Goal: Transaction & Acquisition: Purchase product/service

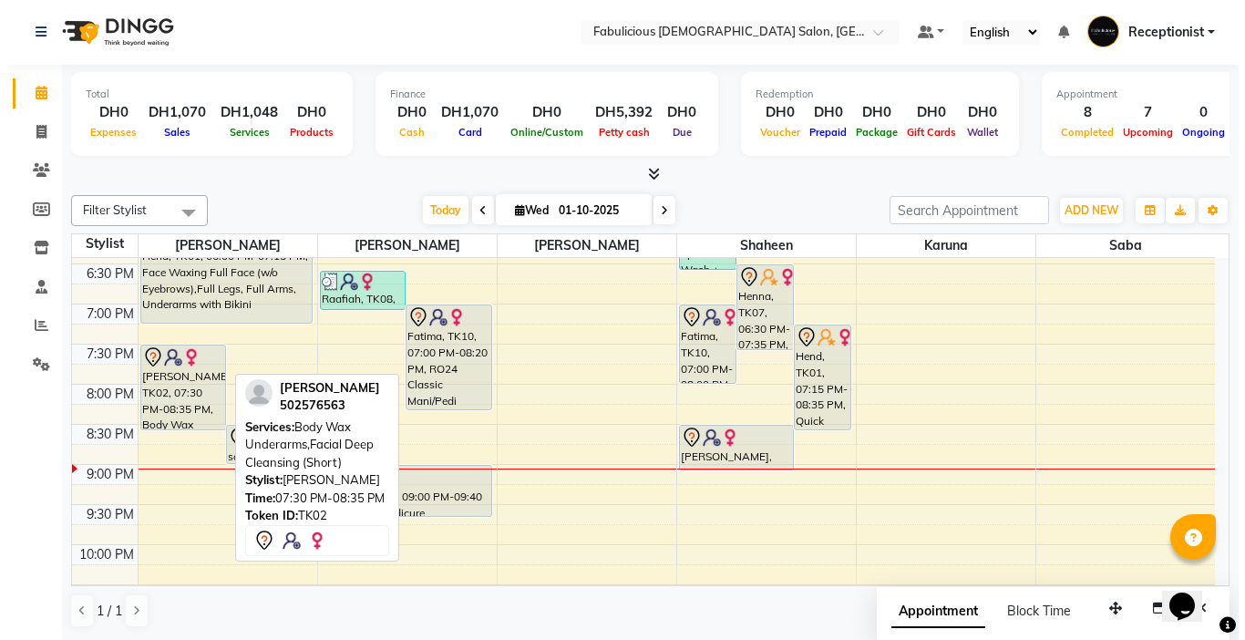
scroll to position [712, 0]
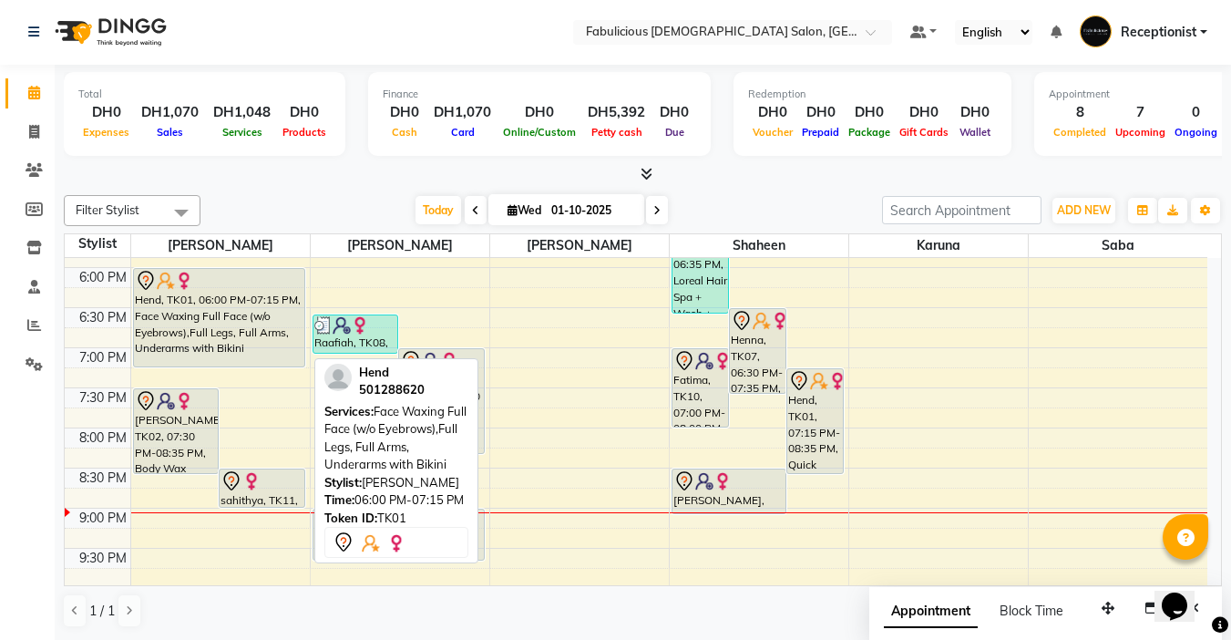
click at [274, 360] on div "Hend, TK01, 06:00 PM-07:15 PM, Face Waxing Full Face (w/o Eyebrows),Full Legs, …" at bounding box center [219, 317] width 170 height 97
select select "7"
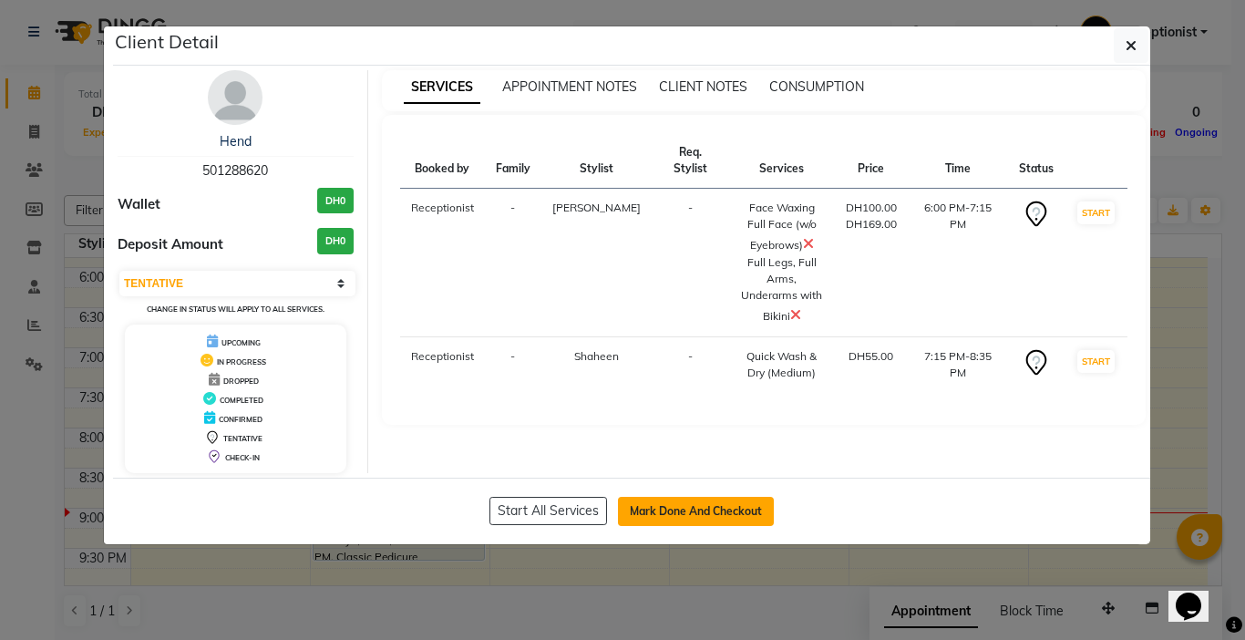
click at [651, 507] on button "Mark Done And Checkout" at bounding box center [696, 511] width 156 height 29
select select "service"
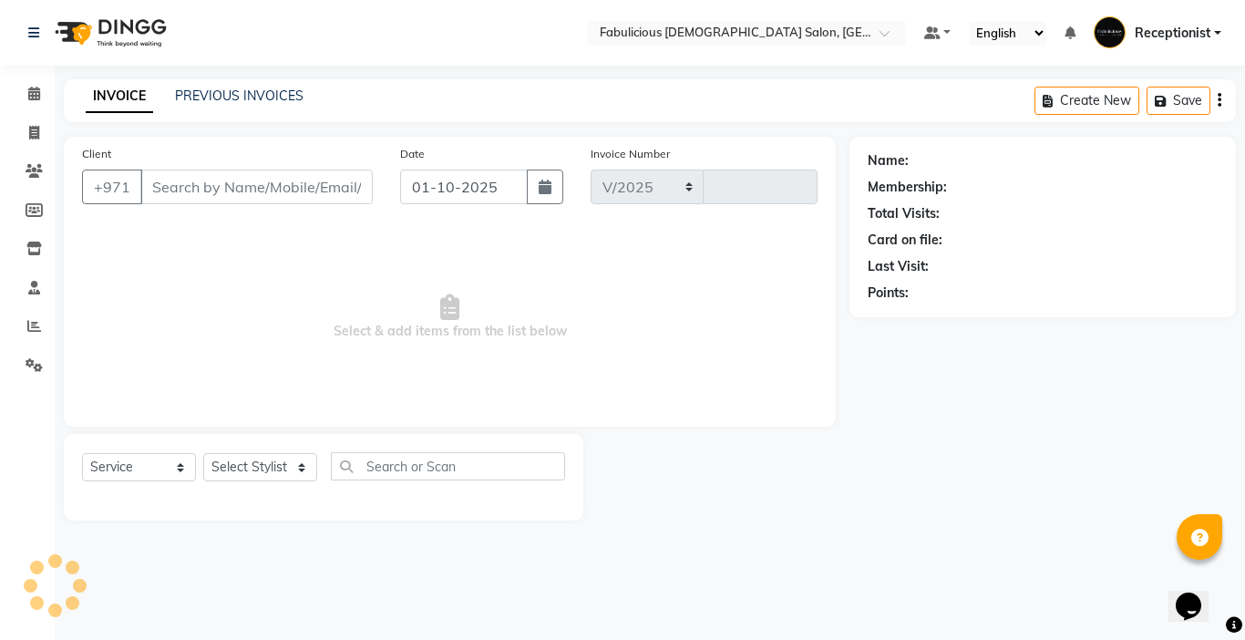
select select "738"
type input "2422"
type input "501288620"
select select "11631"
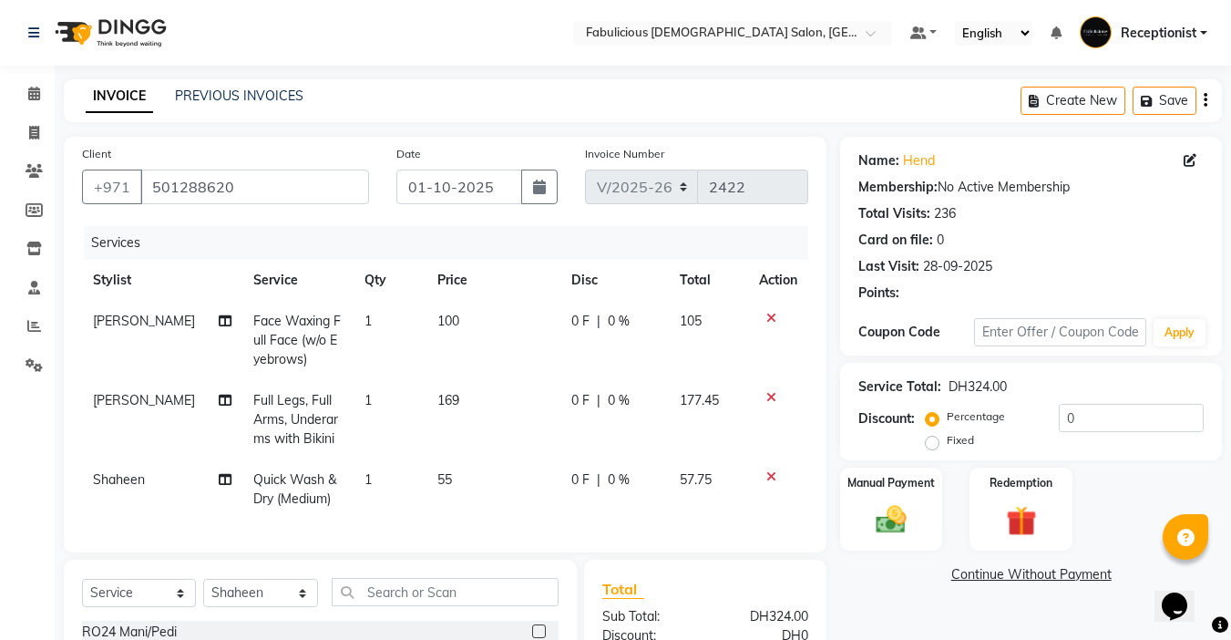
click at [463, 387] on td "169" at bounding box center [493, 419] width 134 height 79
select select "11627"
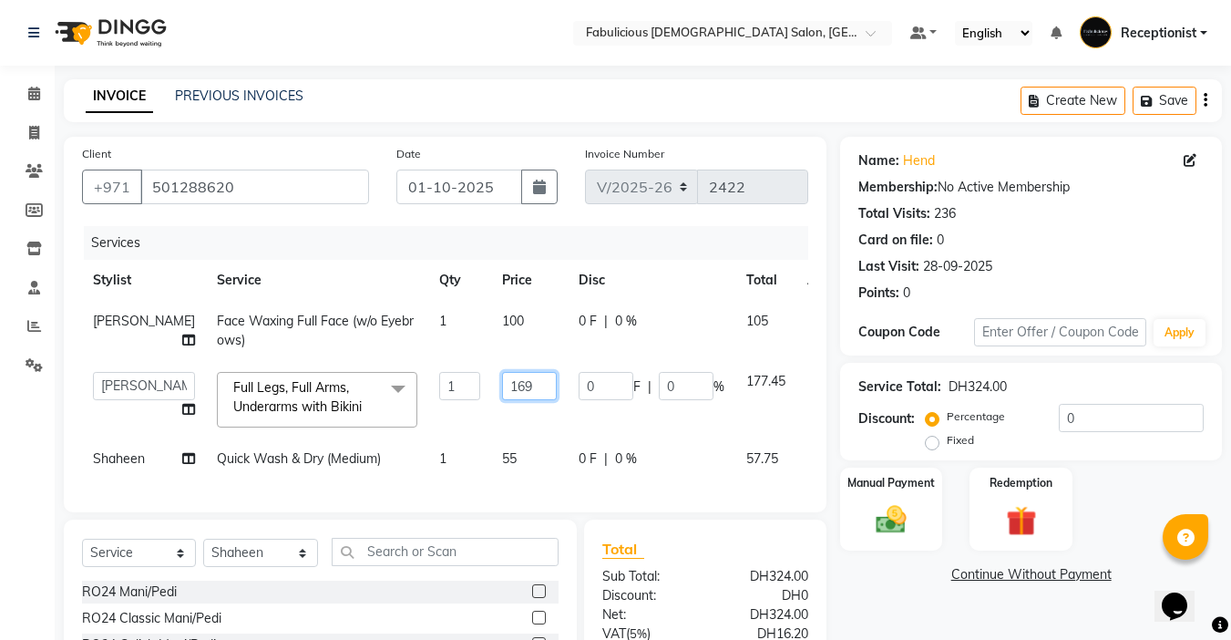
click at [502, 385] on input "169" at bounding box center [529, 386] width 55 height 28
type input "1"
type input "175"
click at [495, 423] on td "175" at bounding box center [529, 399] width 77 height 77
select select "11627"
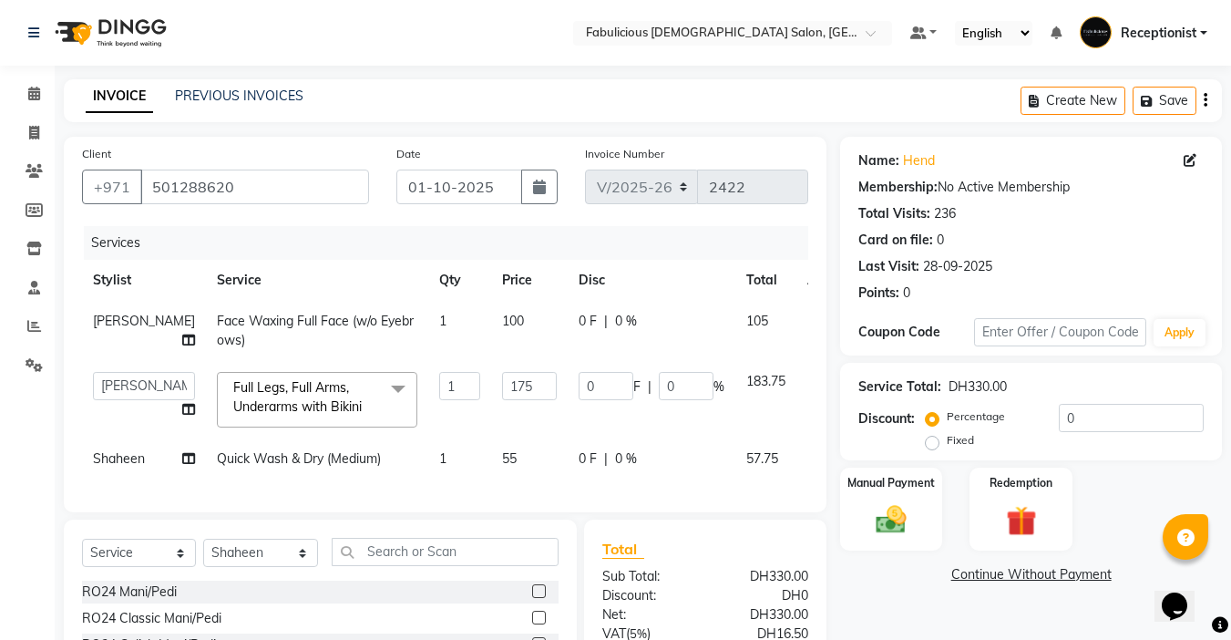
click at [491, 462] on td "55" at bounding box center [529, 458] width 77 height 41
select select "11631"
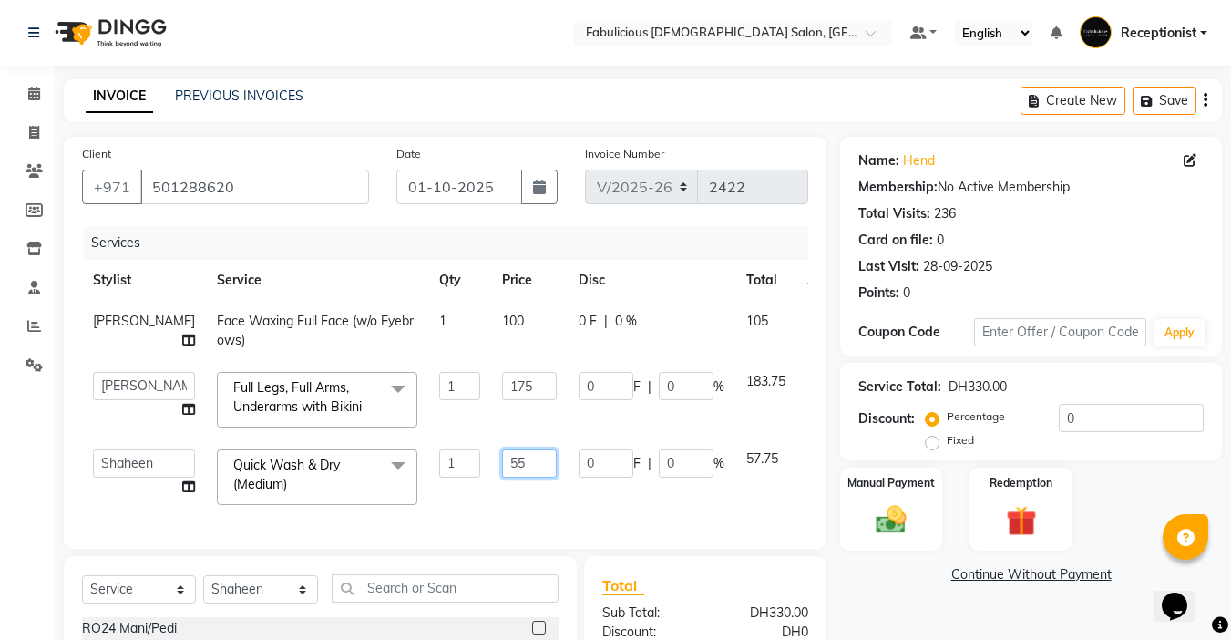
click at [502, 456] on input "55" at bounding box center [529, 463] width 55 height 28
type input "5"
type input "60"
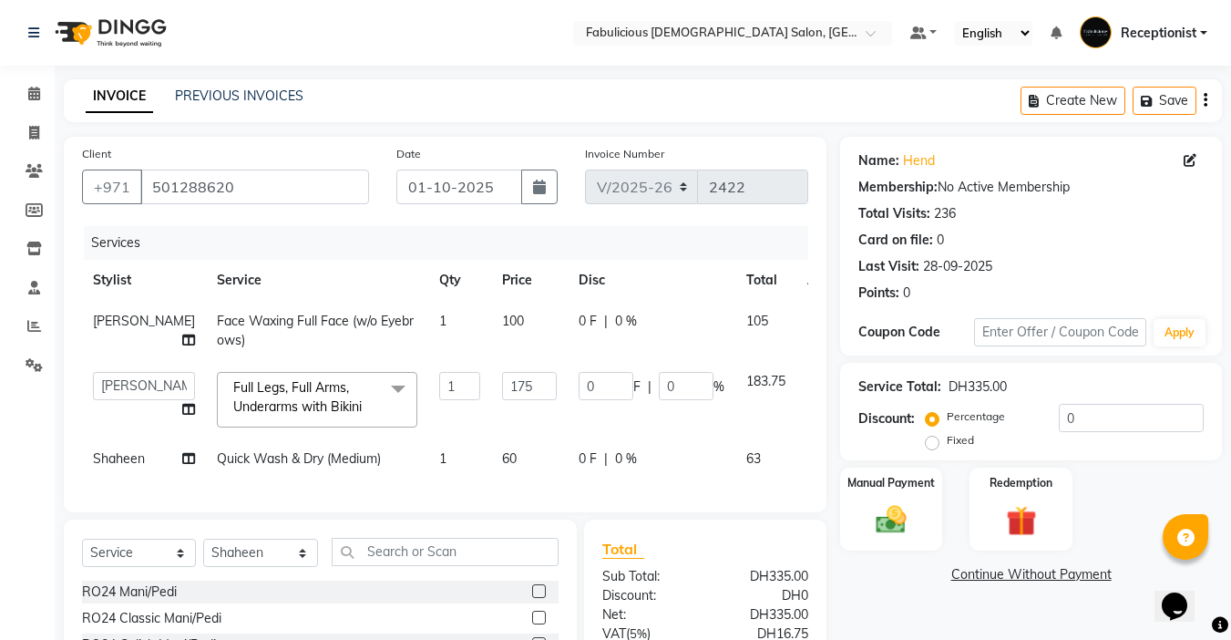
click at [492, 479] on td "60" at bounding box center [529, 458] width 77 height 41
select select "11631"
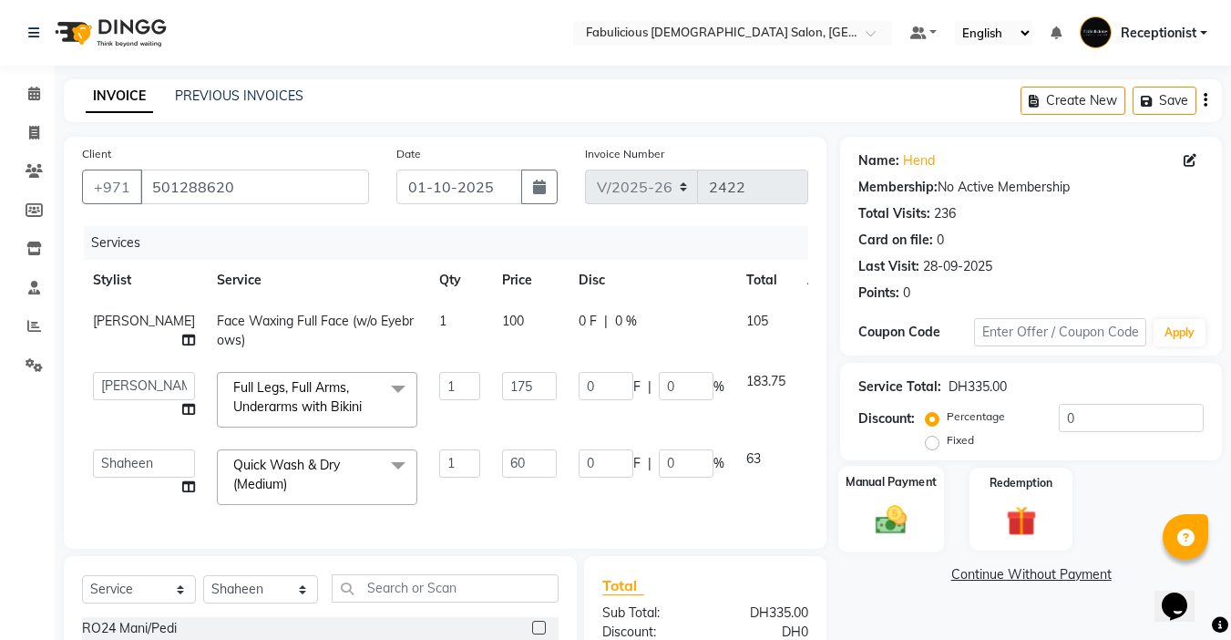
click at [872, 501] on img at bounding box center [891, 519] width 51 height 36
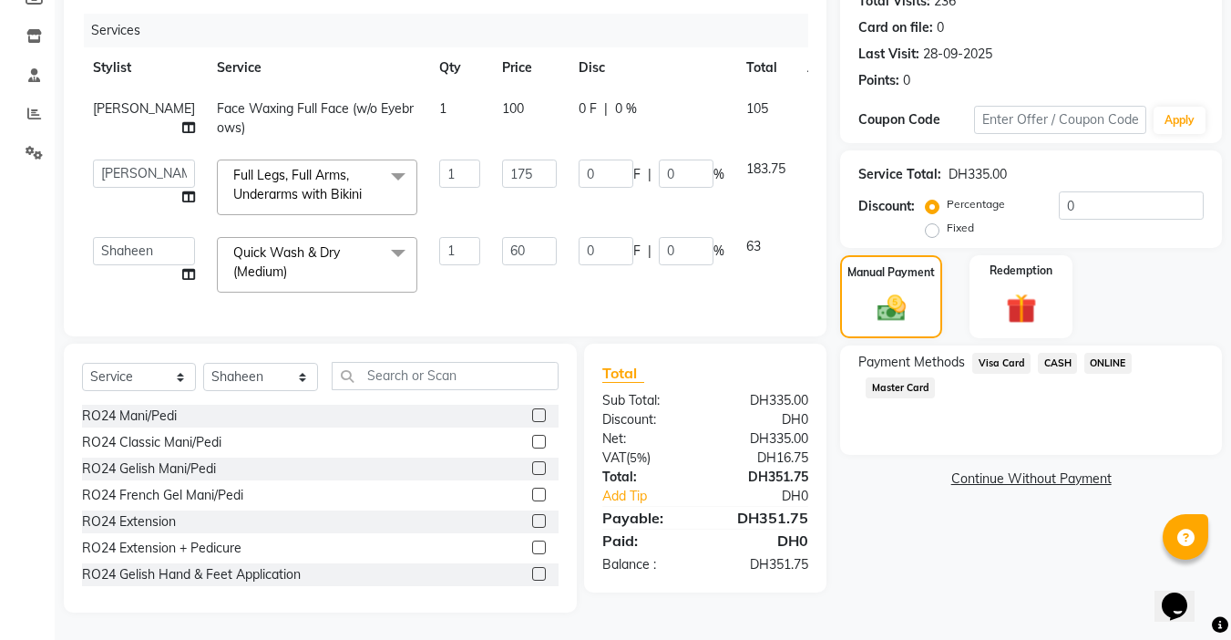
click at [994, 353] on span "Visa Card" at bounding box center [1001, 363] width 58 height 21
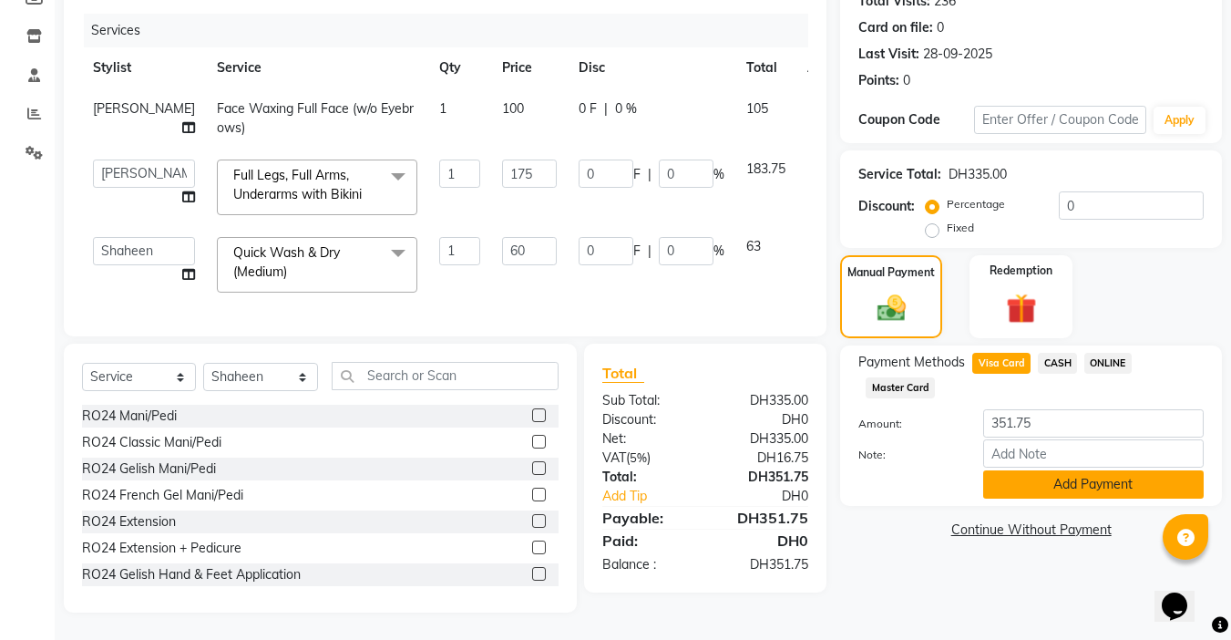
click at [1020, 473] on button "Add Payment" at bounding box center [1093, 484] width 220 height 28
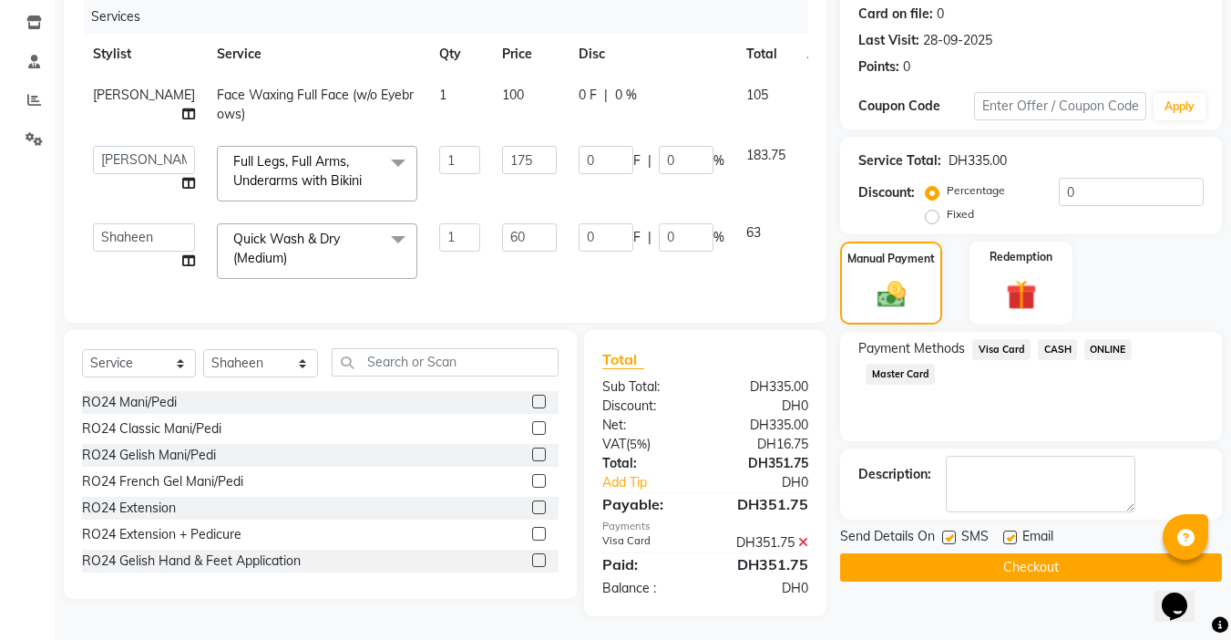
click at [1017, 571] on button "Checkout" at bounding box center [1031, 567] width 382 height 28
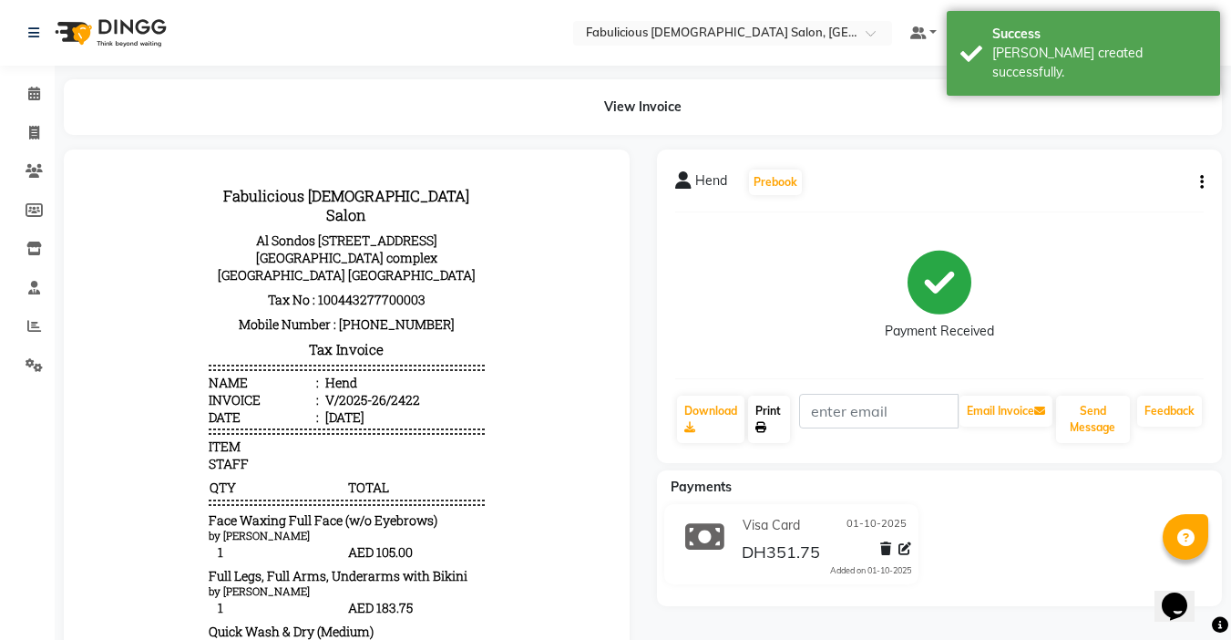
click at [767, 406] on link "Print" at bounding box center [769, 418] width 42 height 47
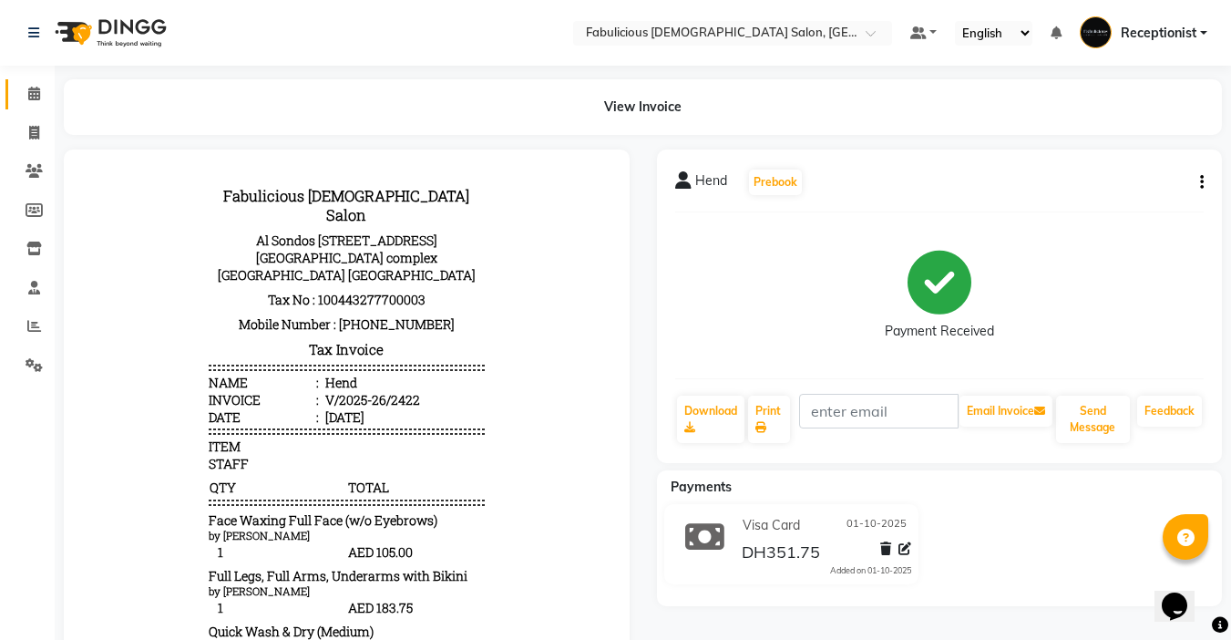
click at [38, 89] on icon at bounding box center [34, 94] width 12 height 14
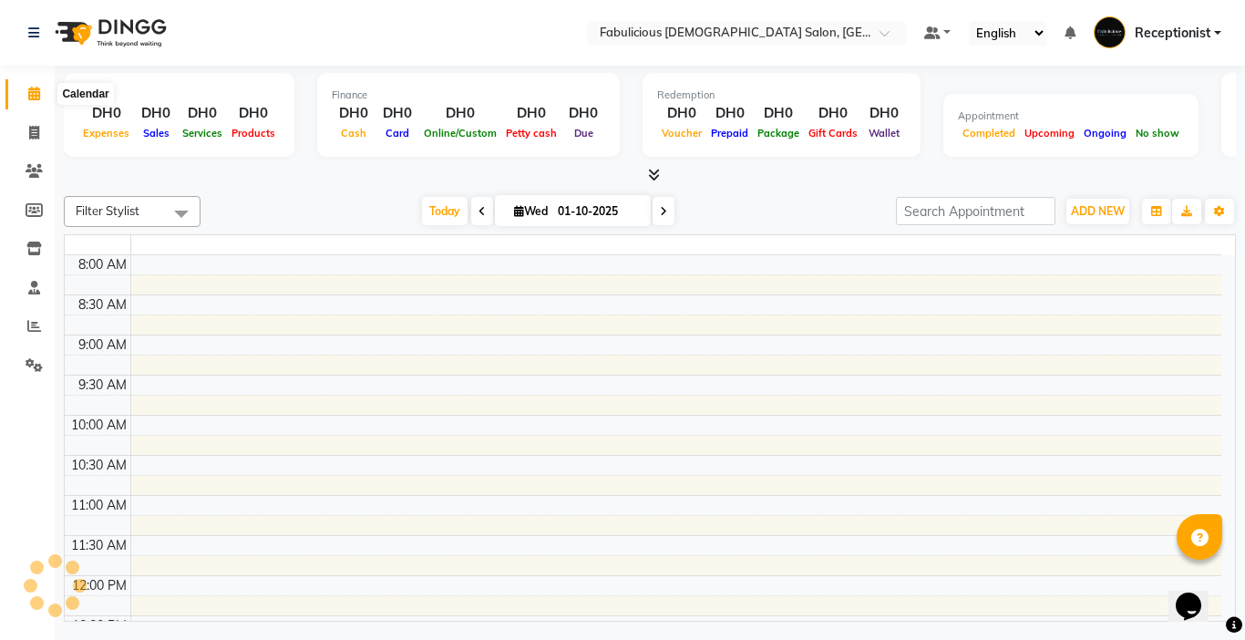
click at [32, 95] on icon at bounding box center [34, 94] width 12 height 14
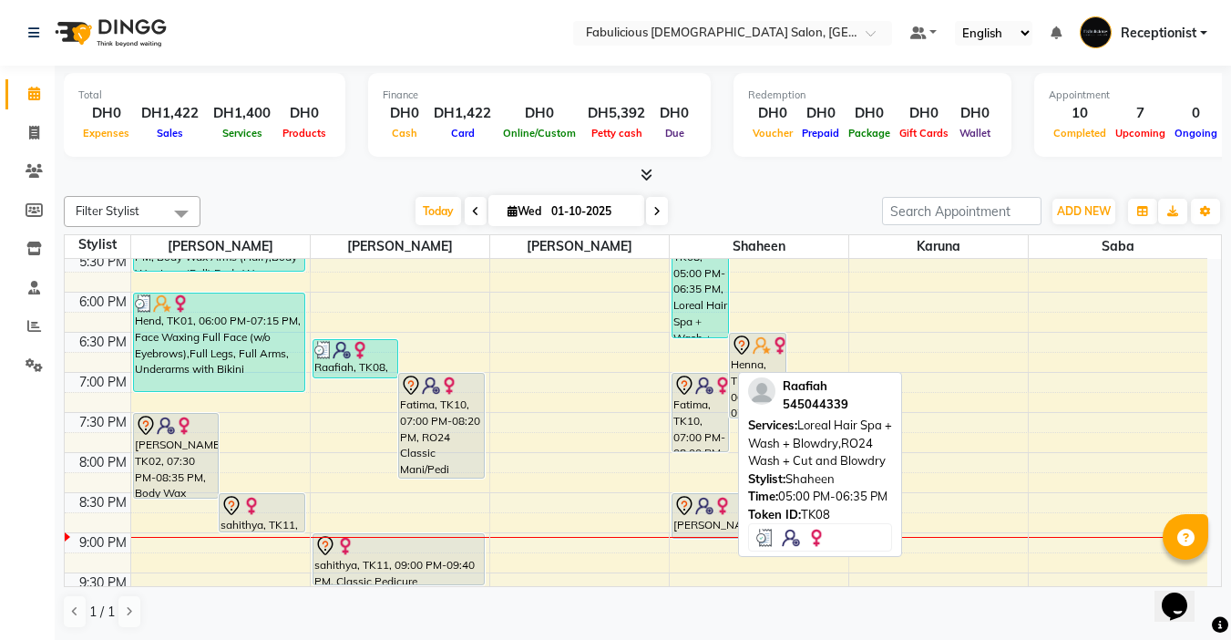
scroll to position [729, 0]
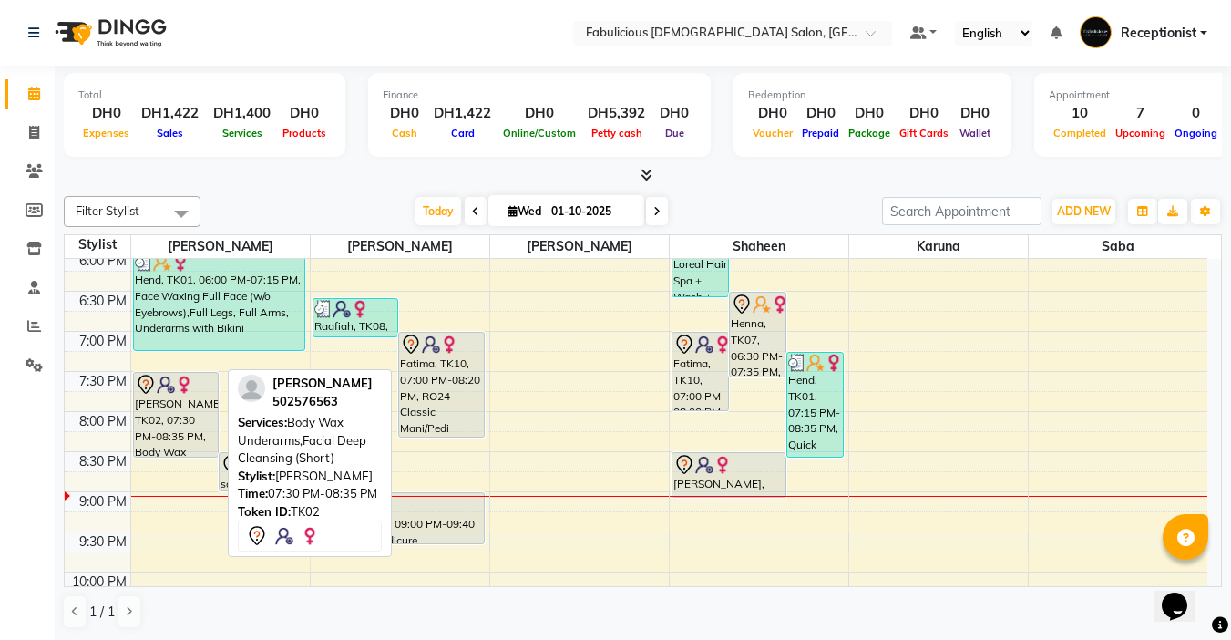
click at [152, 400] on div "[PERSON_NAME], TK02, 07:30 PM-08:35 PM, Body Wax Underarms,Facial Deep Cleansin…" at bounding box center [176, 415] width 85 height 84
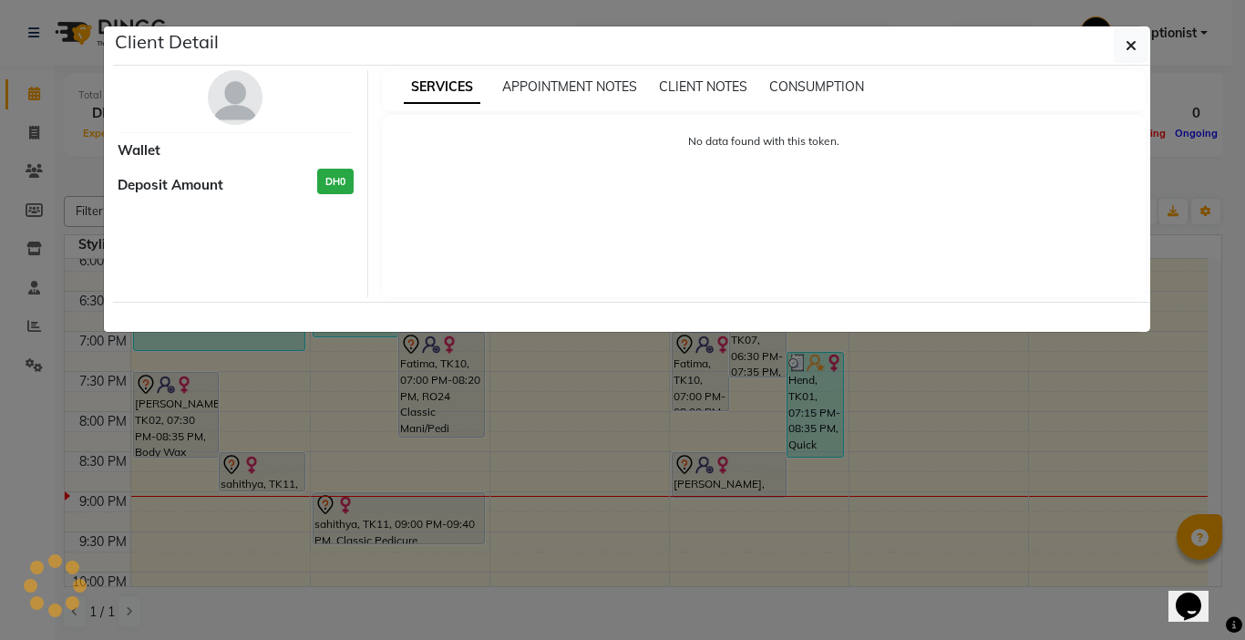
select select "7"
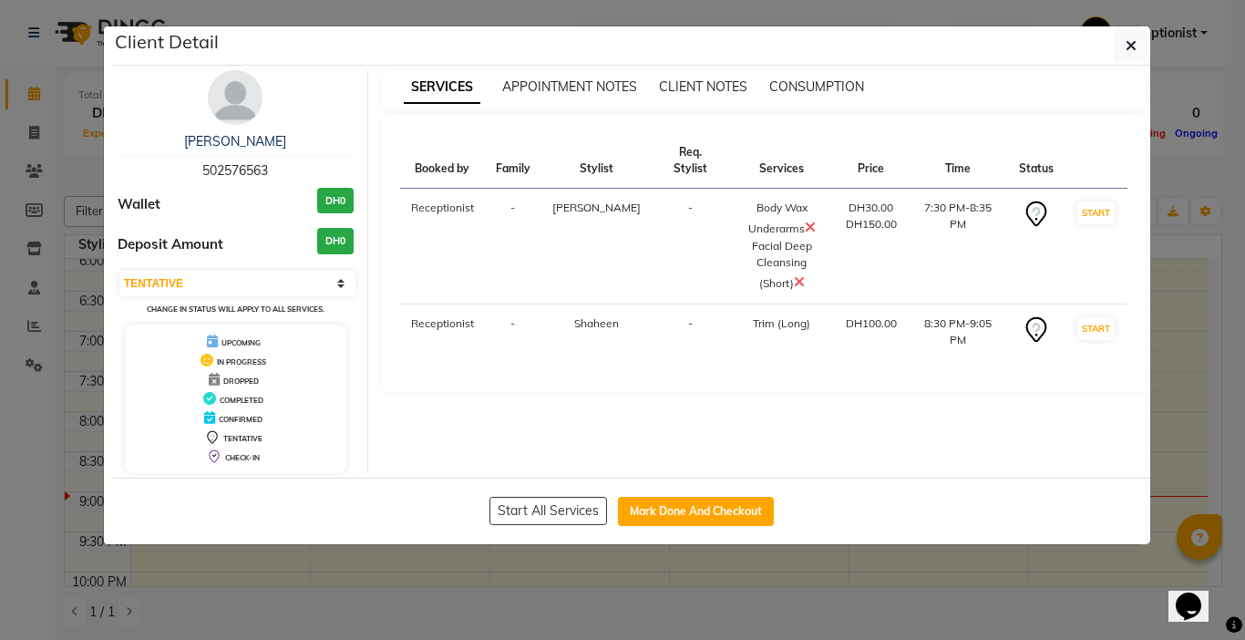
click at [1226, 501] on ngb-modal-window "Client Detail [PERSON_NAME] 502576563 Wallet DH0 Deposit Amount DH0 Select IN S…" at bounding box center [622, 320] width 1245 height 640
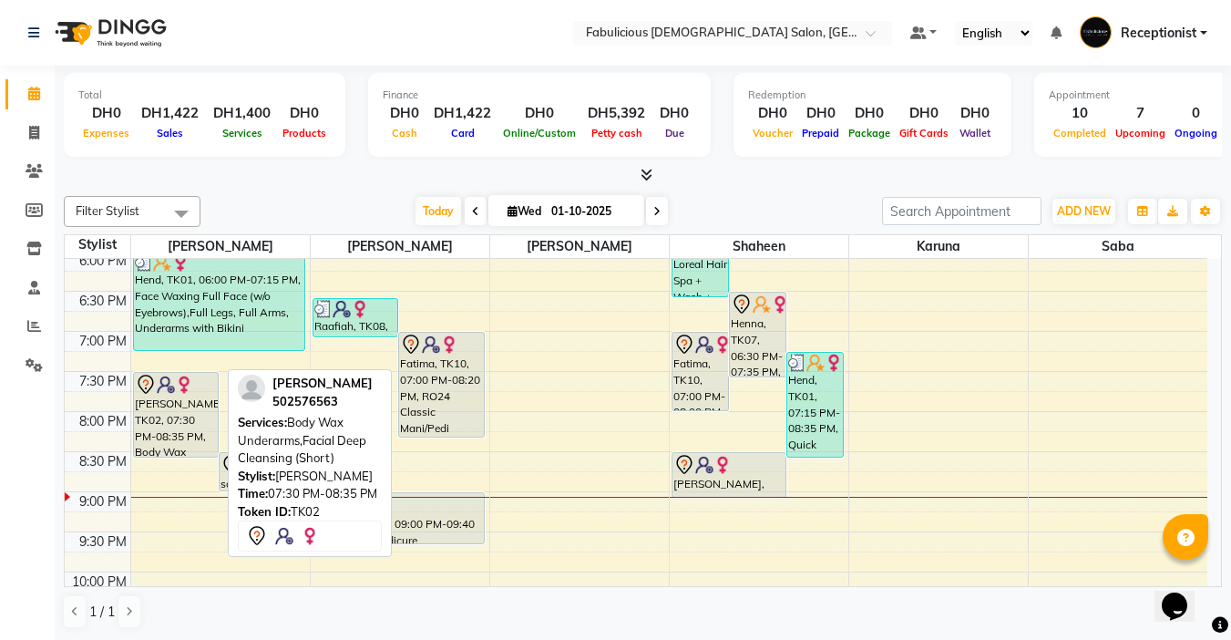
click at [145, 419] on div "[PERSON_NAME], TK02, 07:30 PM-08:35 PM, Body Wax Underarms,Facial Deep Cleansin…" at bounding box center [176, 415] width 85 height 84
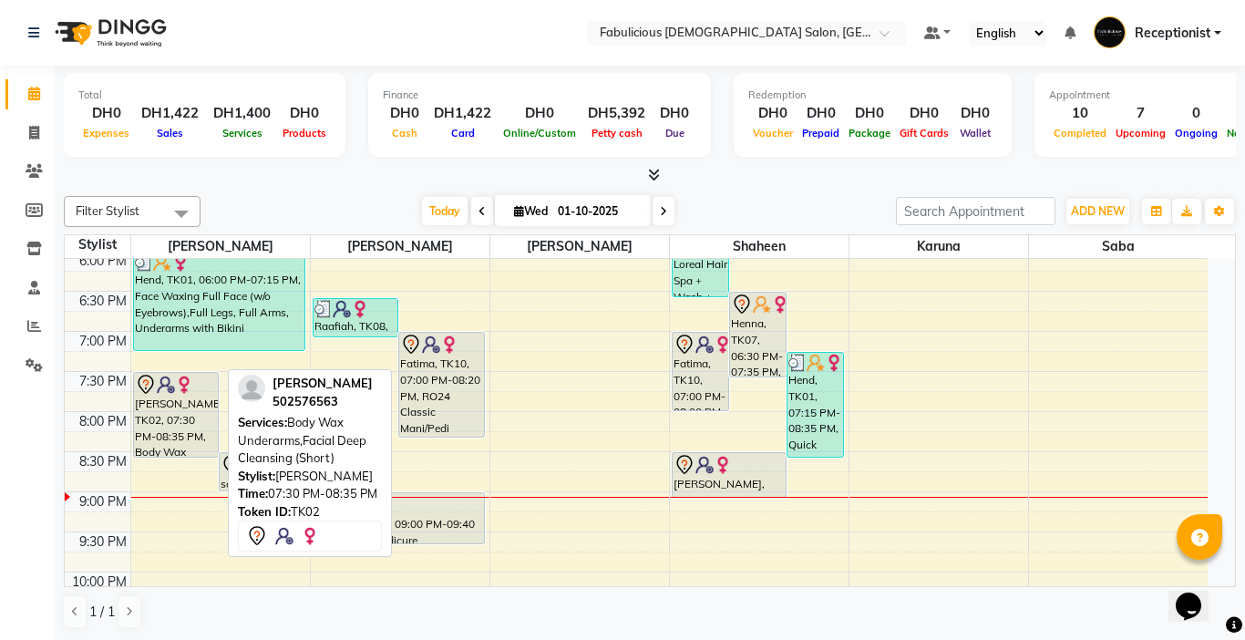
select select "7"
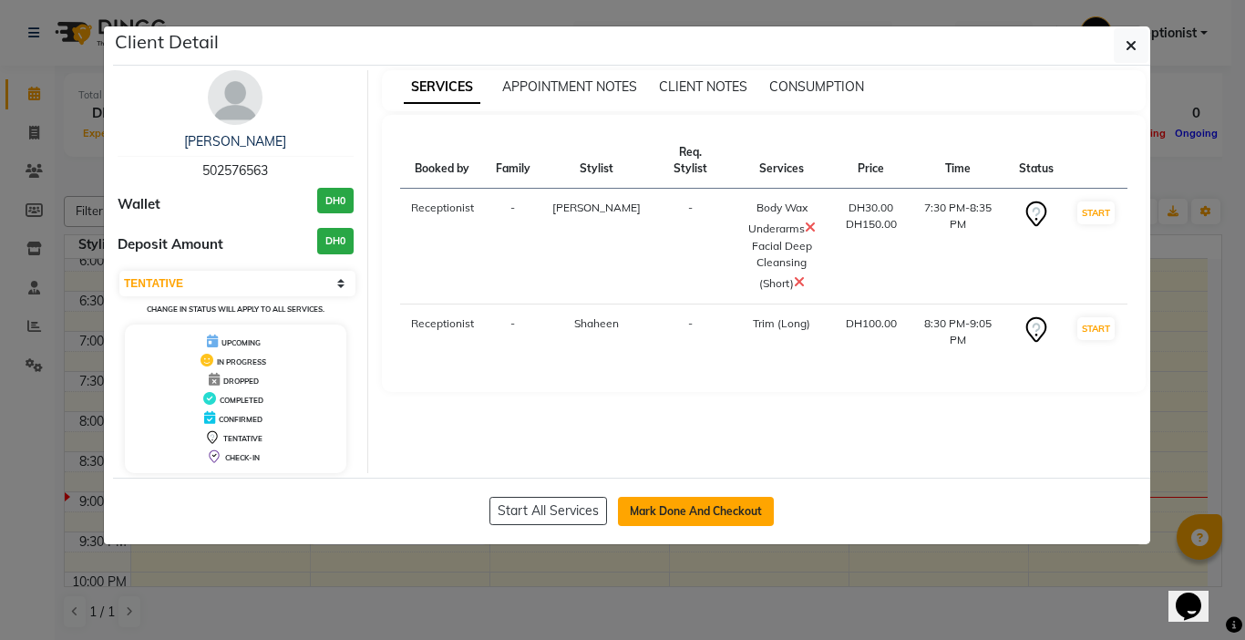
click at [631, 512] on button "Mark Done And Checkout" at bounding box center [696, 511] width 156 height 29
select select "service"
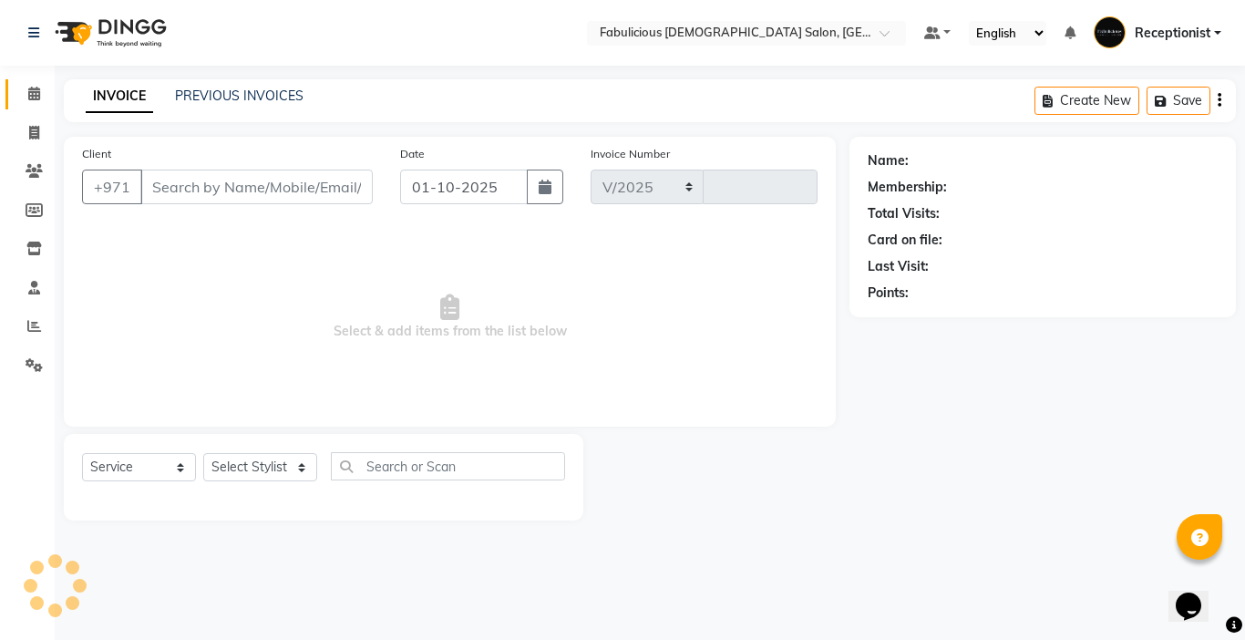
select select "738"
type input "2423"
type input "502576563"
select select "11631"
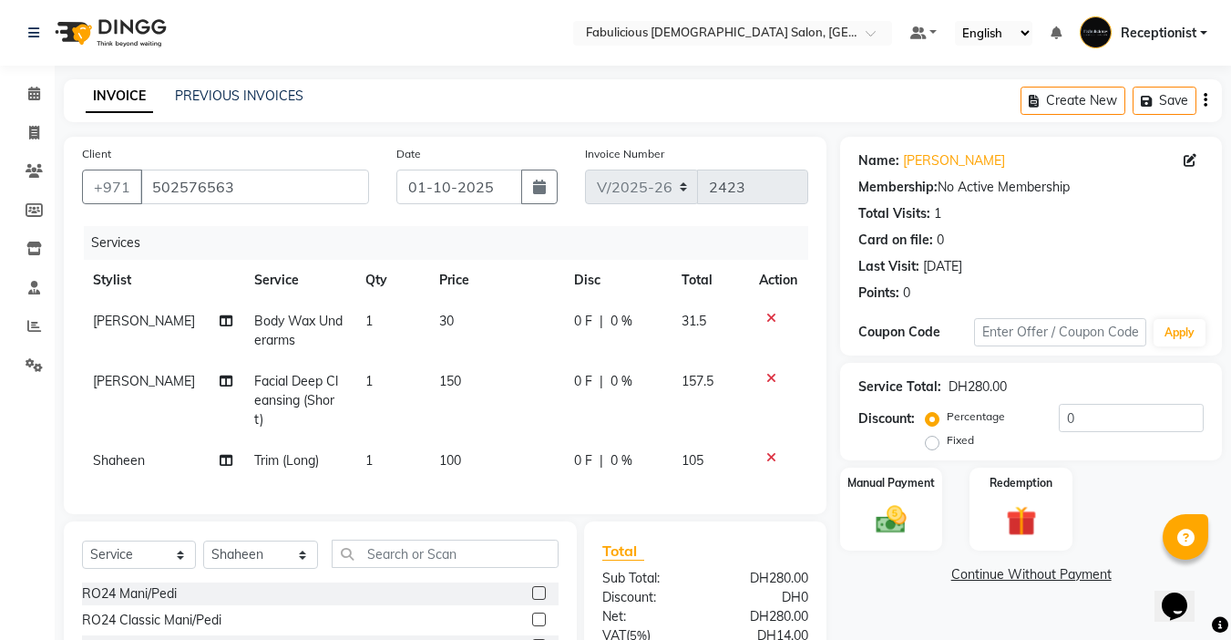
click at [773, 318] on icon at bounding box center [771, 318] width 10 height 13
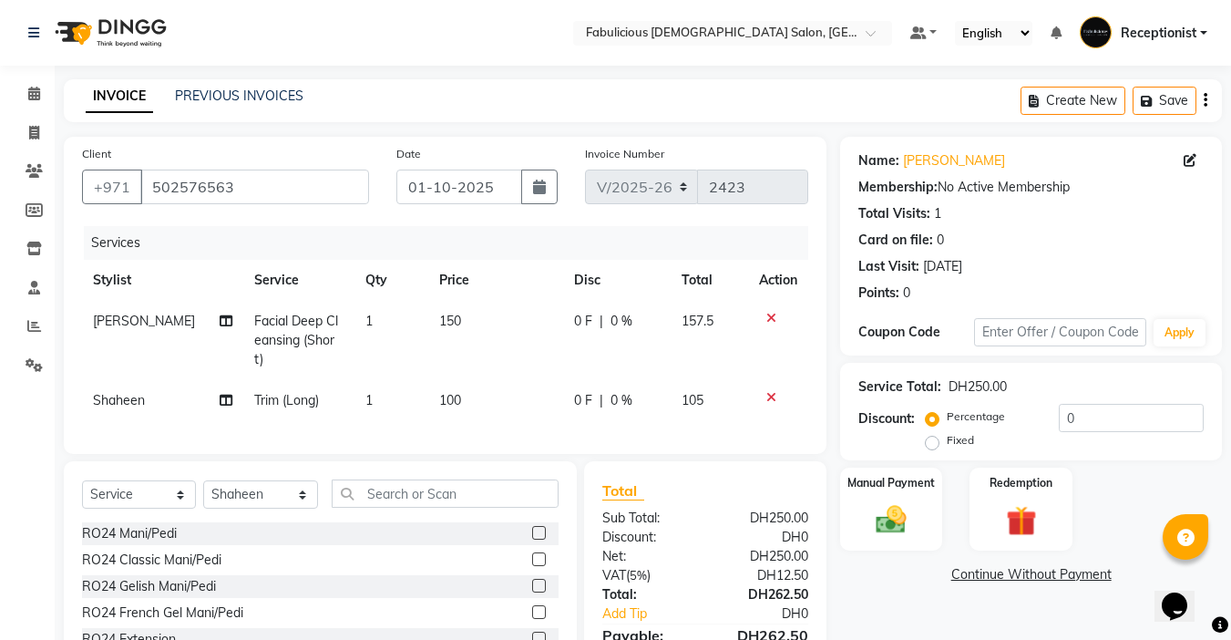
click at [267, 343] on span "Facial Deep Cleansing (Short)" at bounding box center [296, 340] width 84 height 55
select select "11627"
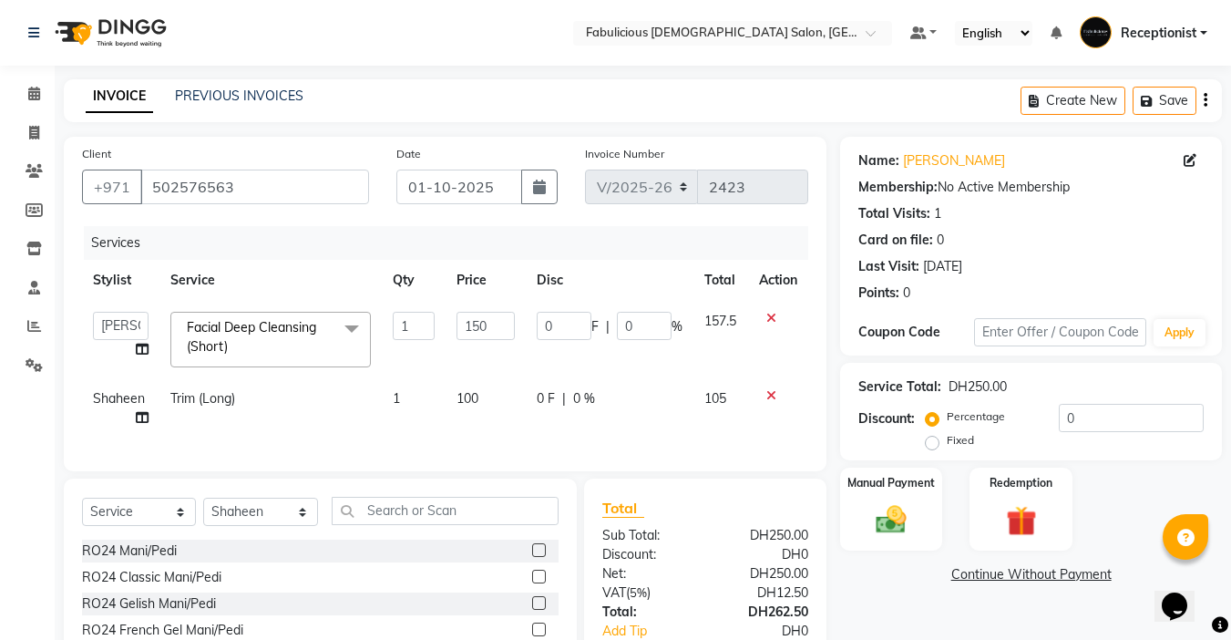
click at [267, 343] on span "Facial Deep Cleansing (Short) x" at bounding box center [262, 337] width 160 height 39
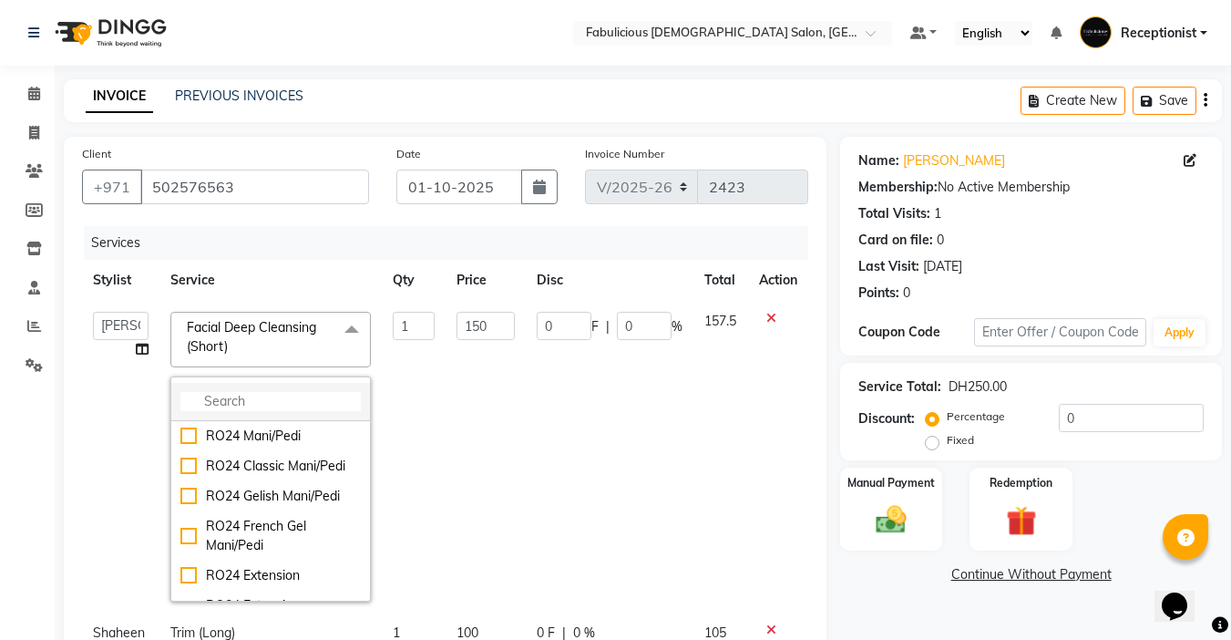
click at [252, 396] on input "multiselect-search" at bounding box center [270, 401] width 180 height 19
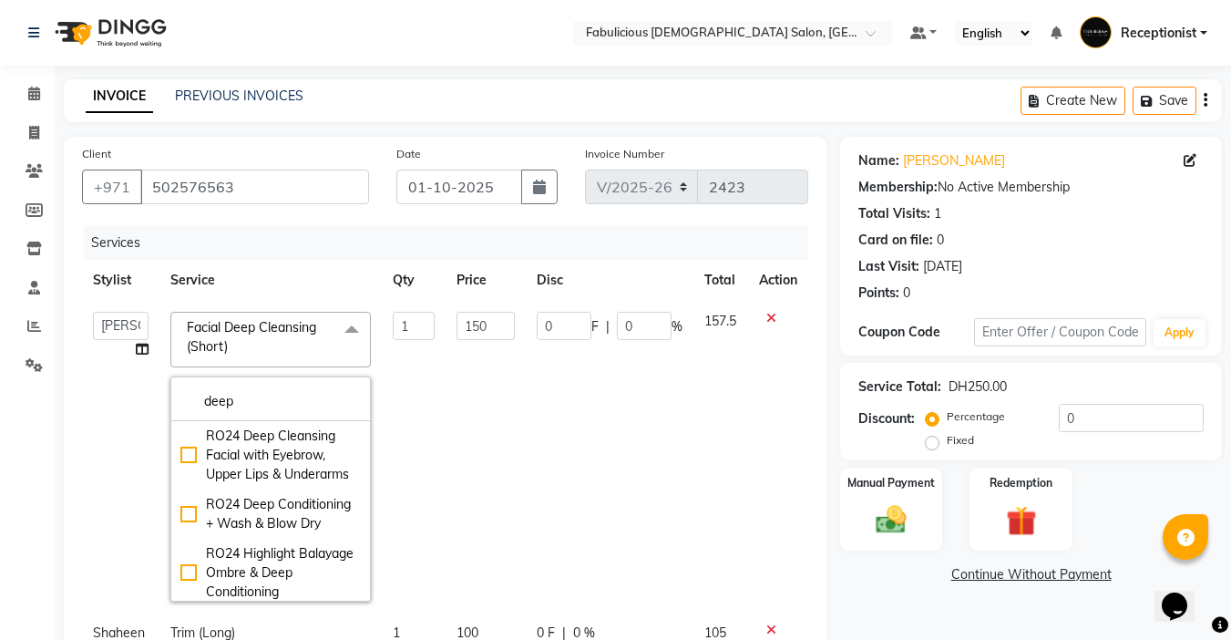
type input "deep"
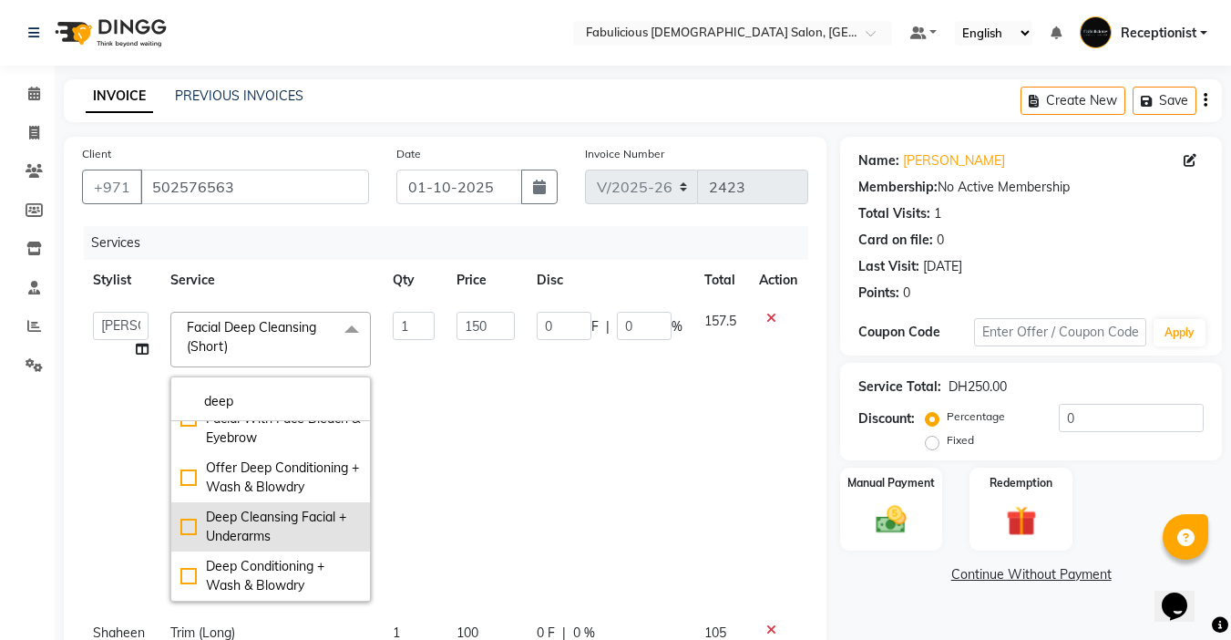
click at [186, 523] on div "Deep Cleansing Facial + Underarms" at bounding box center [270, 526] width 180 height 38
checkbox input "false"
checkbox input "true"
type input "169"
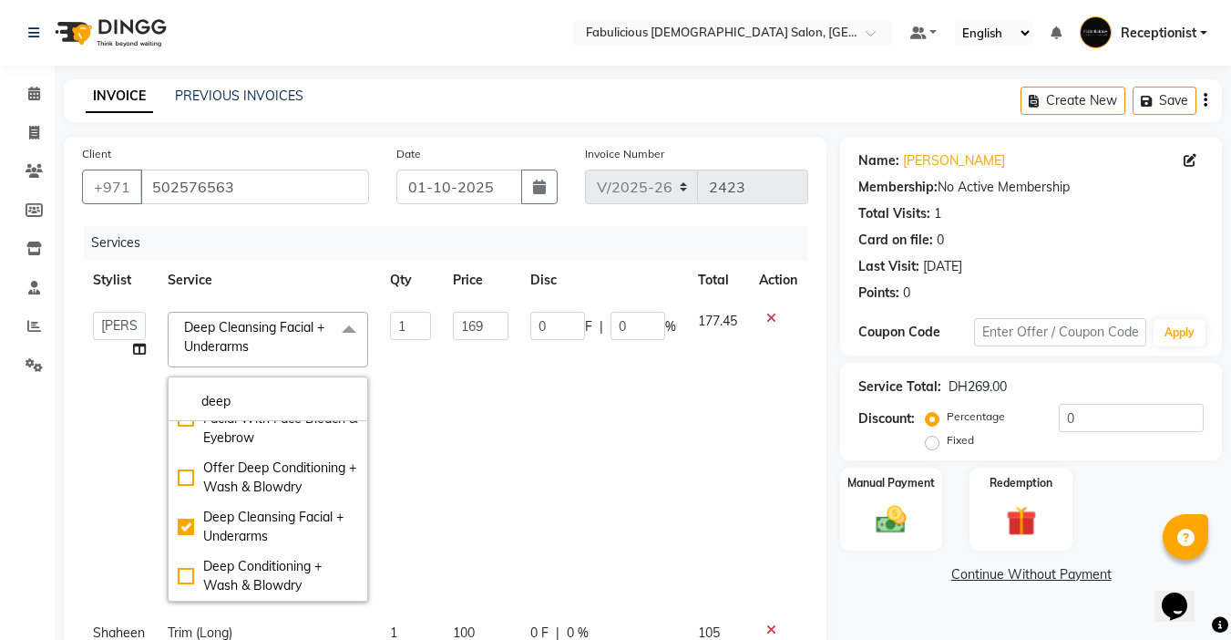
click at [500, 437] on td "169" at bounding box center [480, 457] width 77 height 312
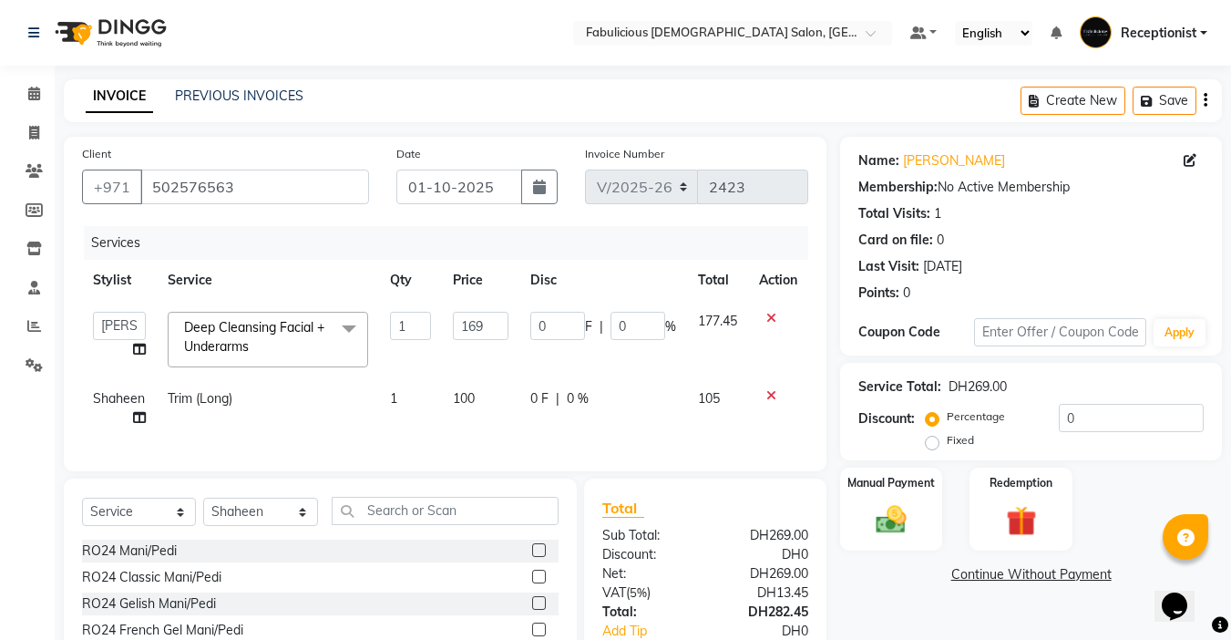
click at [215, 390] on span "Trim (Long)" at bounding box center [200, 398] width 65 height 16
select select "11631"
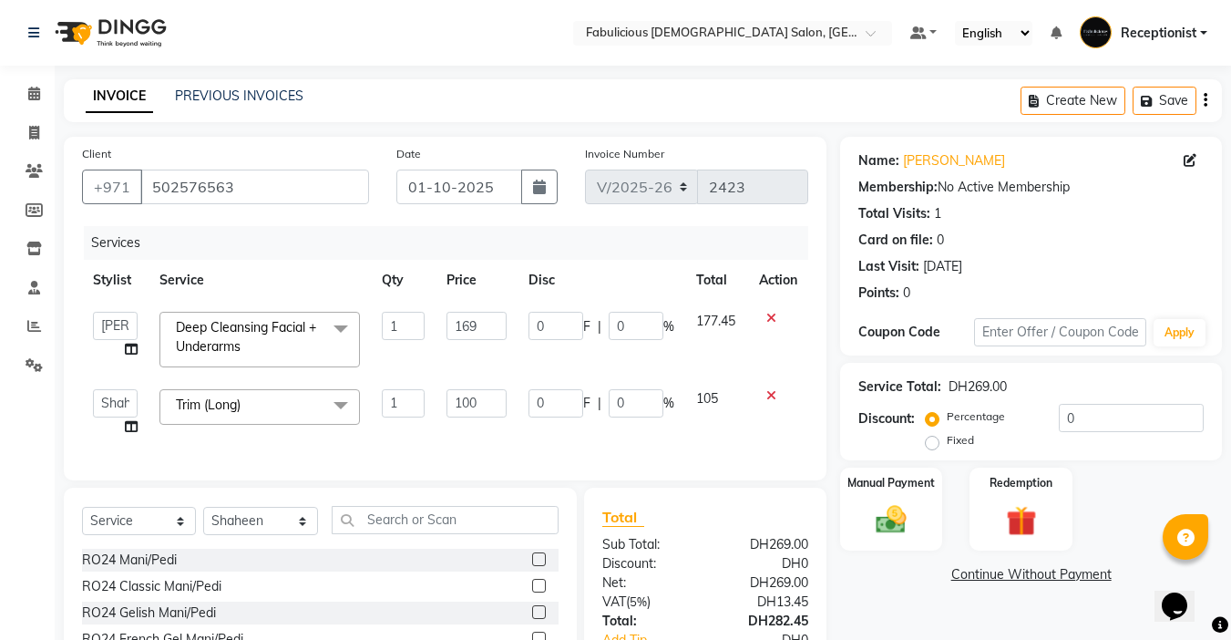
scroll to position [149, 0]
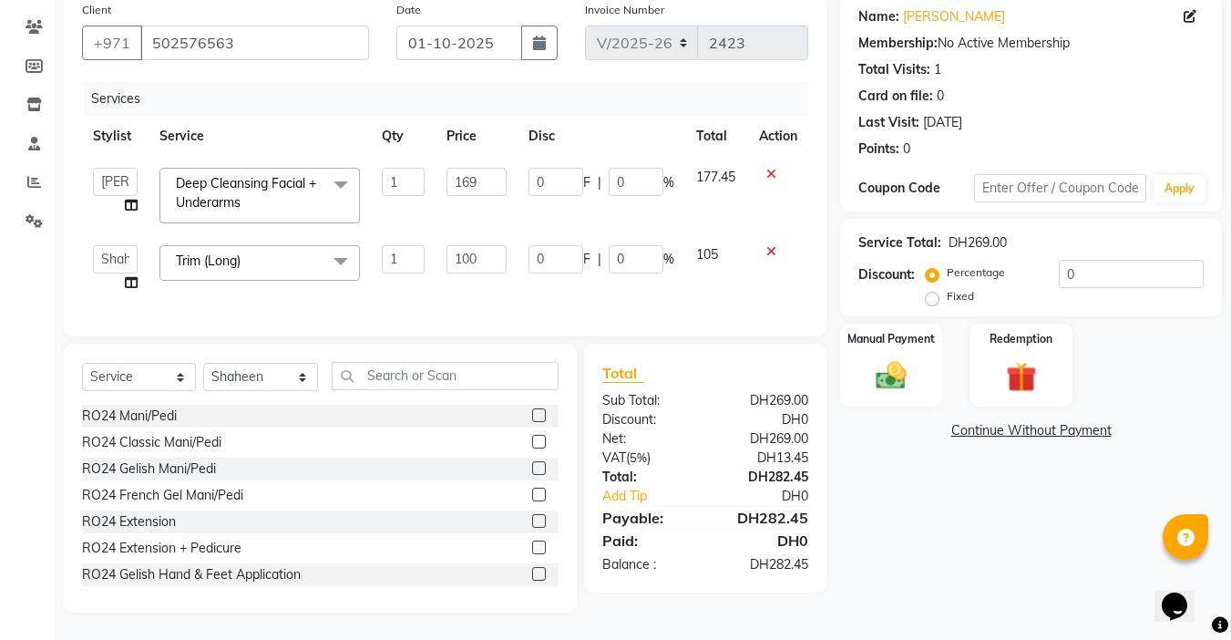
click at [215, 252] on span "Trim (Long)" at bounding box center [208, 260] width 65 height 16
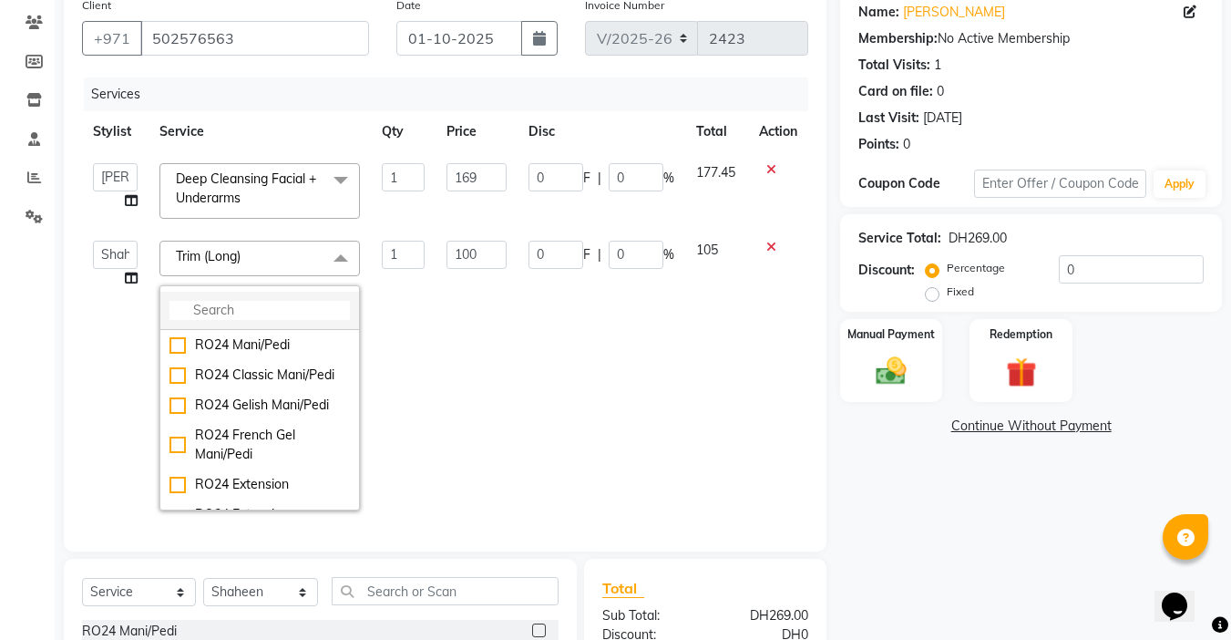
click at [230, 310] on input "multiselect-search" at bounding box center [259, 310] width 180 height 19
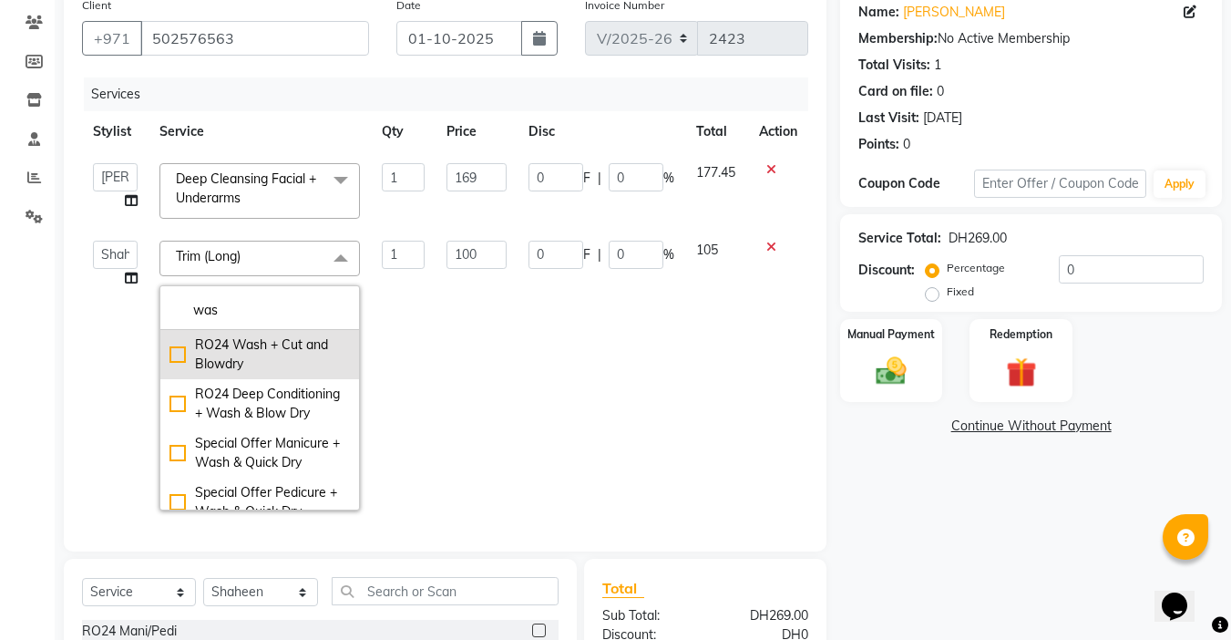
type input "was"
click at [171, 355] on div "RO24 Wash + Cut and Blowdry" at bounding box center [259, 354] width 180 height 38
checkbox input "true"
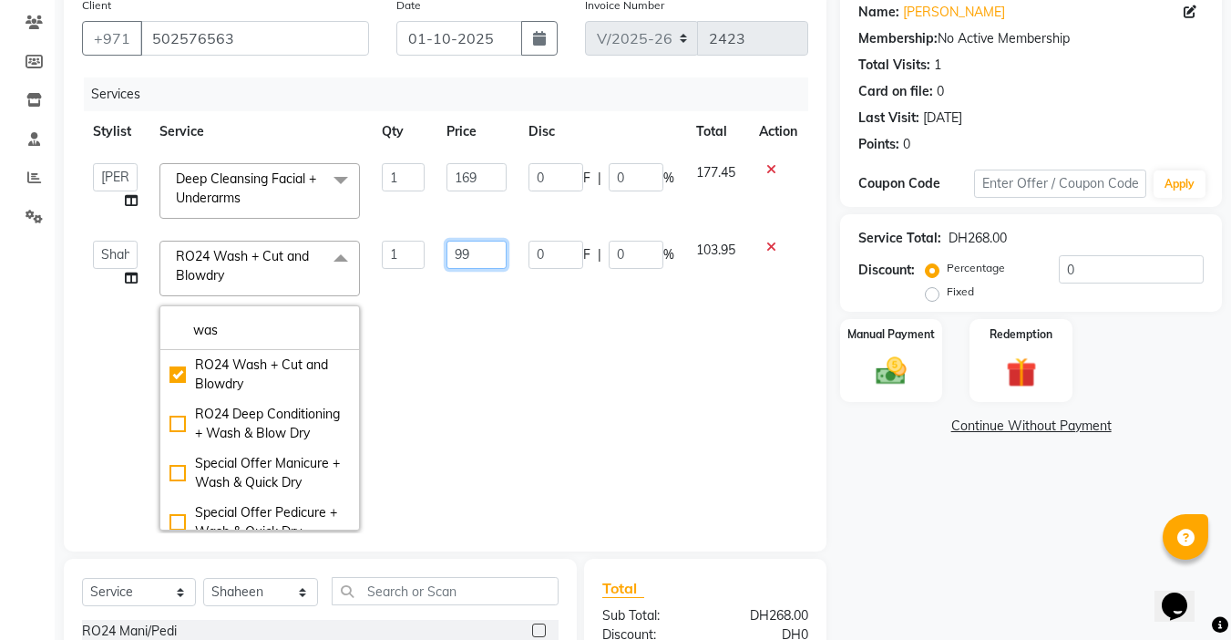
click at [477, 251] on input "99" at bounding box center [476, 255] width 60 height 28
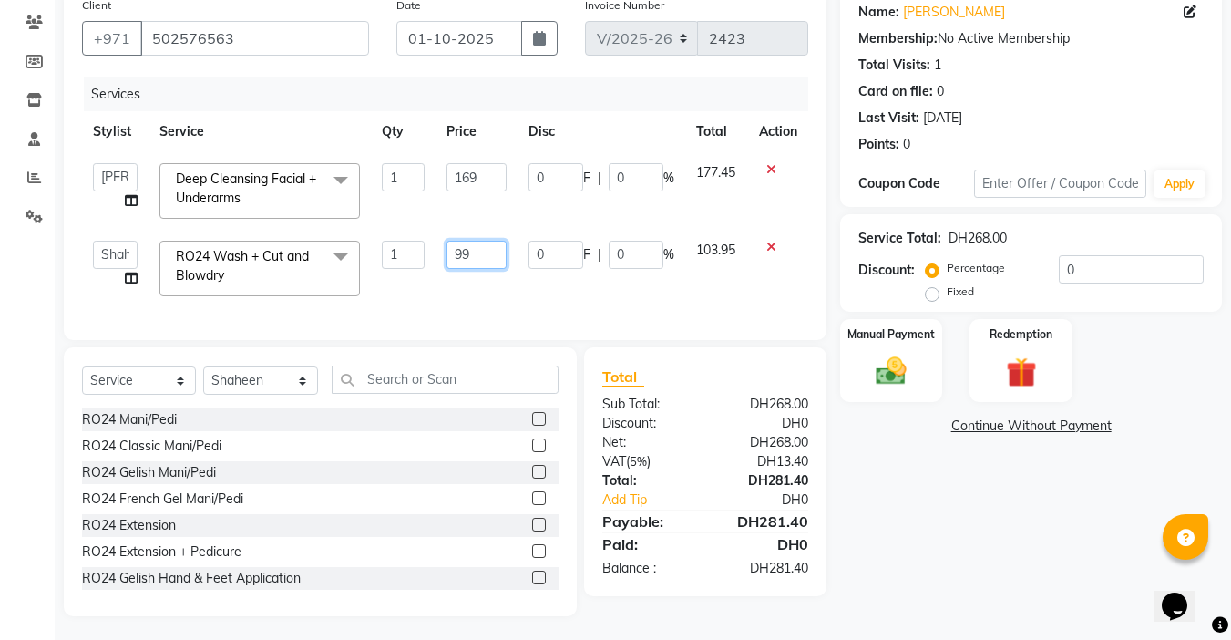
type input "9"
type input "109"
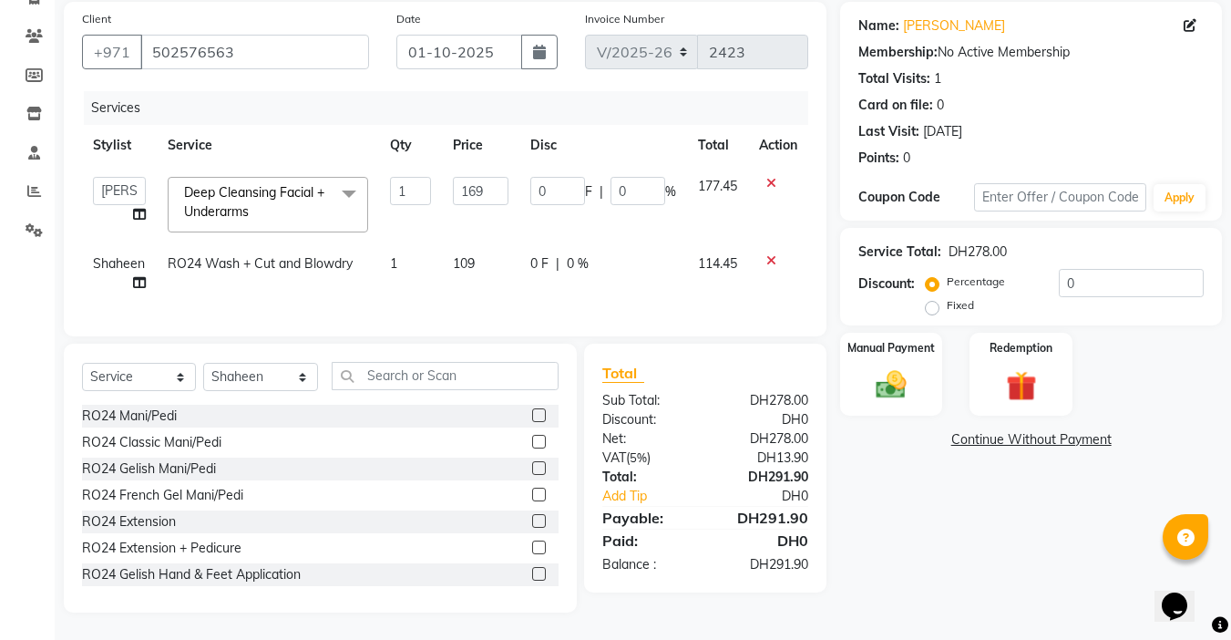
click at [531, 291] on div "Services Stylist Service Qty Price Disc Total Action [PERSON_NAME] [PERSON_NAME…" at bounding box center [445, 204] width 726 height 227
click at [893, 377] on img at bounding box center [891, 384] width 51 height 36
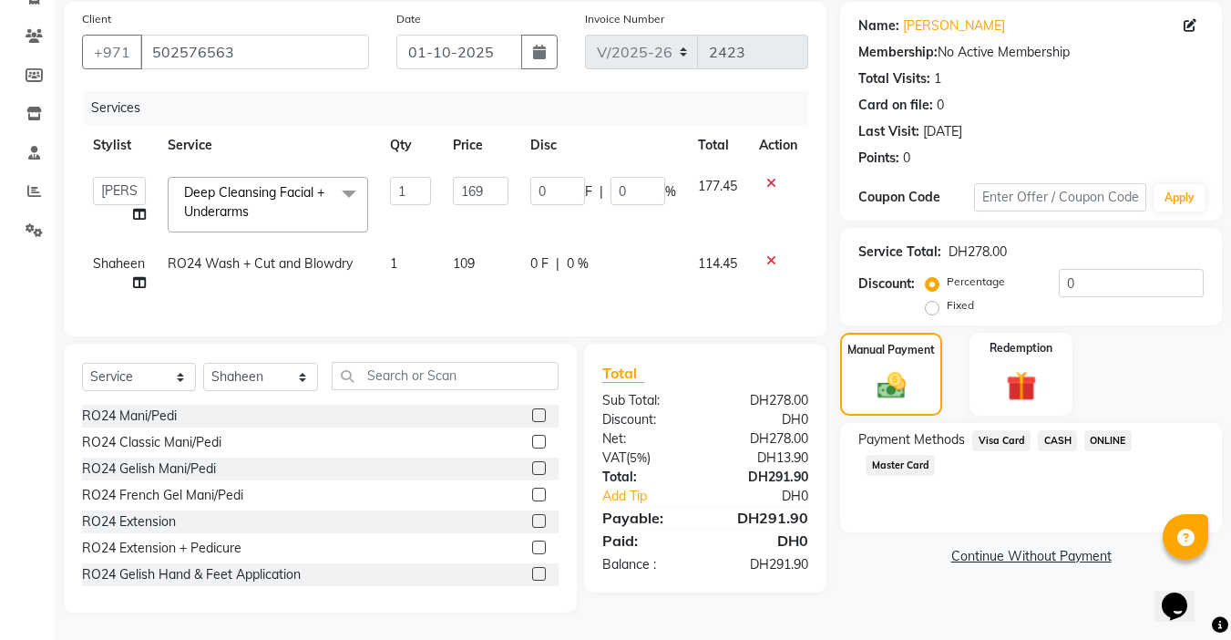
click at [894, 455] on span "Master Card" at bounding box center [900, 465] width 69 height 21
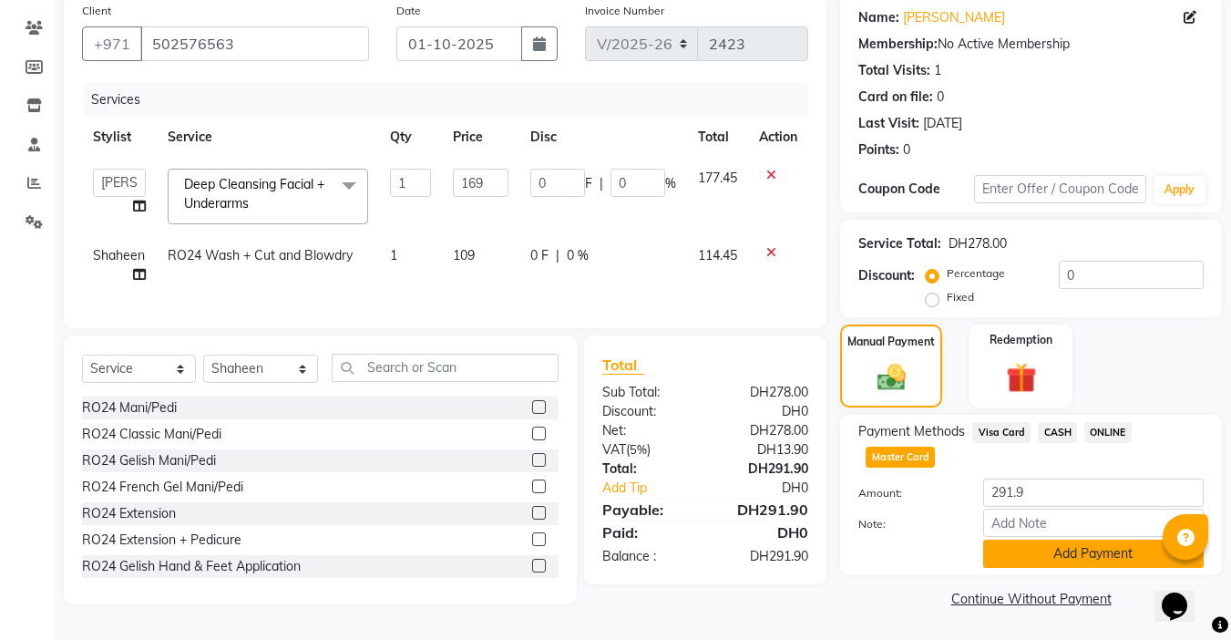
click at [1059, 545] on button "Add Payment" at bounding box center [1093, 553] width 220 height 28
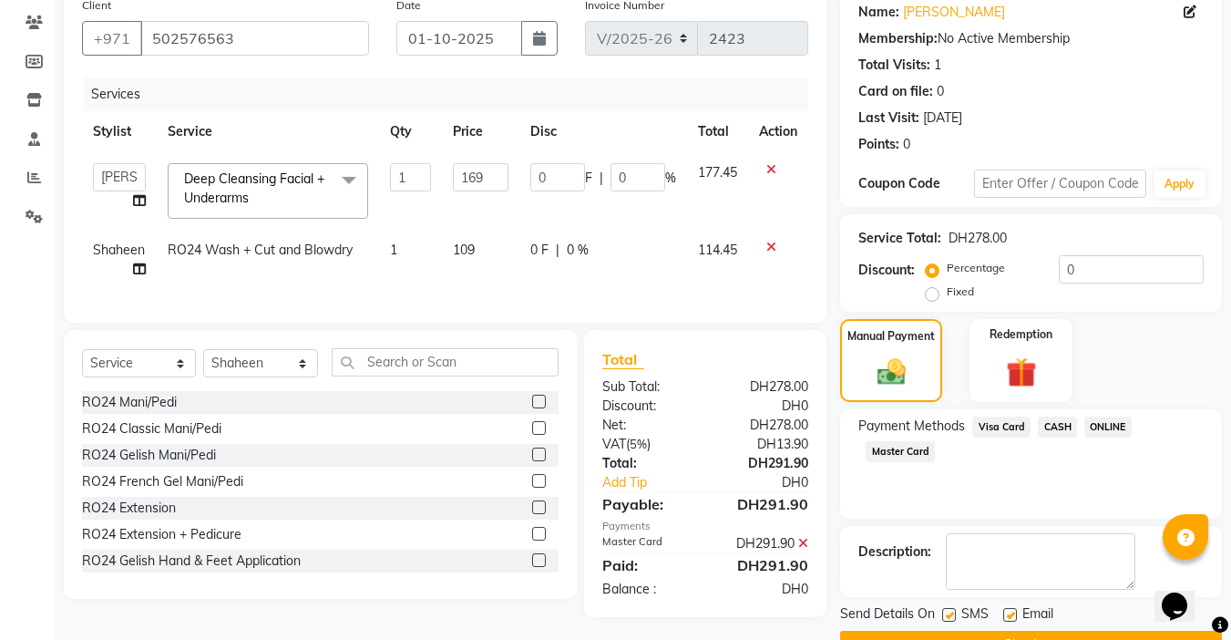
click at [1000, 600] on div "Name: [PERSON_NAME] Membership: No Active Membership Total Visits: 1 Card on fi…" at bounding box center [1037, 323] width 395 height 671
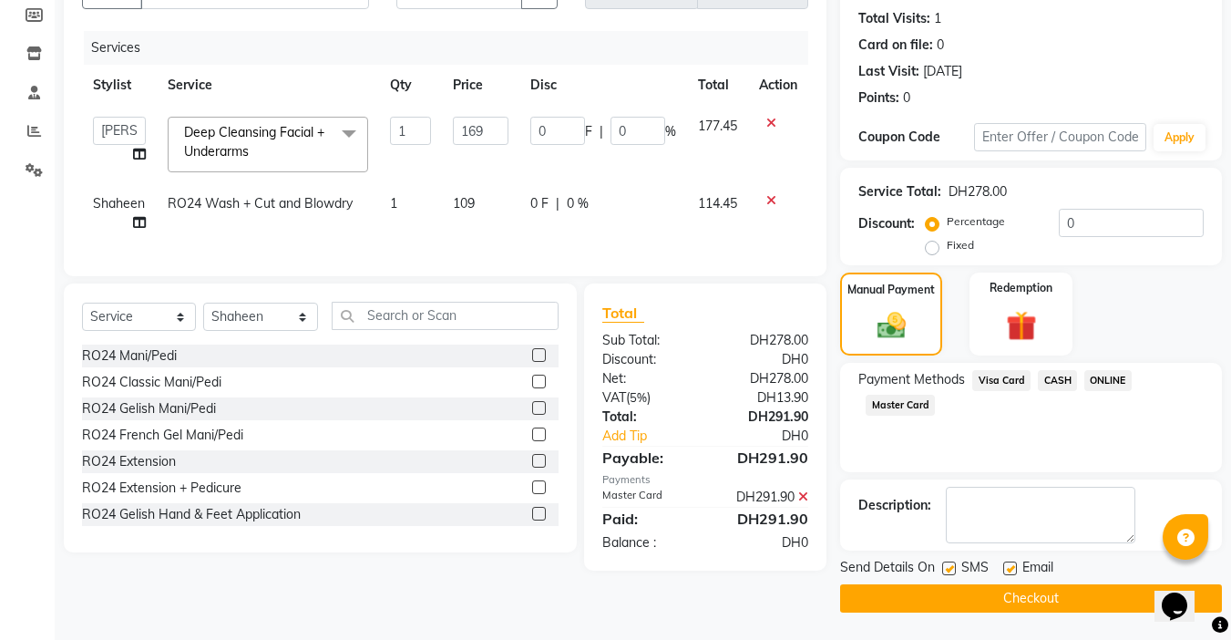
click at [1010, 601] on button "Checkout" at bounding box center [1031, 598] width 382 height 28
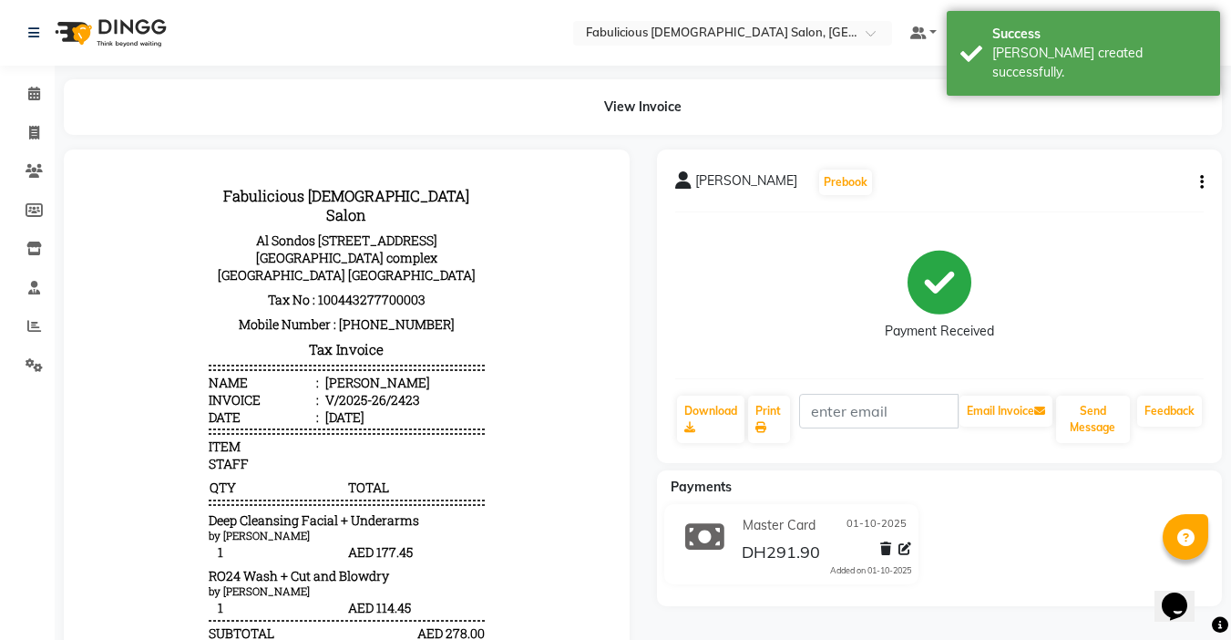
click at [1203, 182] on icon "button" at bounding box center [1202, 182] width 4 height 1
click at [1084, 176] on div "Split Service Amount" at bounding box center [1111, 170] width 125 height 23
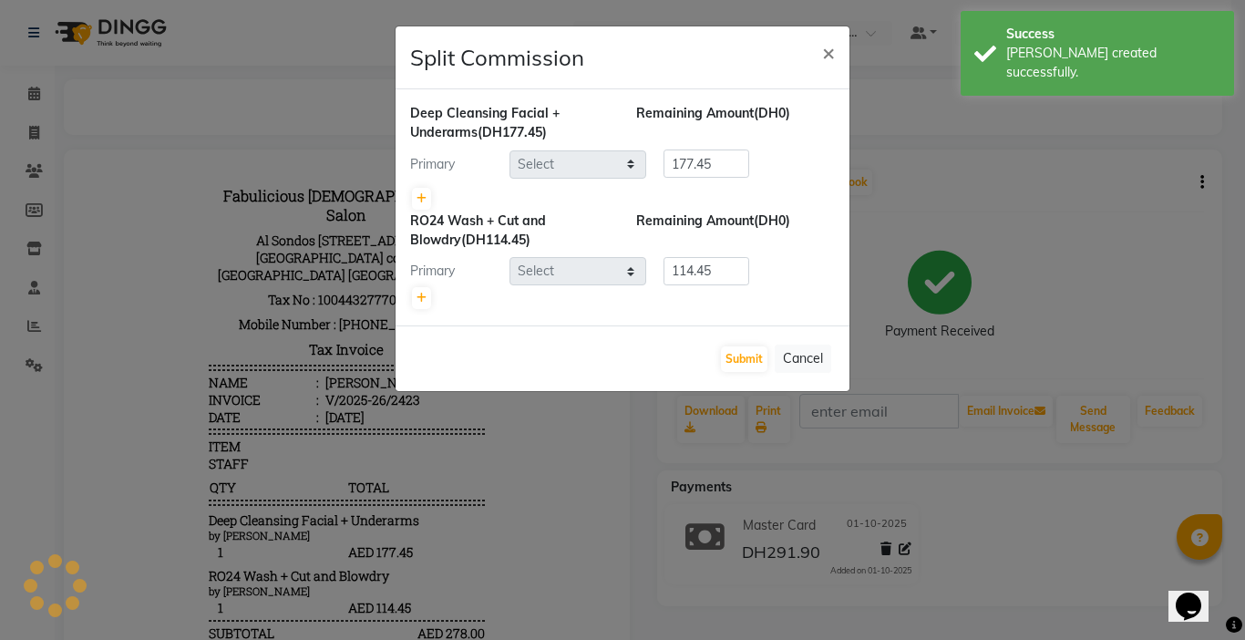
select select "11627"
select select "11631"
click at [420, 302] on icon at bounding box center [421, 297] width 10 height 11
type input "57.23"
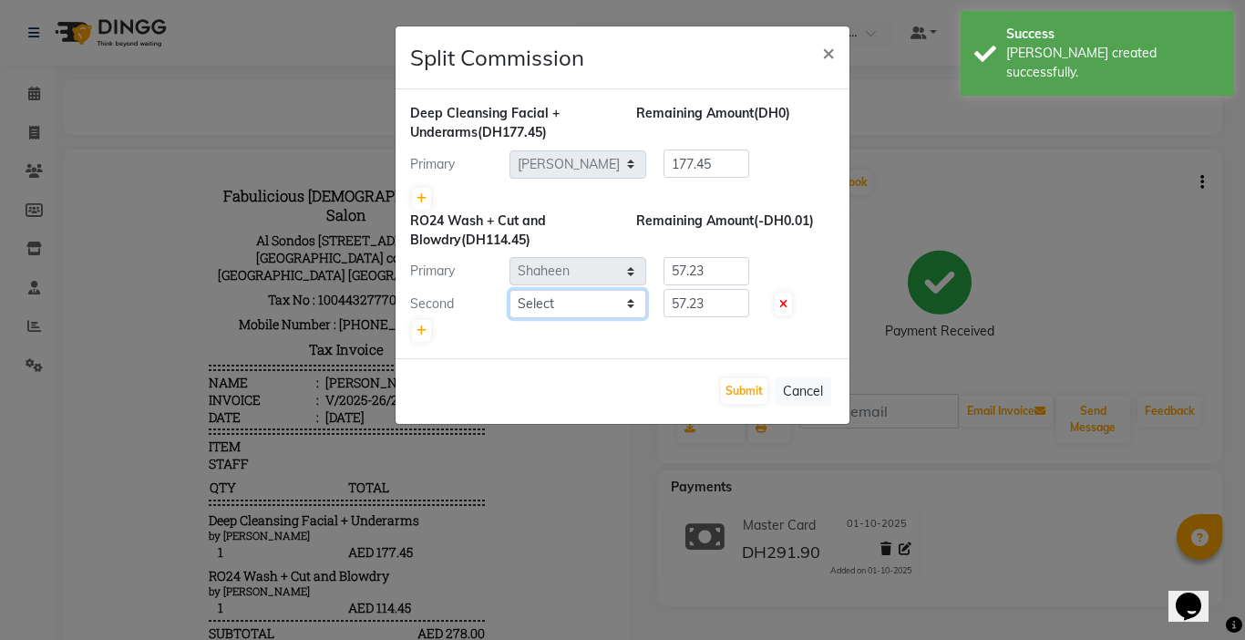
click at [572, 315] on select "Select [PERSON_NAME] [PERSON_NAME] [PERSON_NAME] [PERSON_NAME] Receptionist [PE…" at bounding box center [577, 304] width 137 height 28
select select "11627"
click at [509, 290] on select "Select [PERSON_NAME] [PERSON_NAME] [PERSON_NAME] [PERSON_NAME] Receptionist [PE…" at bounding box center [577, 304] width 137 height 28
click at [714, 296] on input "57.23" at bounding box center [706, 303] width 86 height 28
type input "5"
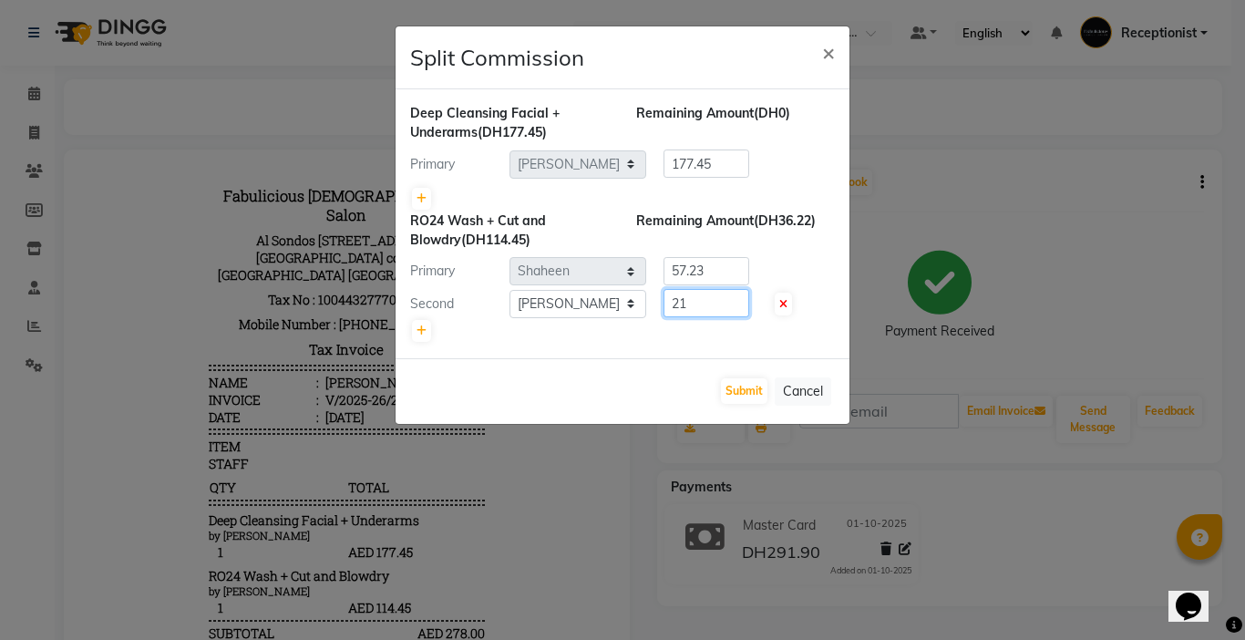
type input "21"
click at [722, 283] on input "57.23" at bounding box center [706, 271] width 86 height 28
type input "5"
type input "93.45"
click at [731, 396] on button "Submit" at bounding box center [744, 391] width 46 height 26
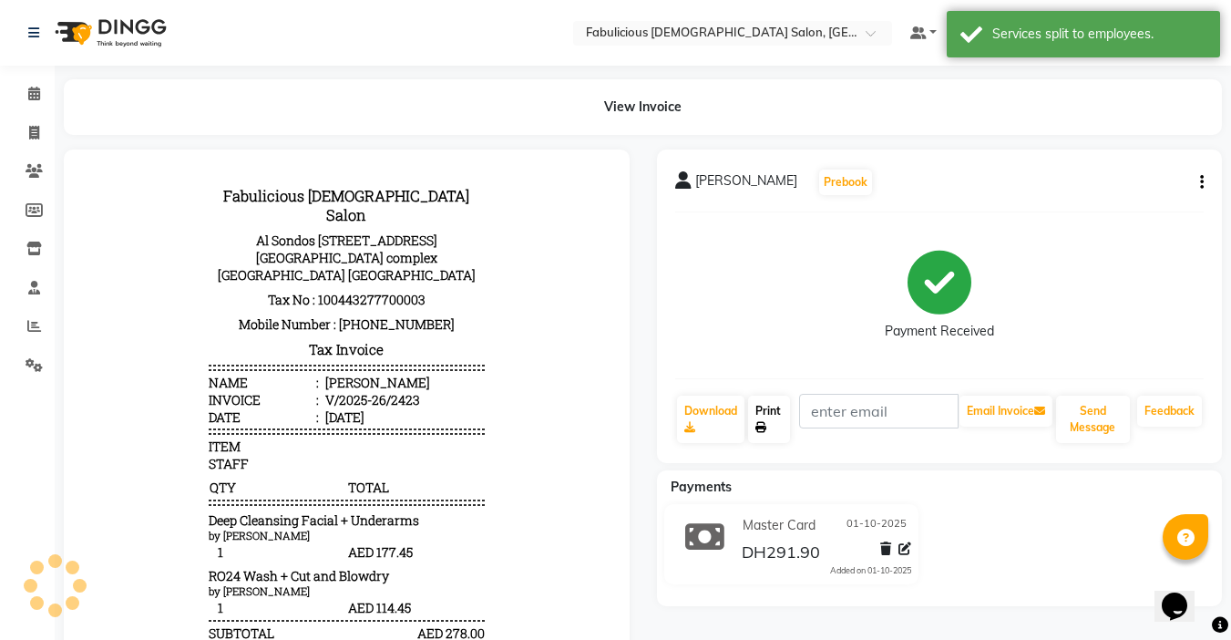
click at [757, 424] on icon at bounding box center [760, 427] width 11 height 11
click at [28, 99] on icon at bounding box center [34, 94] width 12 height 14
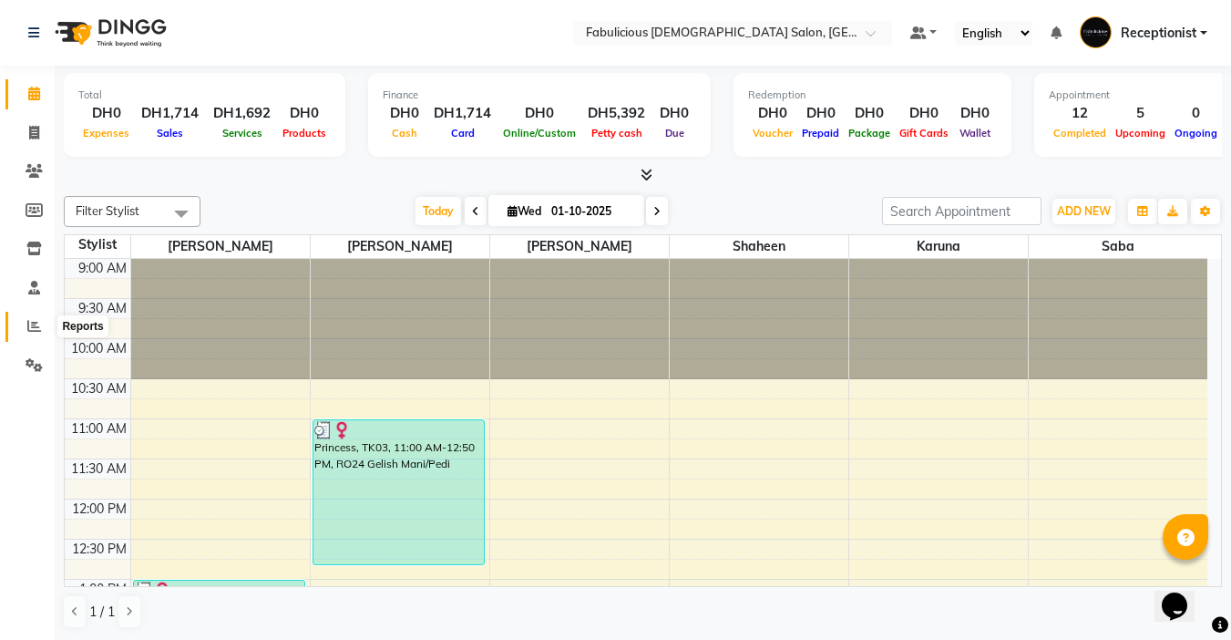
click at [27, 323] on icon at bounding box center [34, 326] width 14 height 14
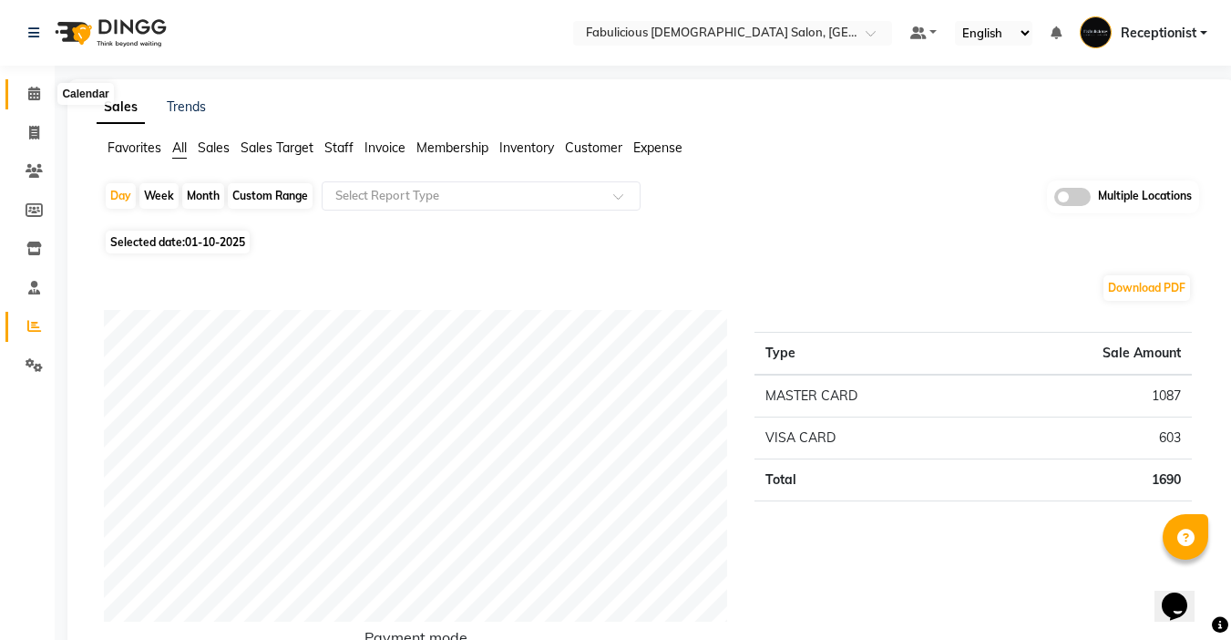
click at [34, 95] on icon at bounding box center [34, 94] width 12 height 14
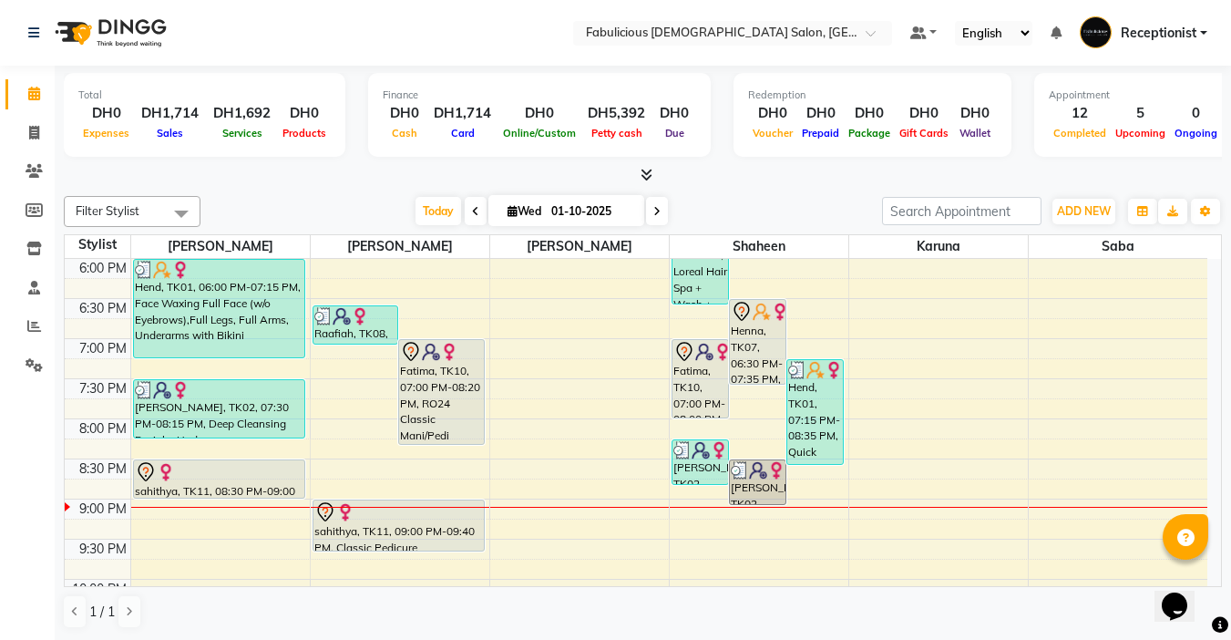
scroll to position [729, 0]
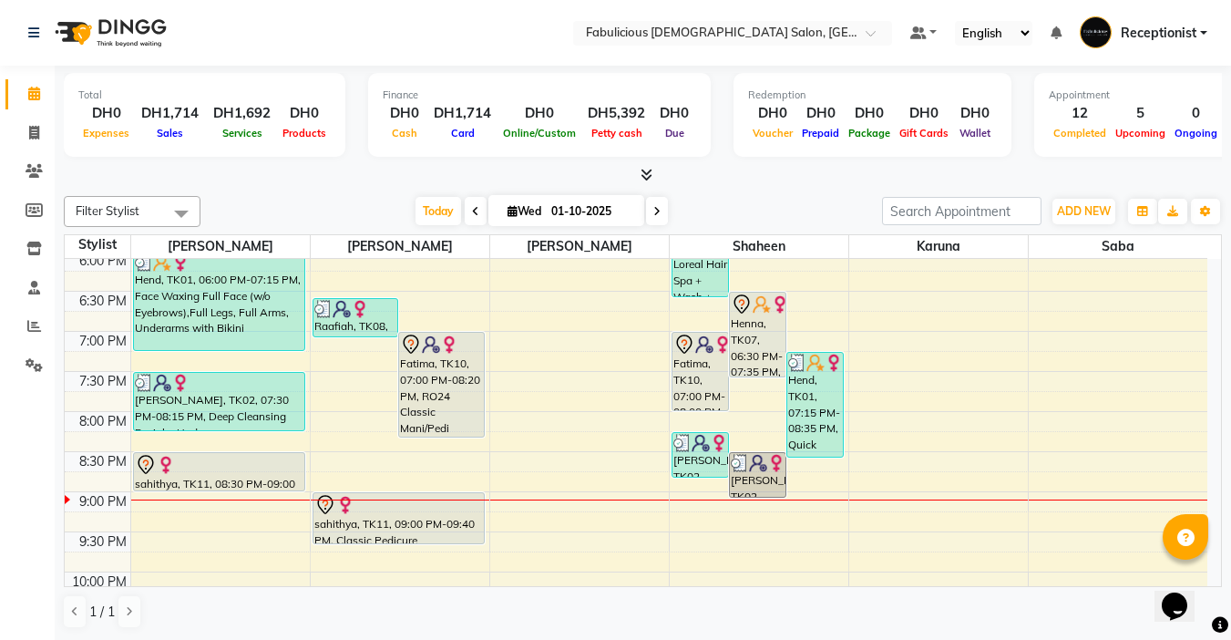
click at [660, 211] on span at bounding box center [657, 211] width 22 height 28
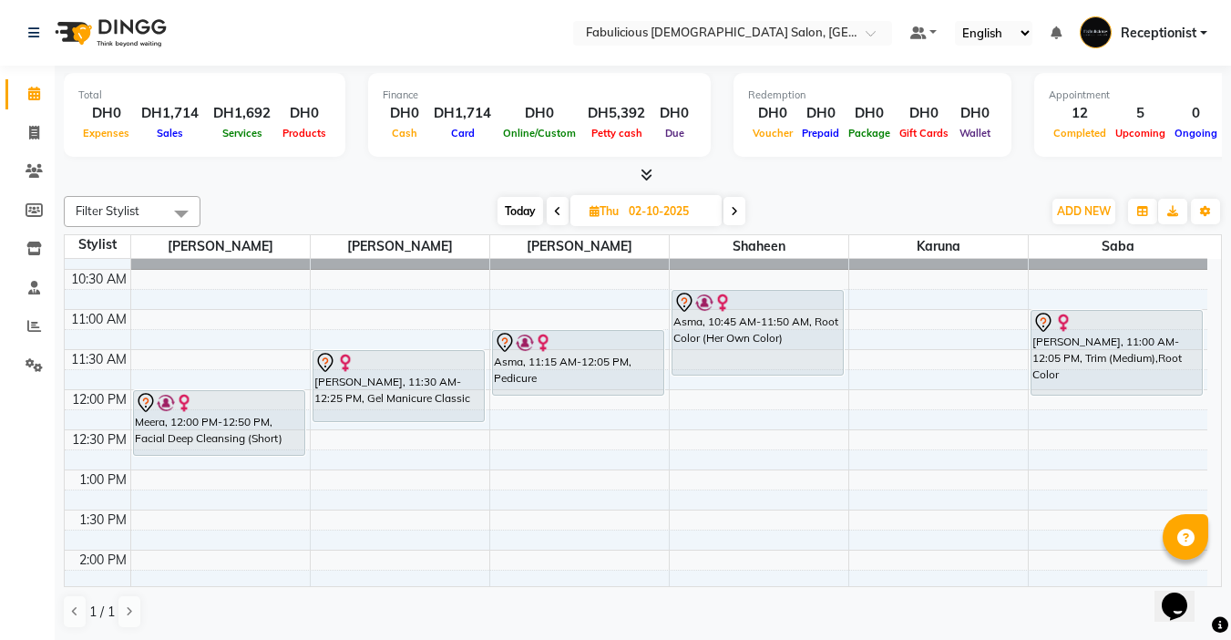
scroll to position [102, 0]
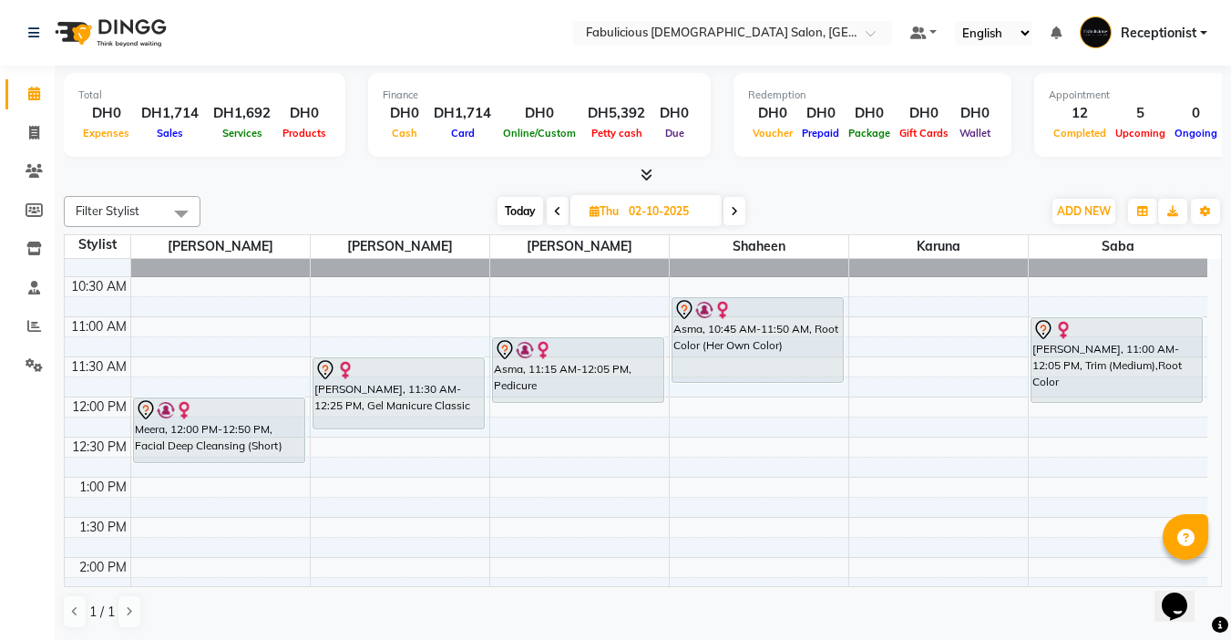
click at [559, 210] on icon at bounding box center [557, 211] width 7 height 11
type input "01-10-2025"
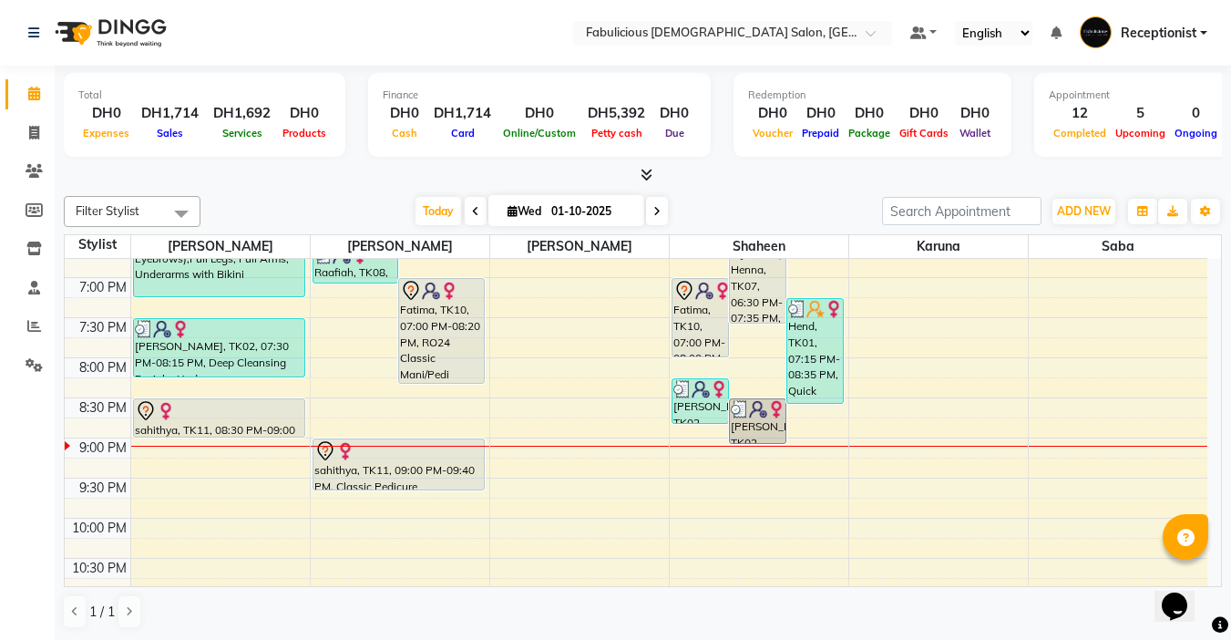
scroll to position [784, 0]
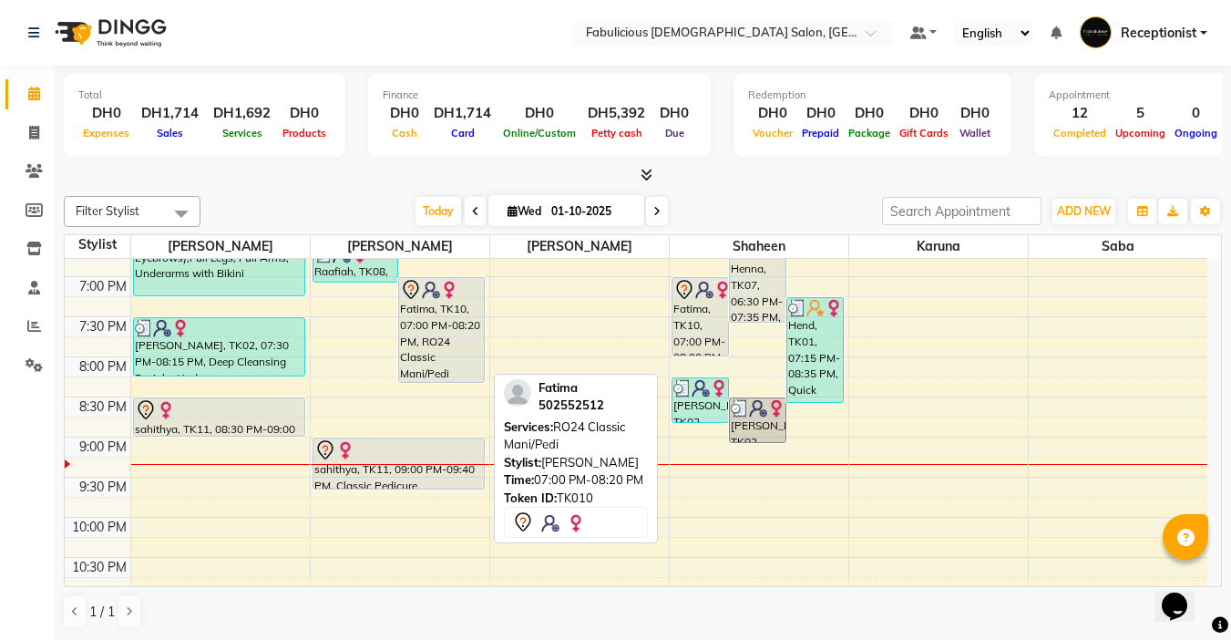
click at [410, 352] on div "Fatima, TK10, 07:00 PM-08:20 PM, RO24 Classic Mani/Pedi" at bounding box center [441, 330] width 85 height 104
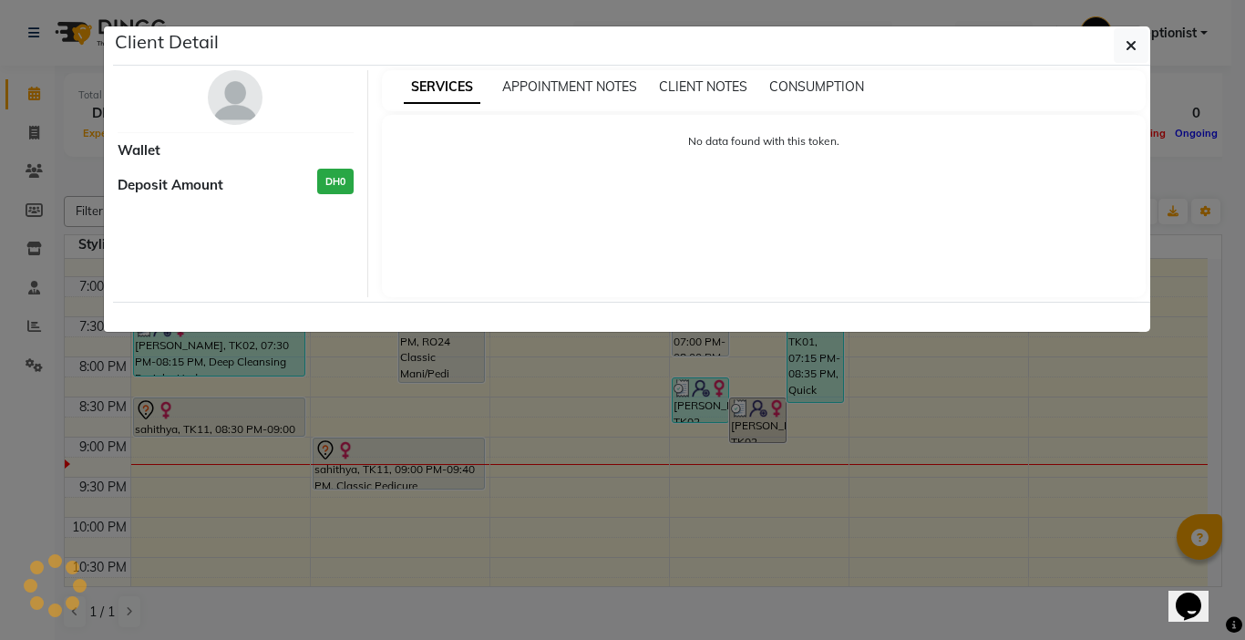
select select "7"
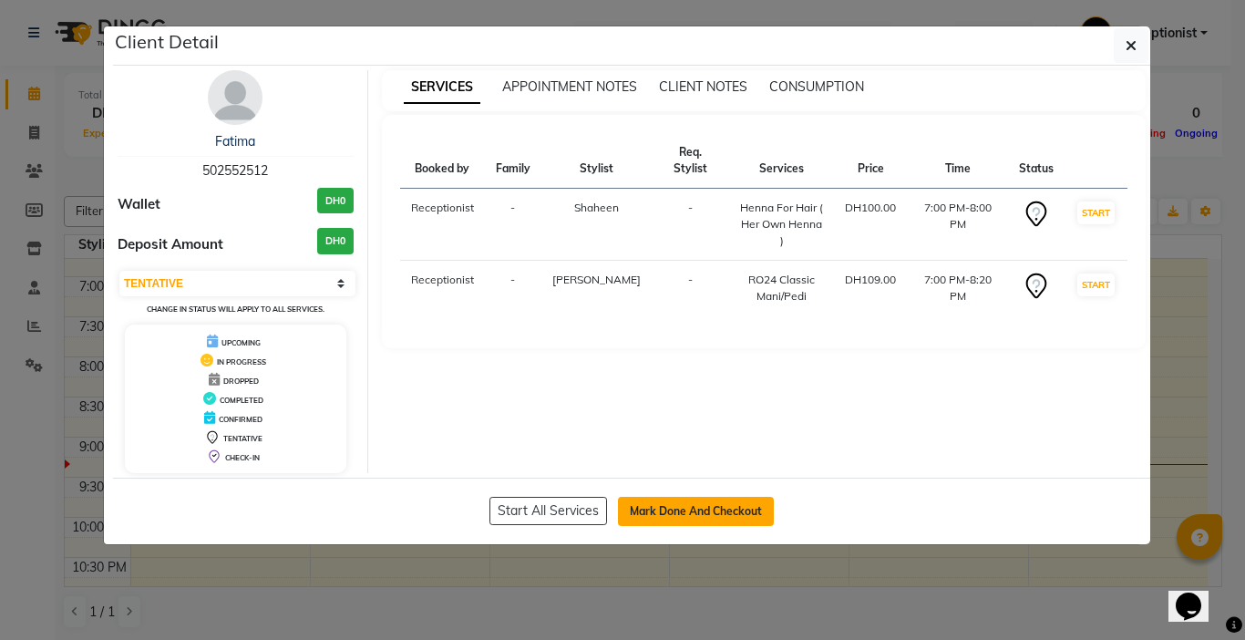
click at [693, 518] on button "Mark Done And Checkout" at bounding box center [696, 511] width 156 height 29
select select "service"
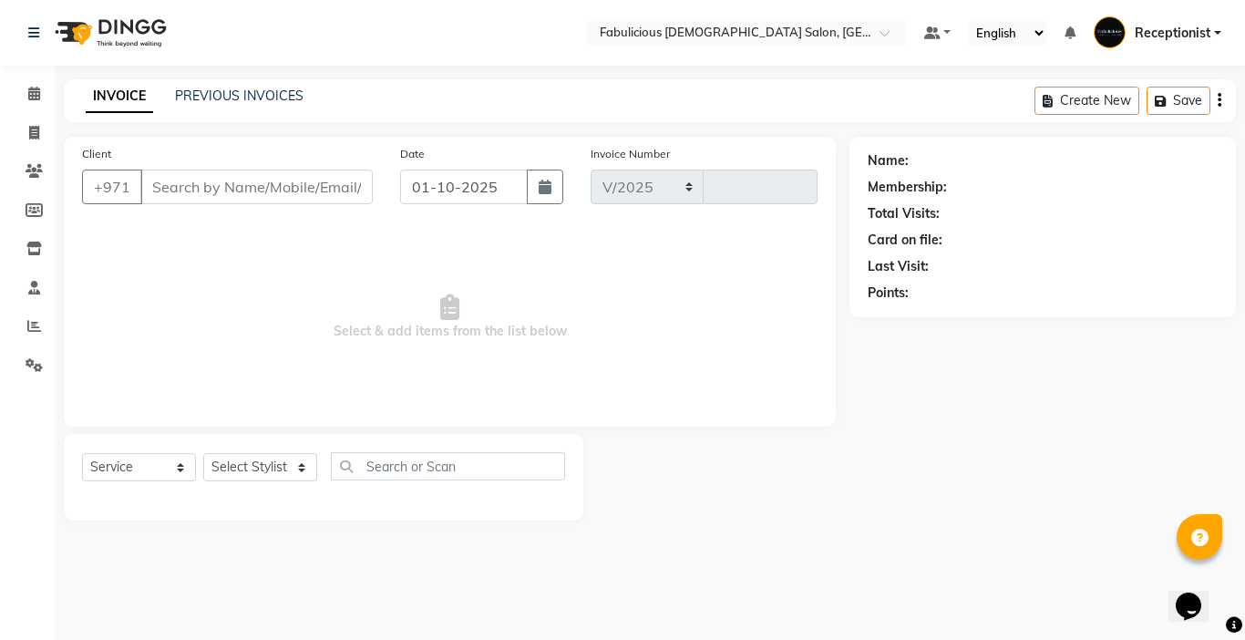
select select "738"
type input "2424"
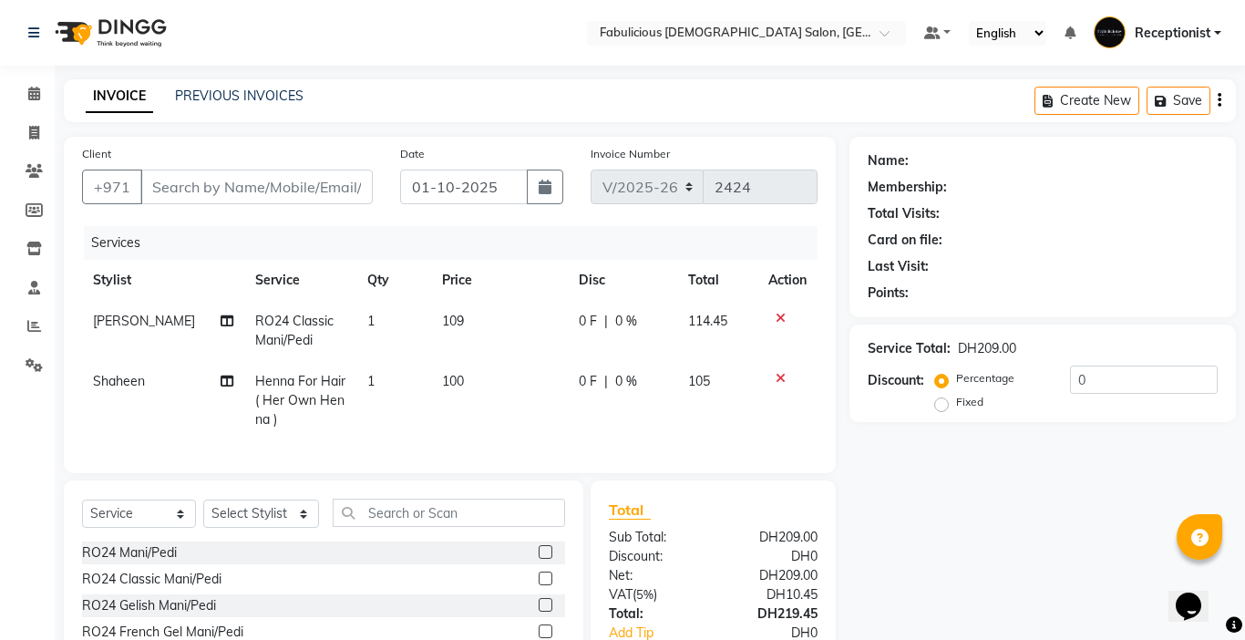
type input "502552512"
select select "11631"
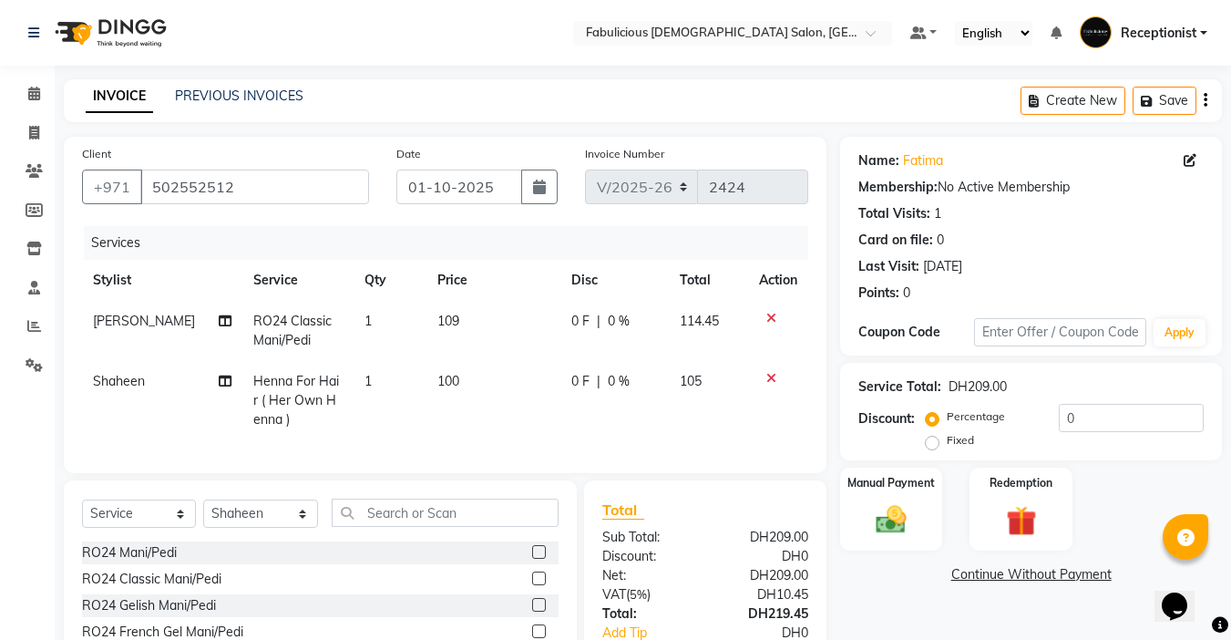
click at [463, 334] on td "109" at bounding box center [493, 331] width 134 height 60
select select "11628"
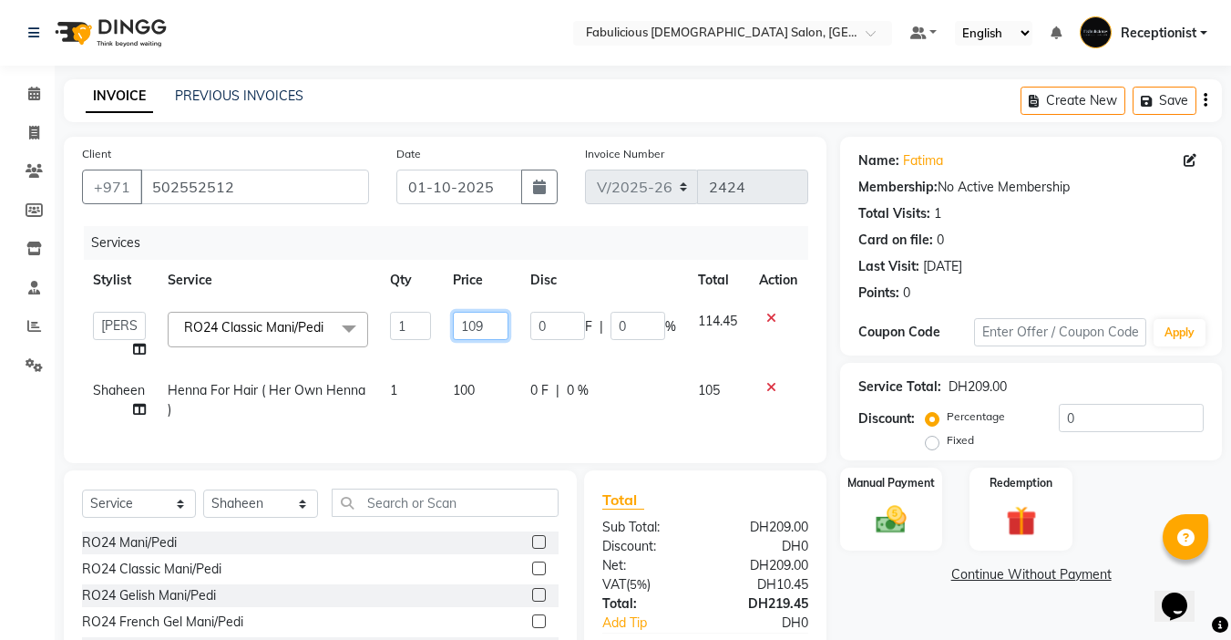
click at [488, 328] on input "109" at bounding box center [481, 326] width 56 height 28
type input "1"
type input "110"
click at [485, 360] on td "110" at bounding box center [480, 335] width 77 height 69
select select "11628"
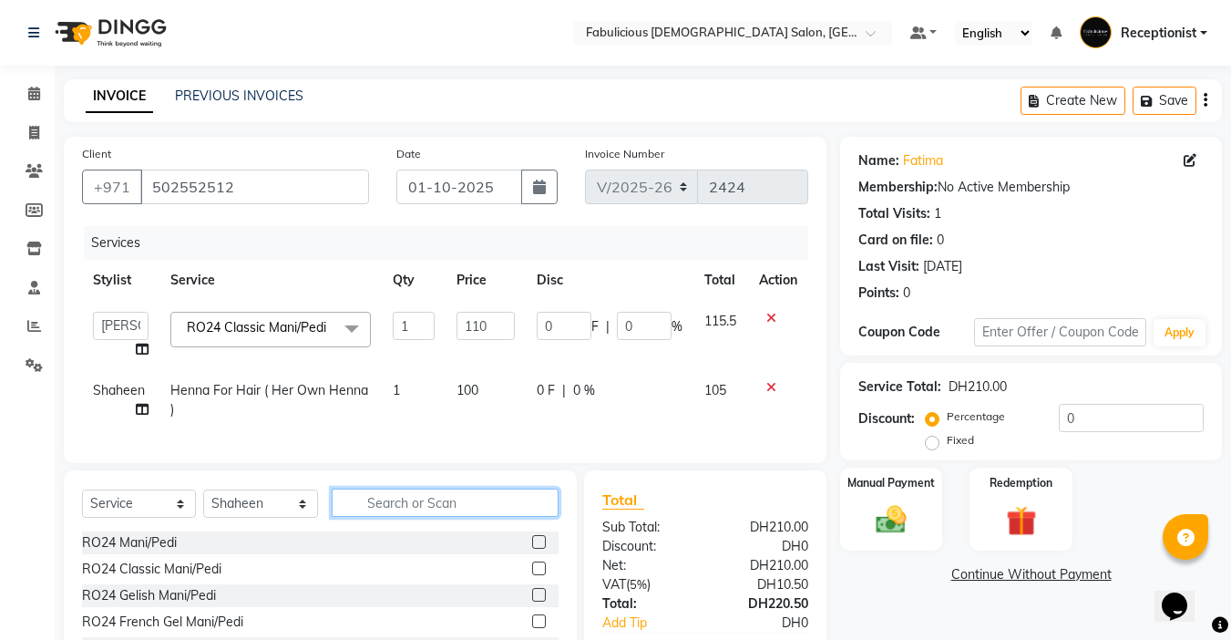
click at [399, 488] on input "text" at bounding box center [445, 502] width 227 height 28
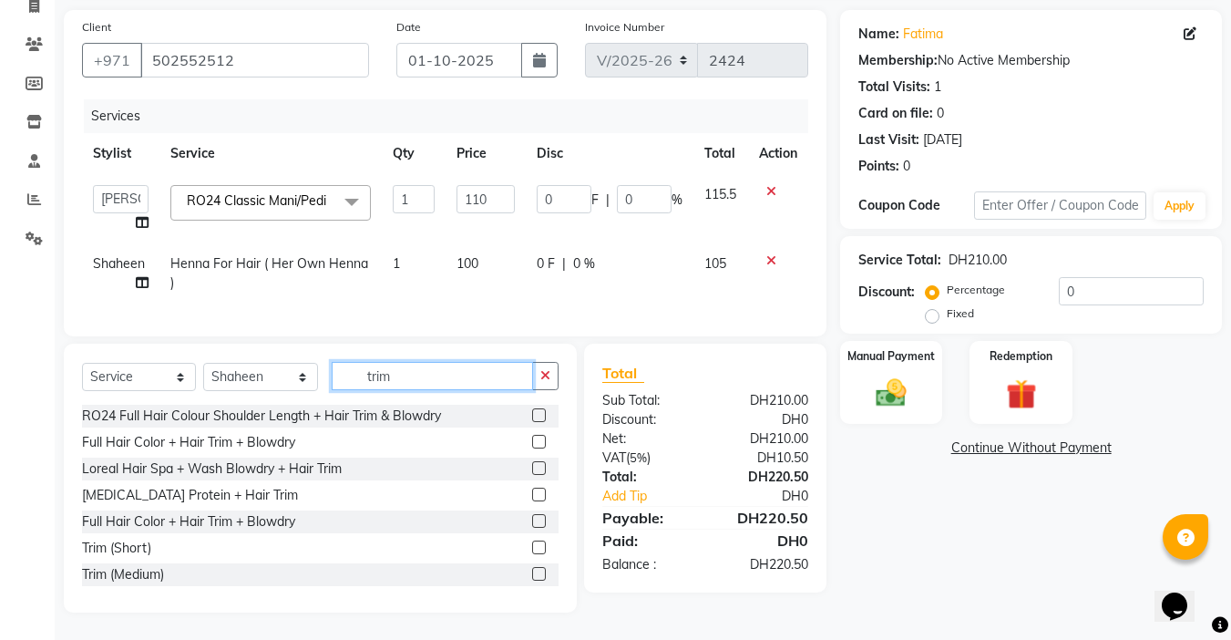
type input "trim"
click at [532, 569] on label at bounding box center [539, 574] width 14 height 14
click at [532, 569] on input "checkbox" at bounding box center [538, 575] width 12 height 12
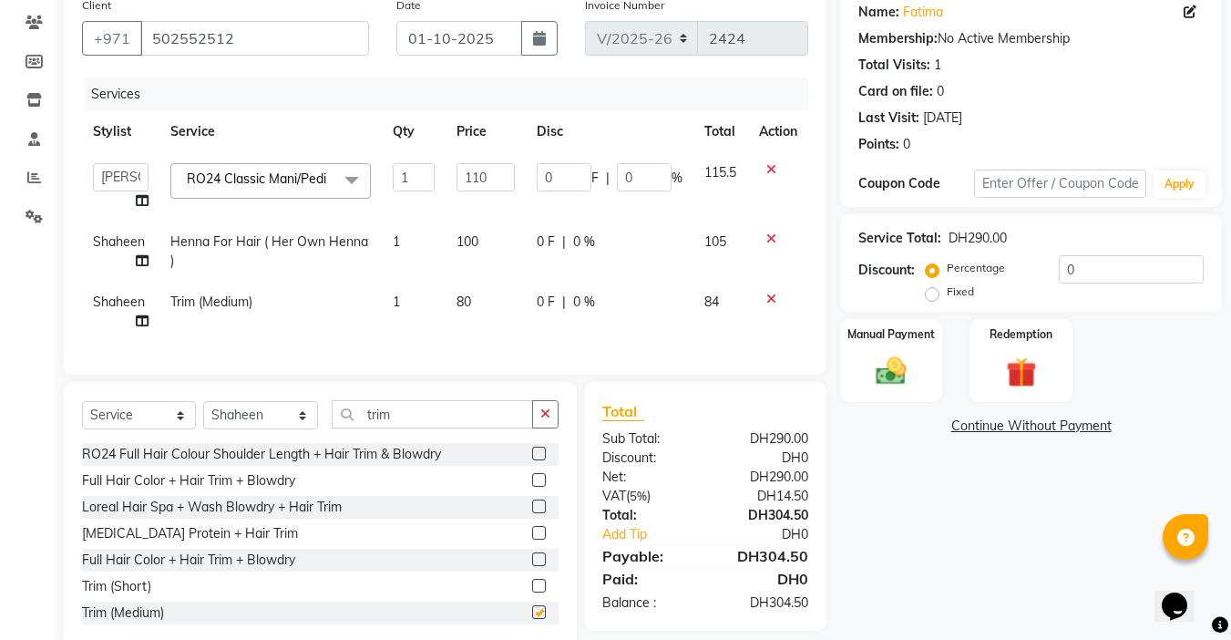
checkbox input "false"
click at [304, 429] on select "Select Stylist [PERSON_NAME] [PERSON_NAME] [PERSON_NAME] [PERSON_NAME] Receptio…" at bounding box center [260, 415] width 115 height 28
select select "11628"
click at [203, 423] on select "Select Stylist [PERSON_NAME] [PERSON_NAME] [PERSON_NAME] [PERSON_NAME] Receptio…" at bounding box center [260, 415] width 115 height 28
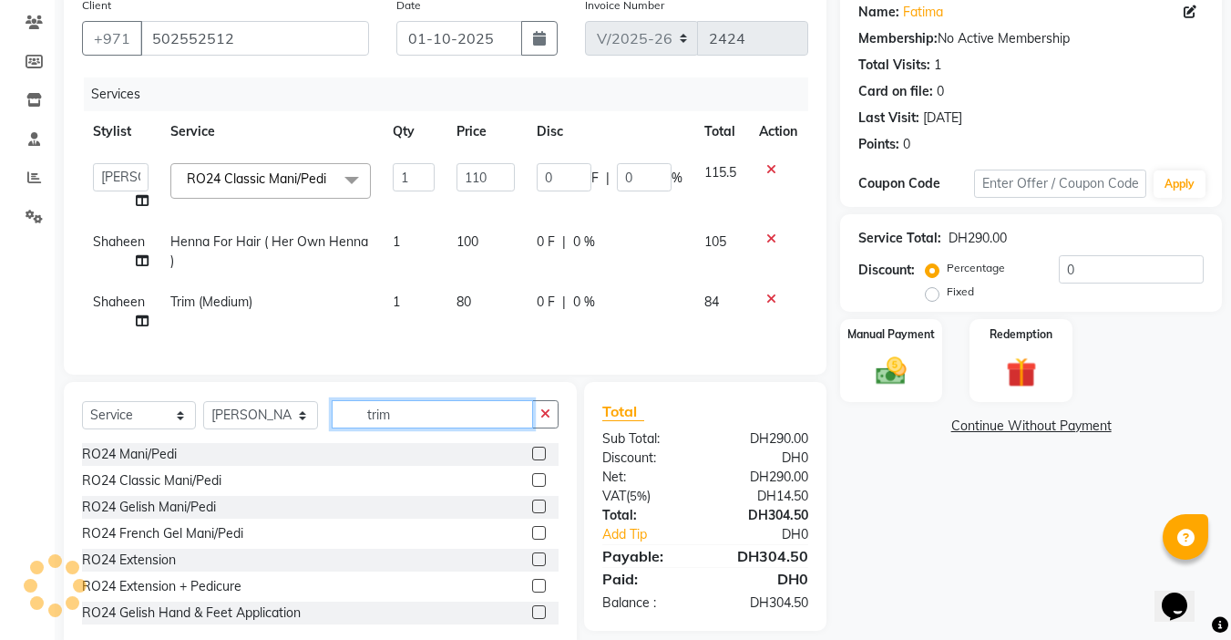
click at [411, 428] on input "trim" at bounding box center [432, 414] width 201 height 28
type input "t"
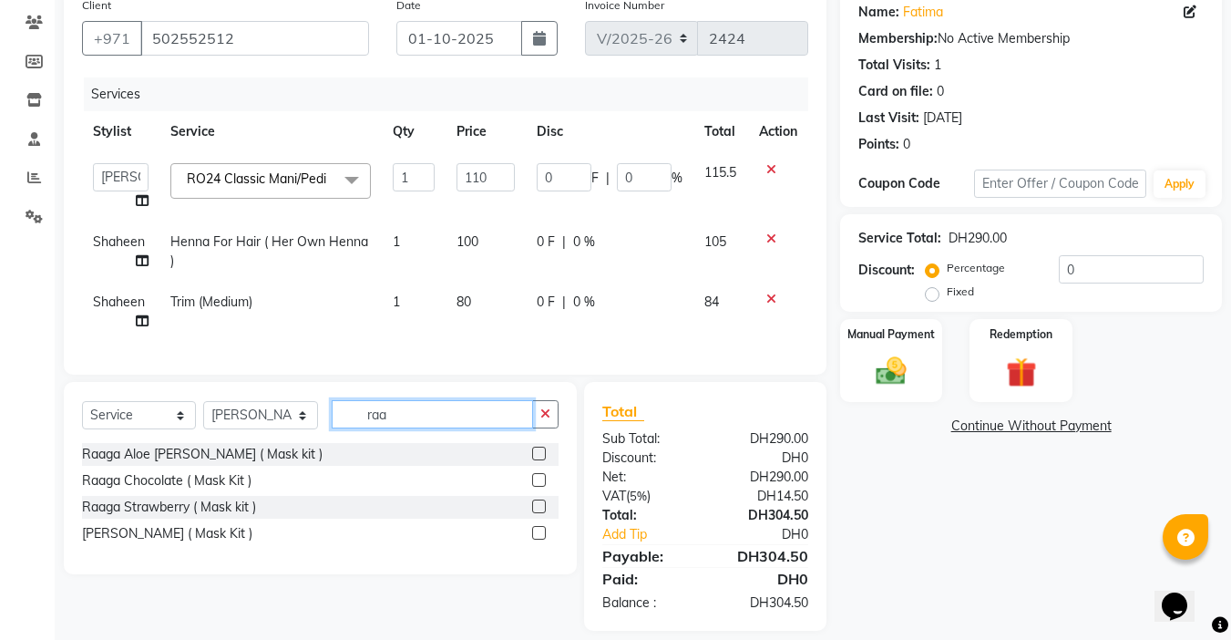
type input "raa"
click at [540, 513] on label at bounding box center [539, 506] width 14 height 14
click at [540, 513] on input "checkbox" at bounding box center [538, 507] width 12 height 12
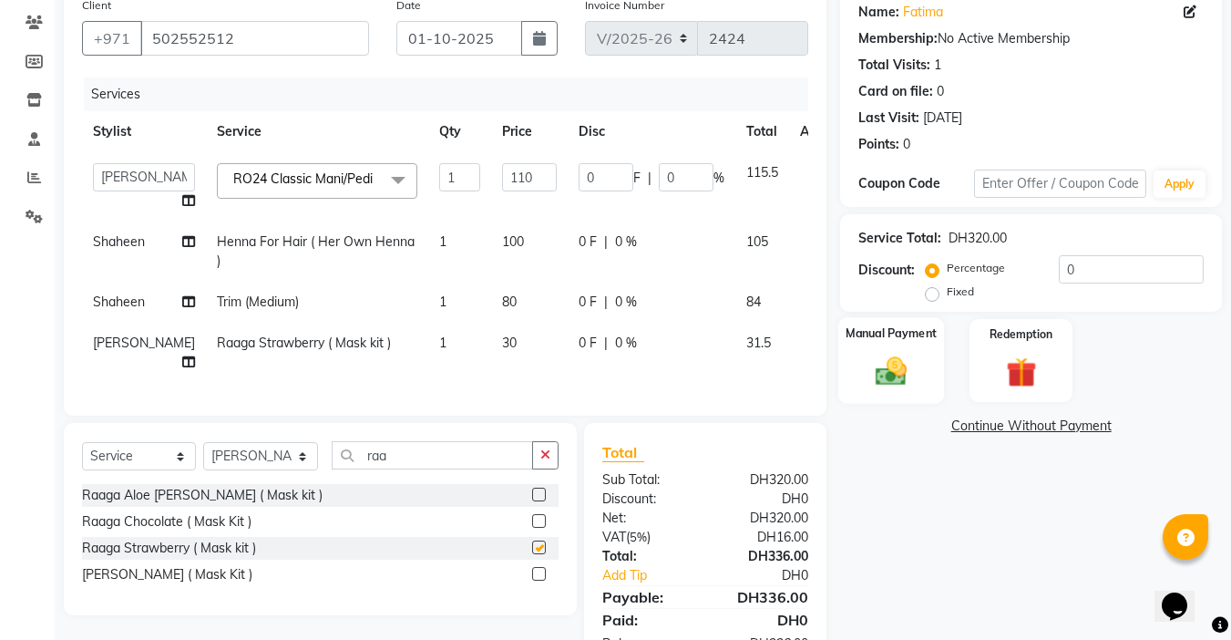
click at [889, 353] on img at bounding box center [891, 371] width 51 height 36
checkbox input "false"
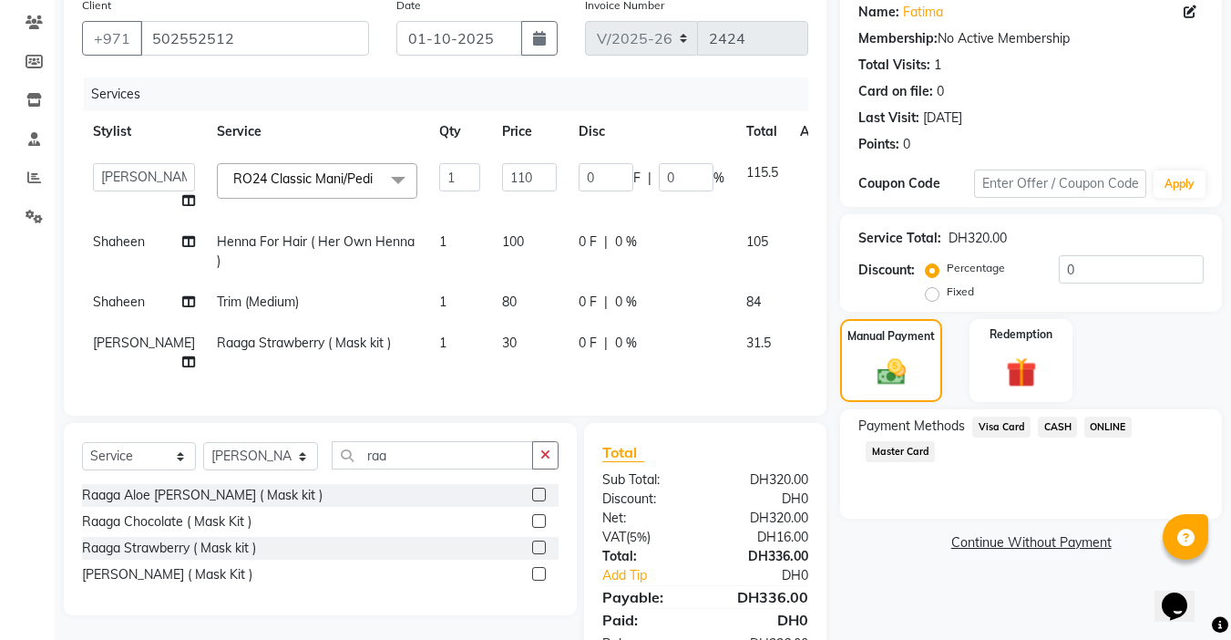
scroll to position [230, 0]
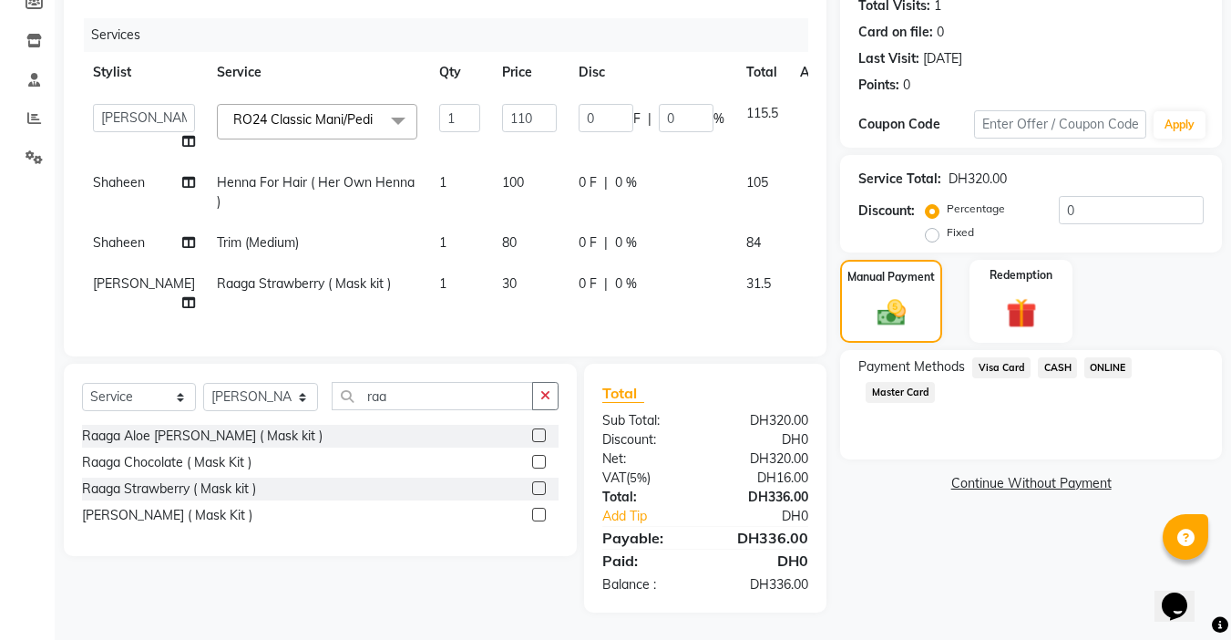
click at [989, 357] on span "Visa Card" at bounding box center [1001, 367] width 58 height 21
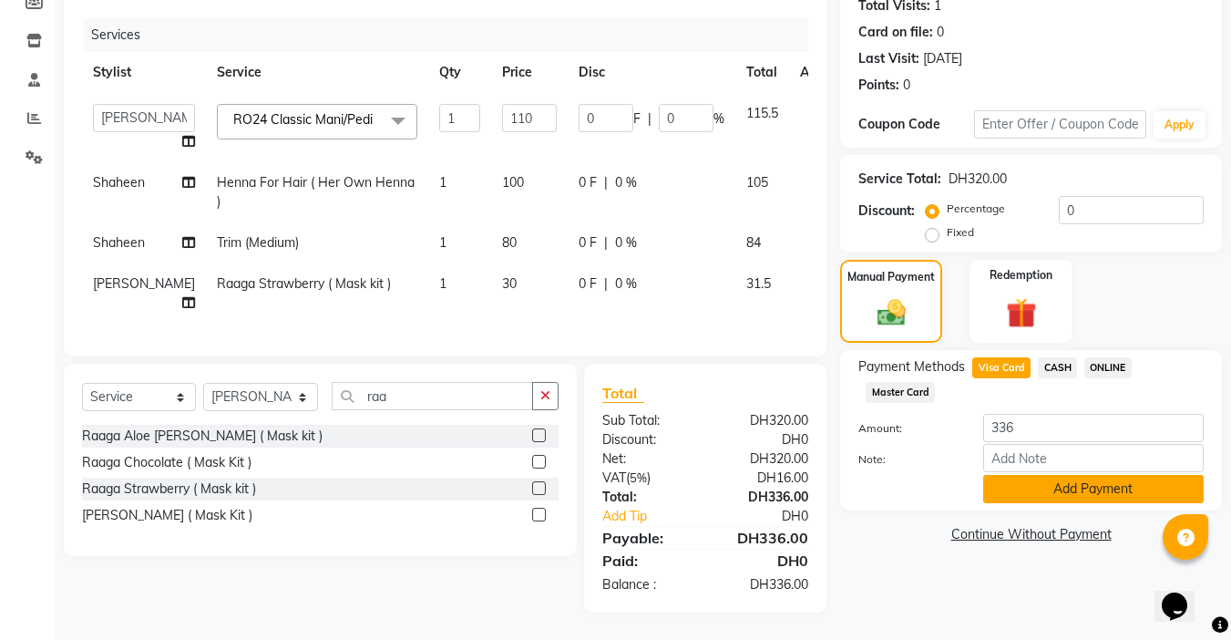
click at [1081, 475] on button "Add Payment" at bounding box center [1093, 489] width 220 height 28
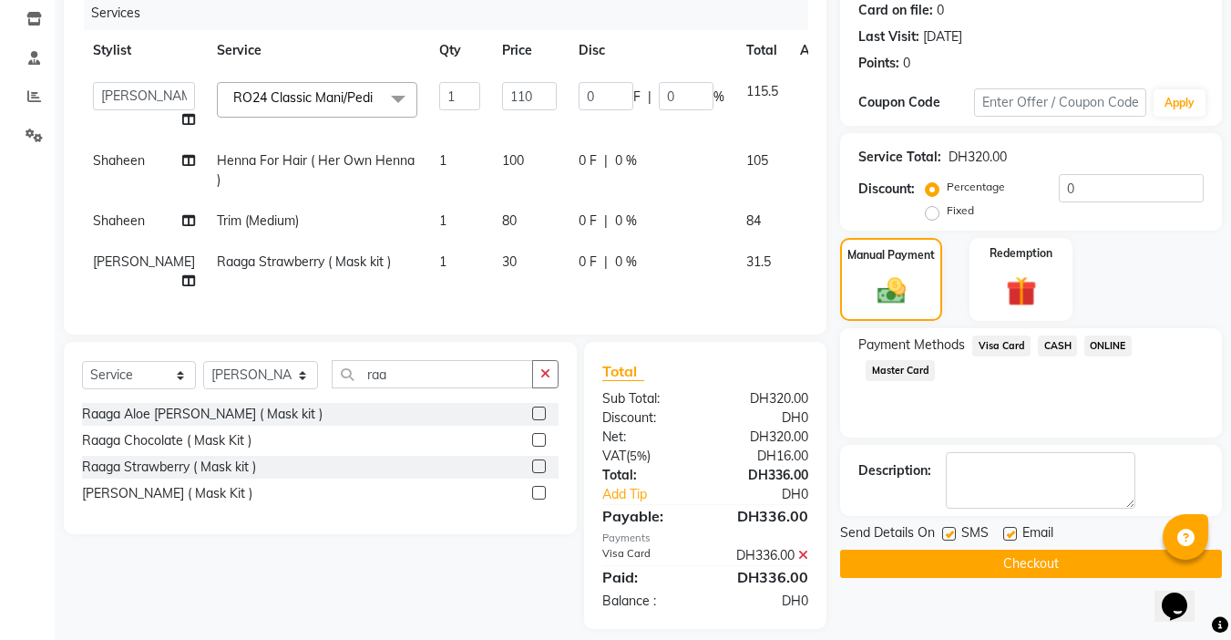
click at [1005, 549] on button "Checkout" at bounding box center [1031, 563] width 382 height 28
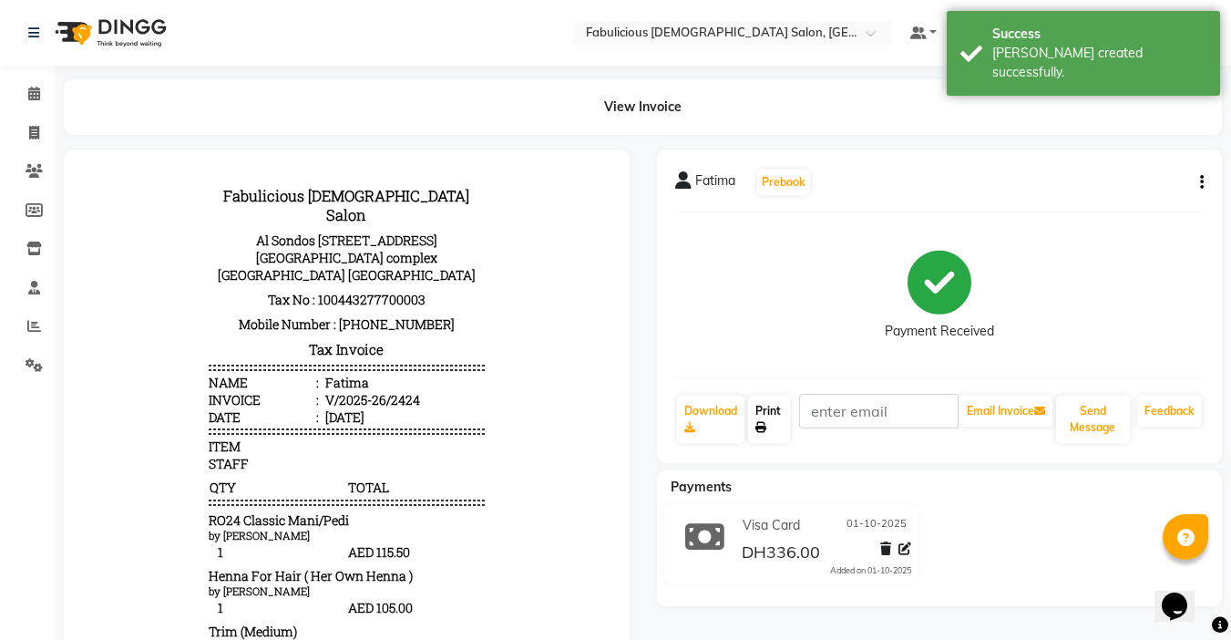
click at [774, 402] on link "Print" at bounding box center [769, 418] width 42 height 47
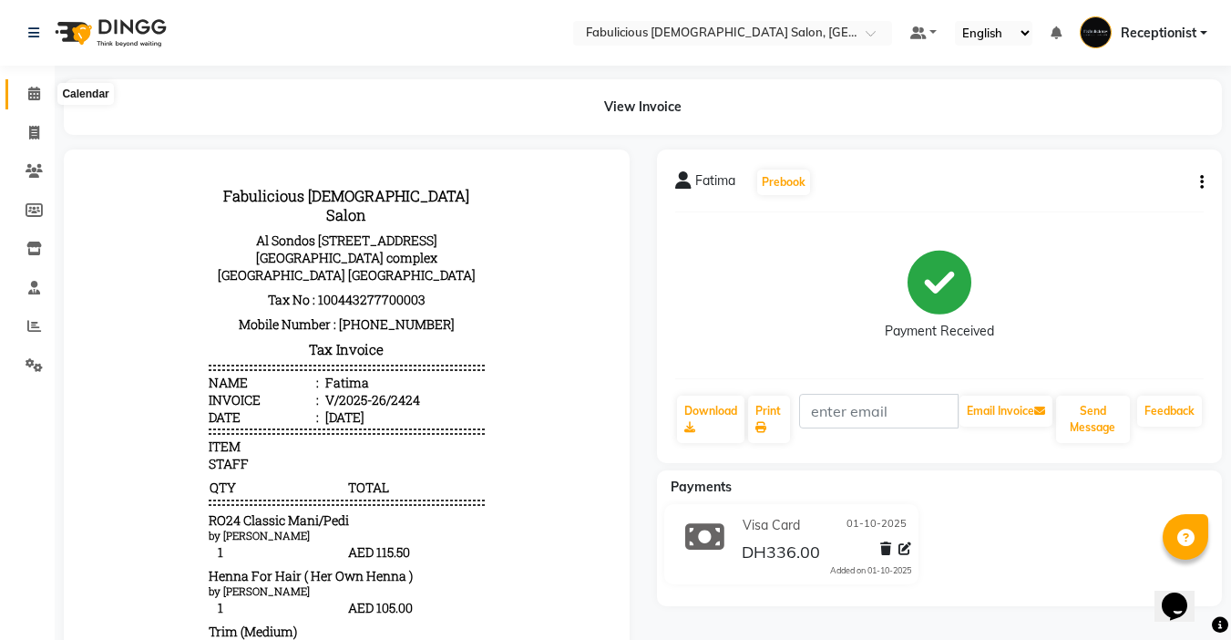
click at [36, 87] on icon at bounding box center [34, 94] width 12 height 14
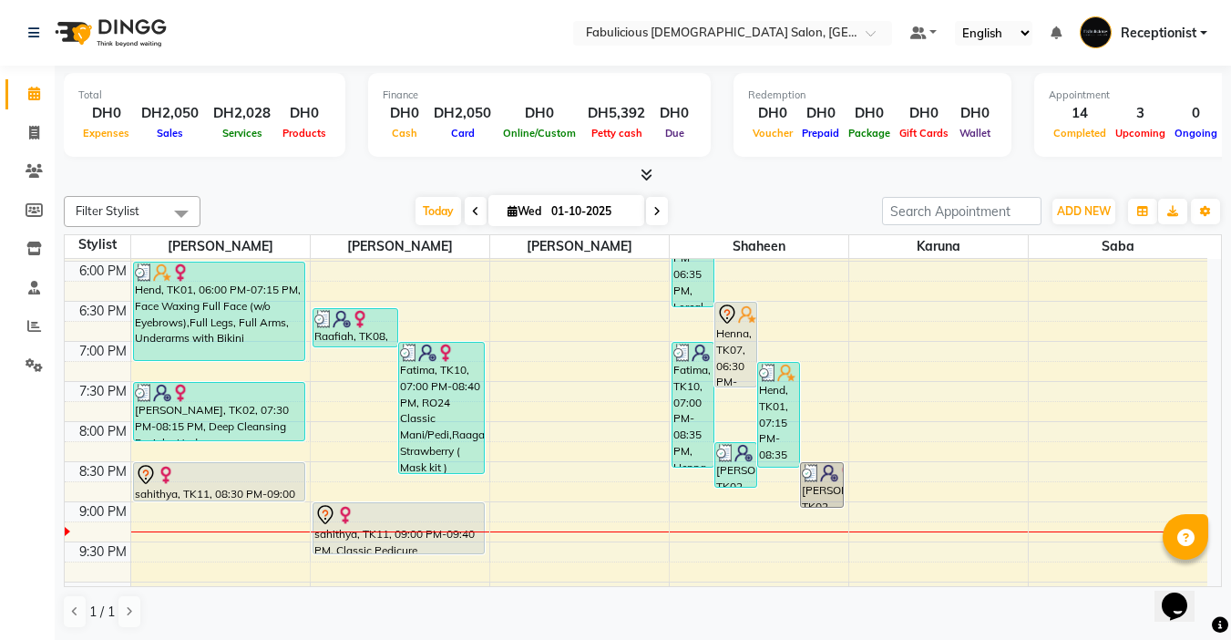
scroll to position [729, 0]
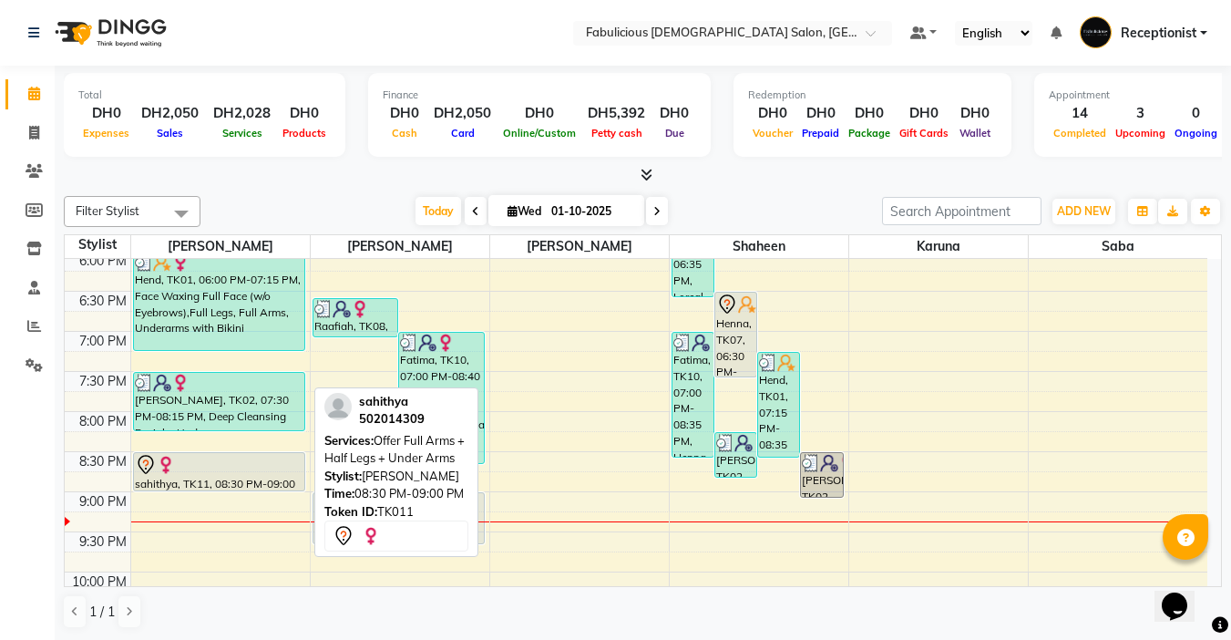
click at [257, 475] on div "sahithya, TK11, 08:30 PM-09:00 PM, Offer Full Arms + Half Legs + Under Arms" at bounding box center [219, 471] width 170 height 37
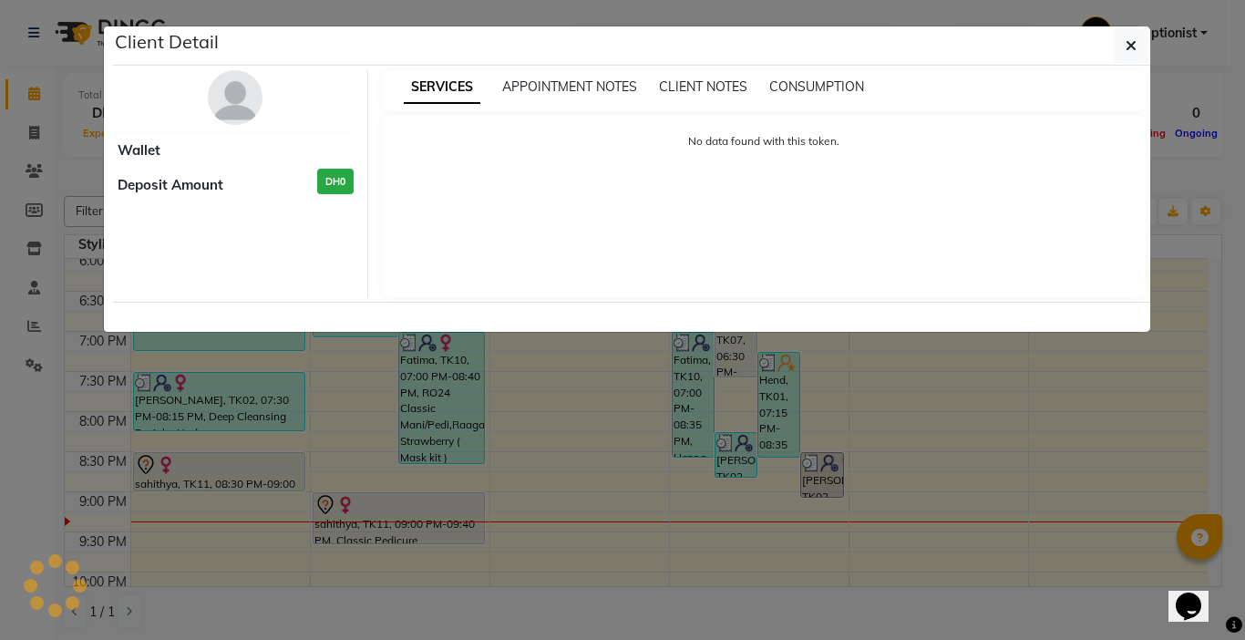
select select "7"
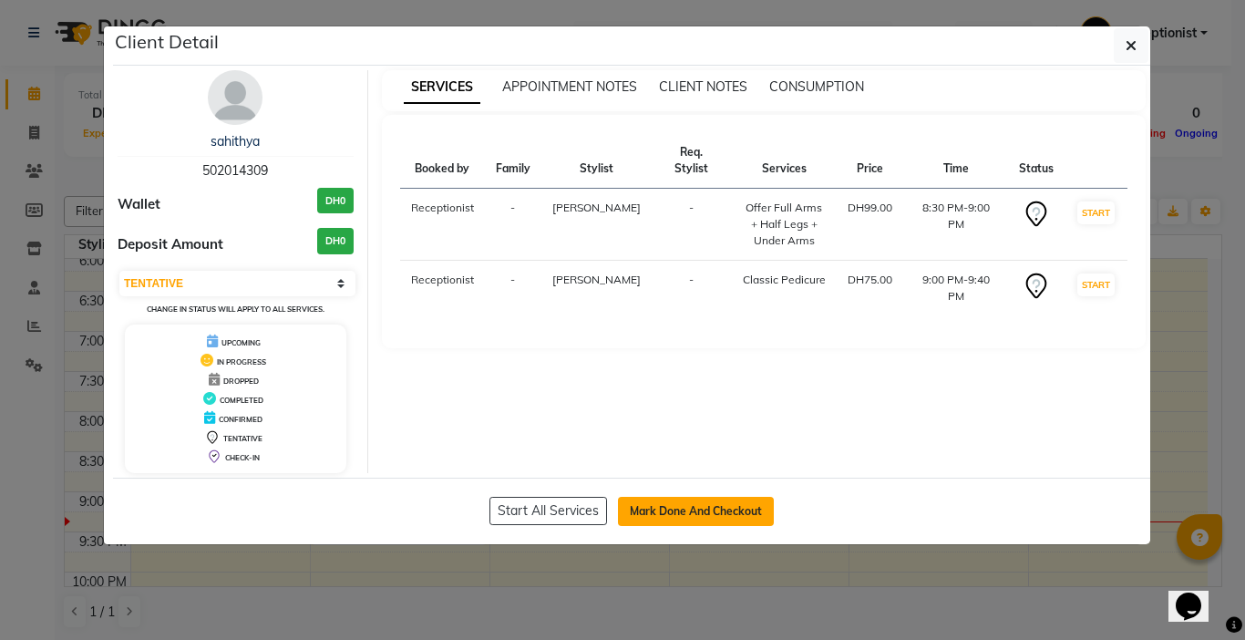
click at [654, 504] on button "Mark Done And Checkout" at bounding box center [696, 511] width 156 height 29
select select "service"
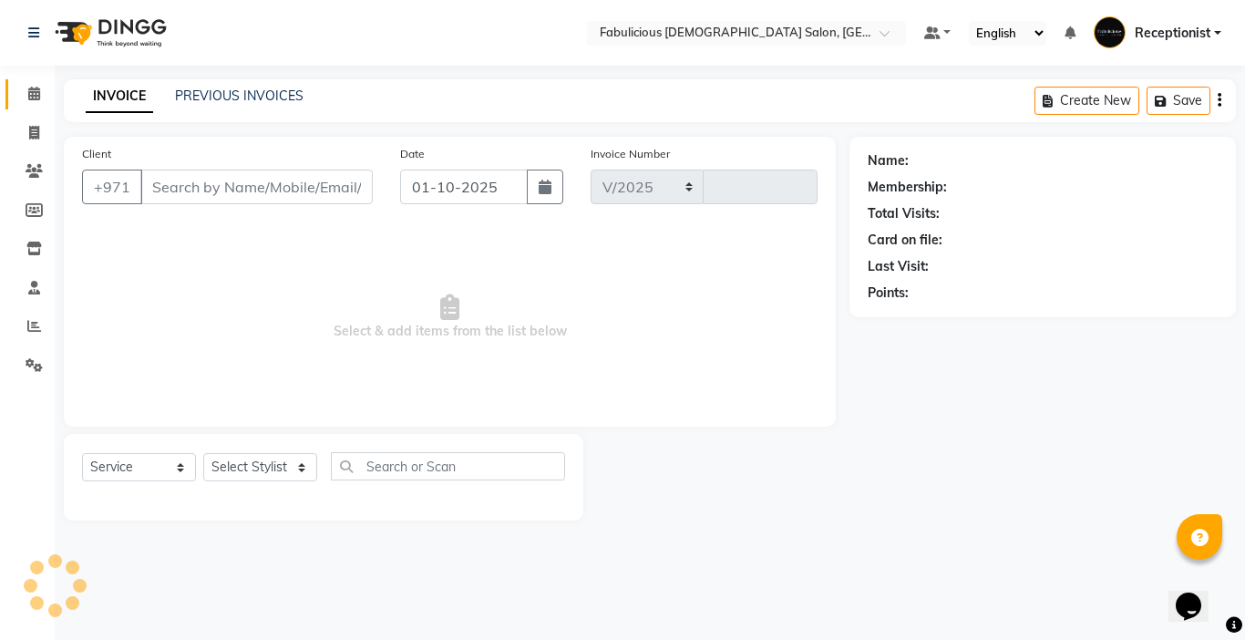
select select "738"
type input "2425"
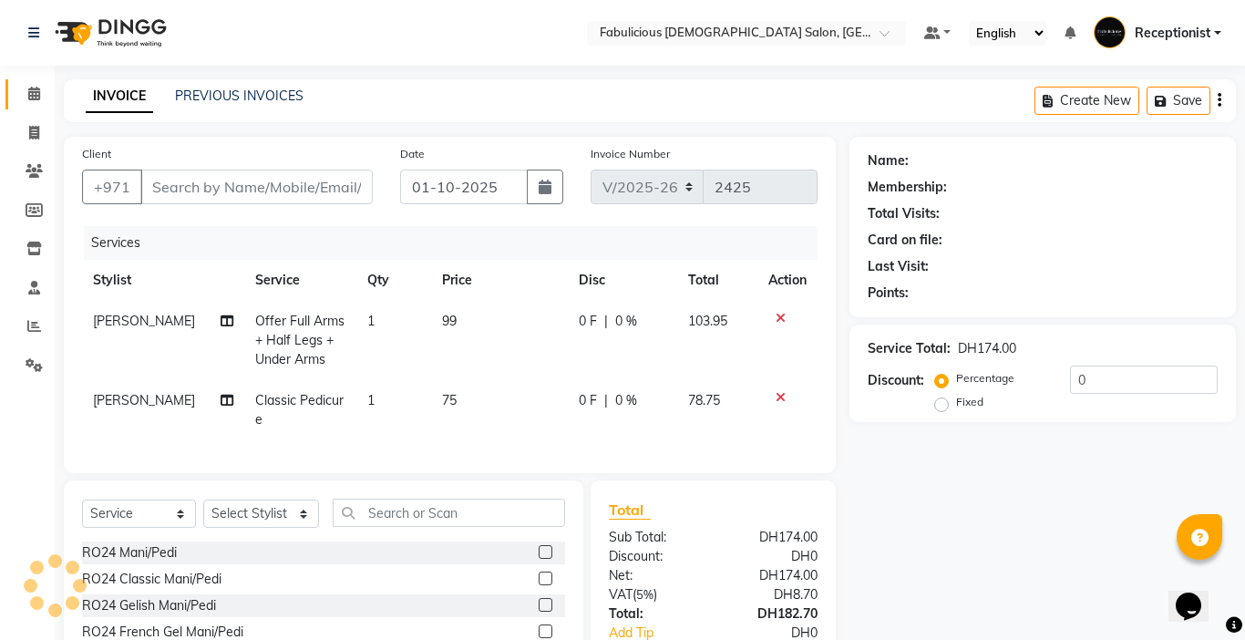
type input "502014309"
select select "11628"
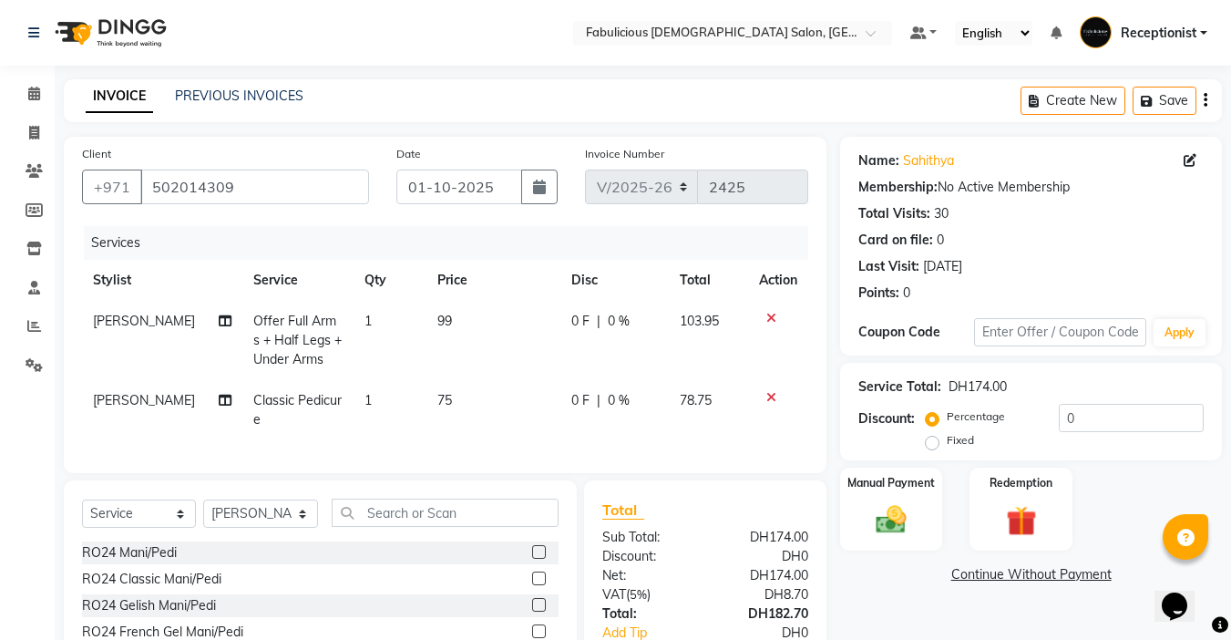
click at [277, 397] on span "Classic Pedicure" at bounding box center [297, 410] width 88 height 36
select select "11628"
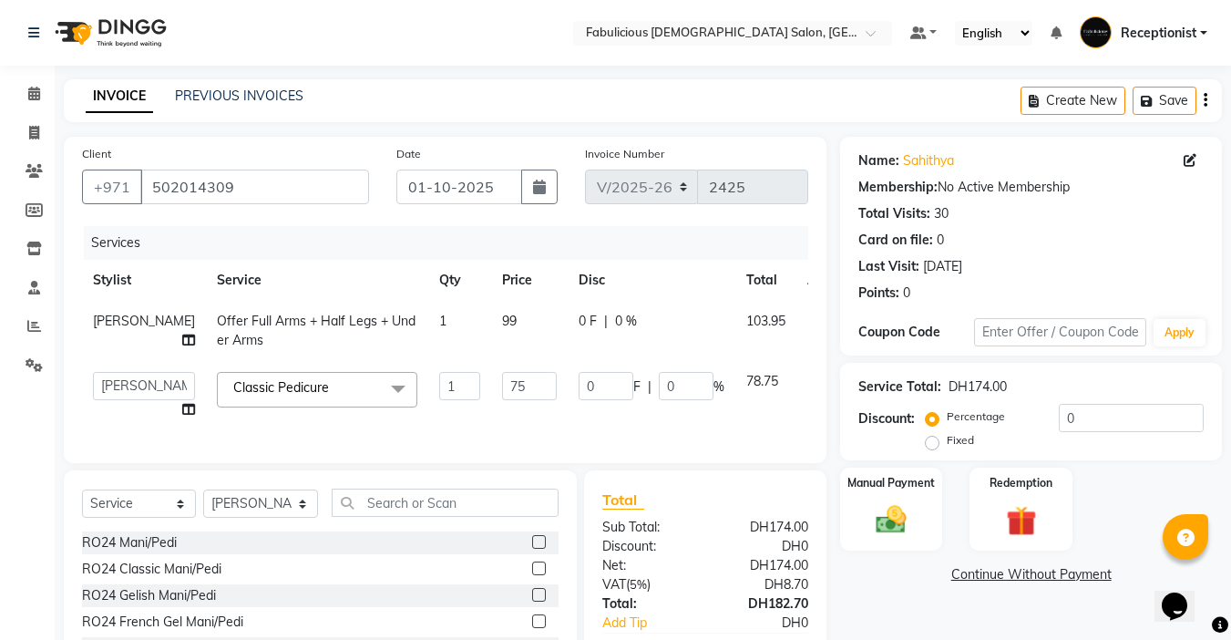
click at [277, 397] on span "Classic Pedicure x" at bounding box center [285, 387] width 113 height 19
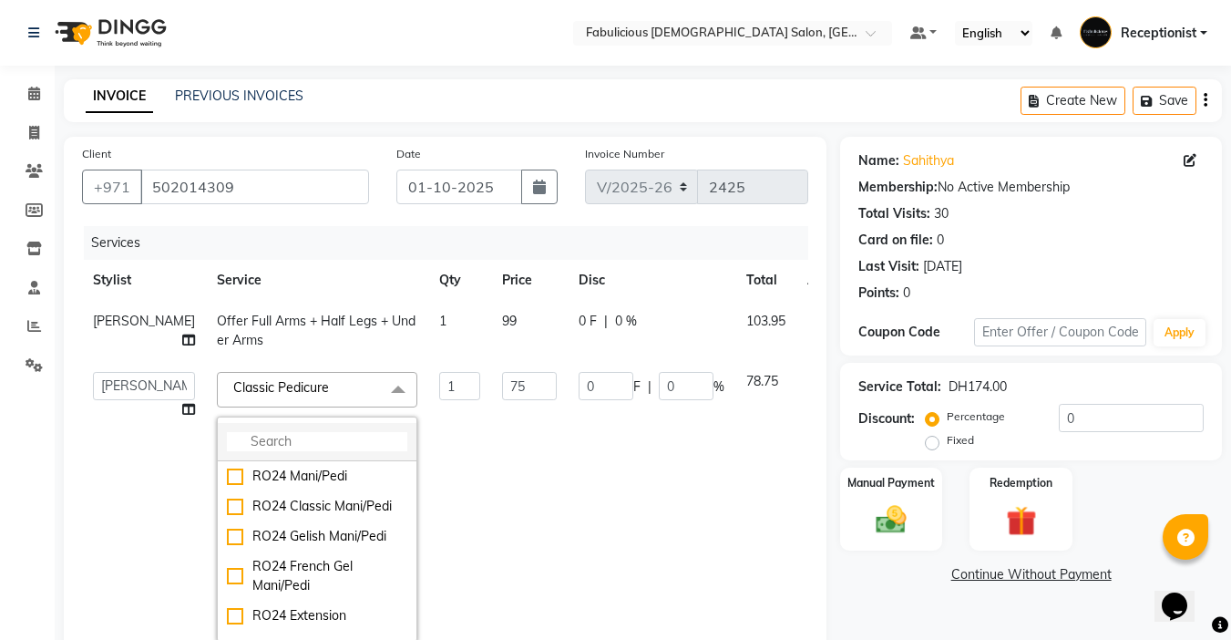
click at [283, 442] on input "multiselect-search" at bounding box center [317, 441] width 180 height 19
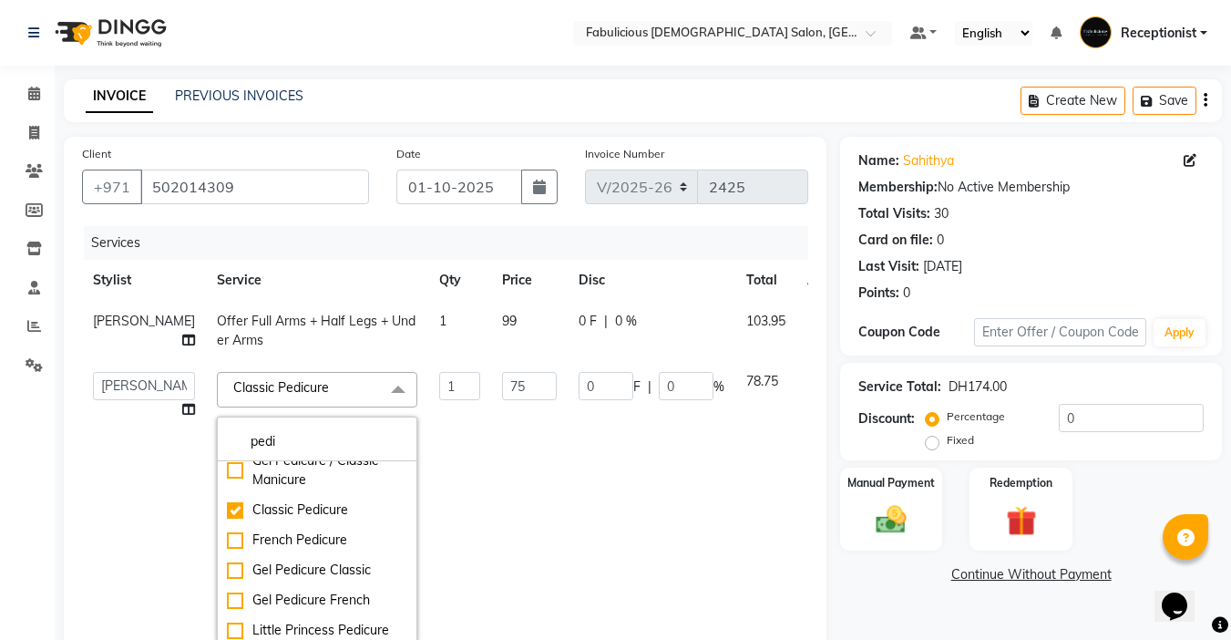
scroll to position [911, 0]
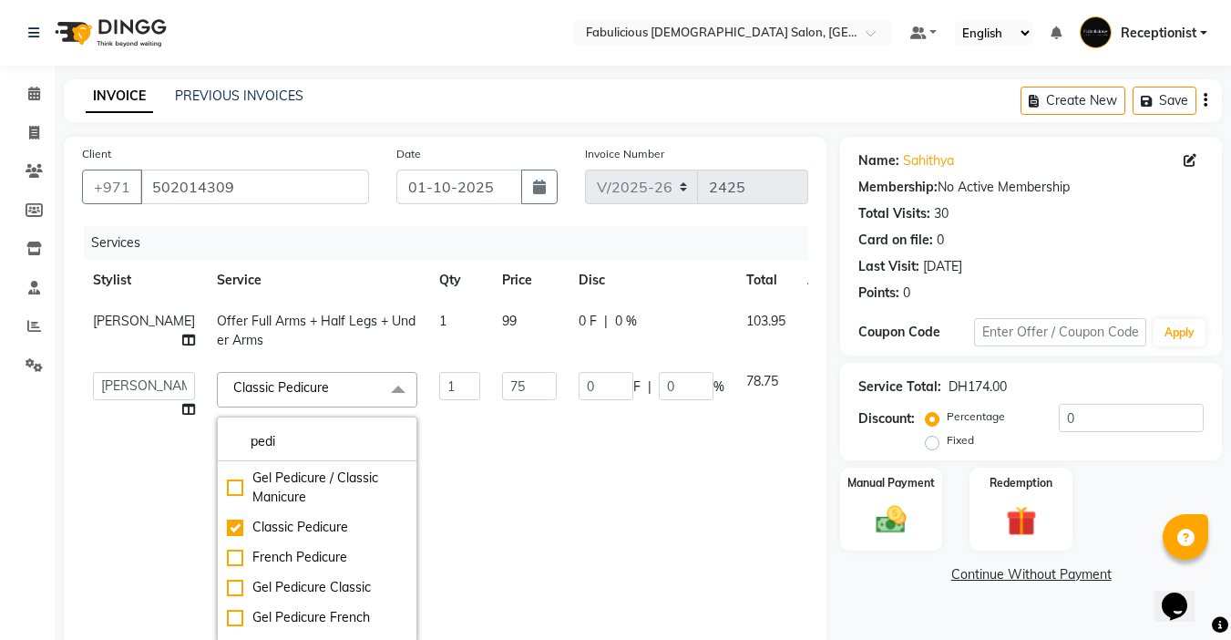
type input "pedi"
checkbox input "false"
checkbox input "true"
type input "65"
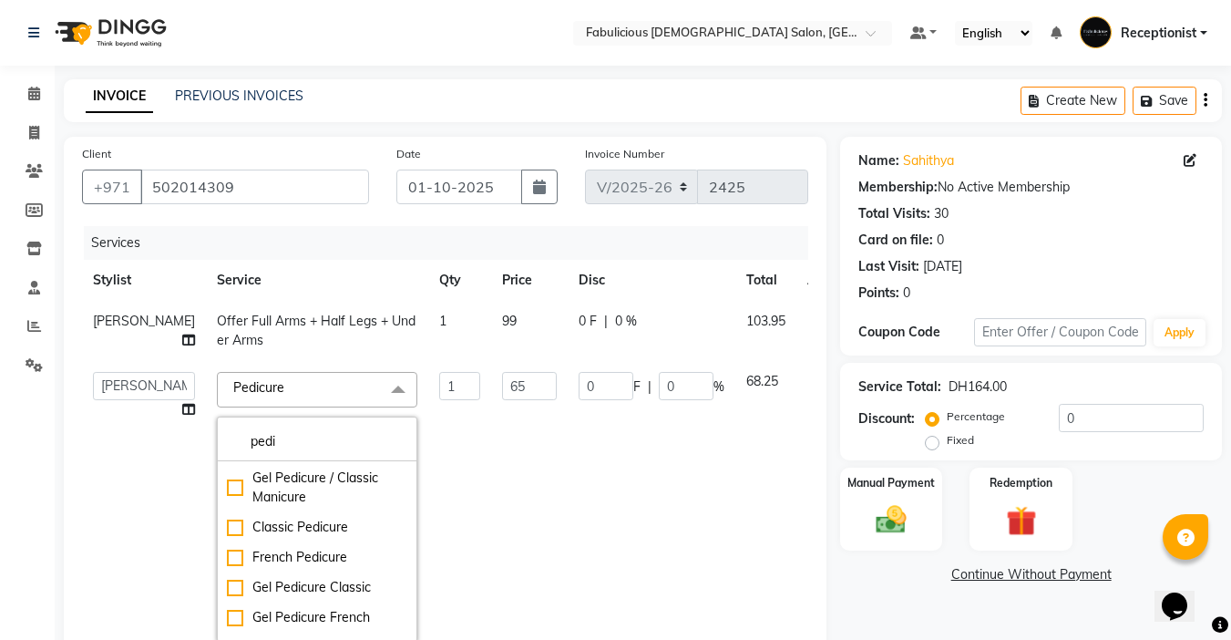
click at [491, 532] on td "65" at bounding box center [529, 507] width 77 height 292
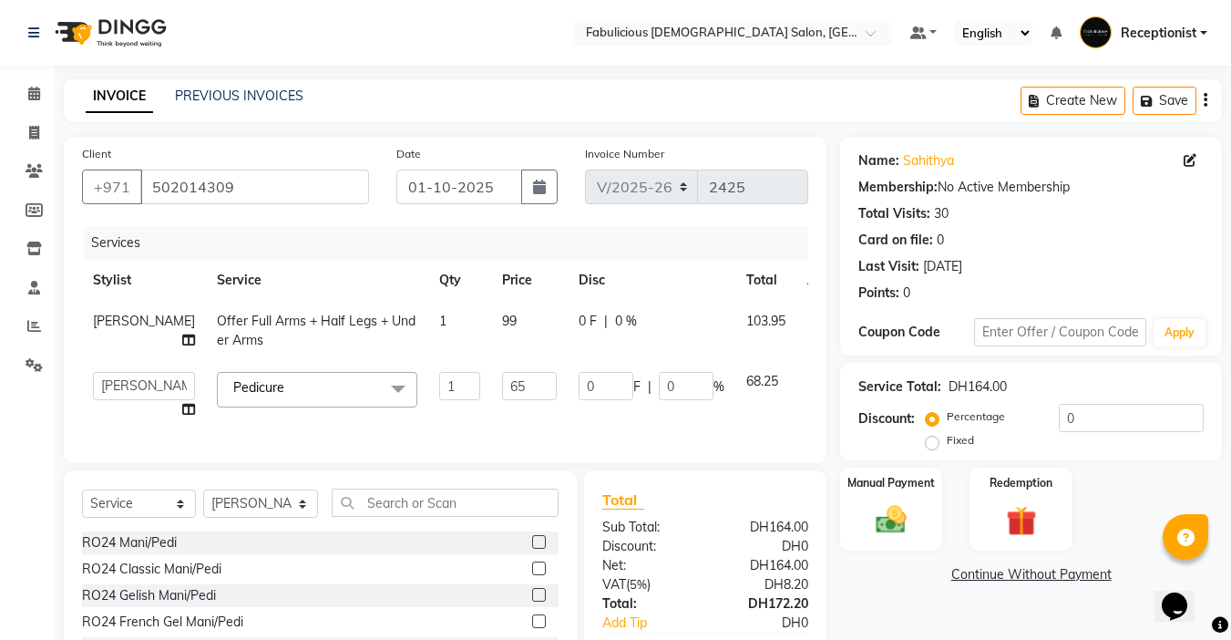
click at [491, 330] on td "99" at bounding box center [529, 331] width 77 height 60
select select "11627"
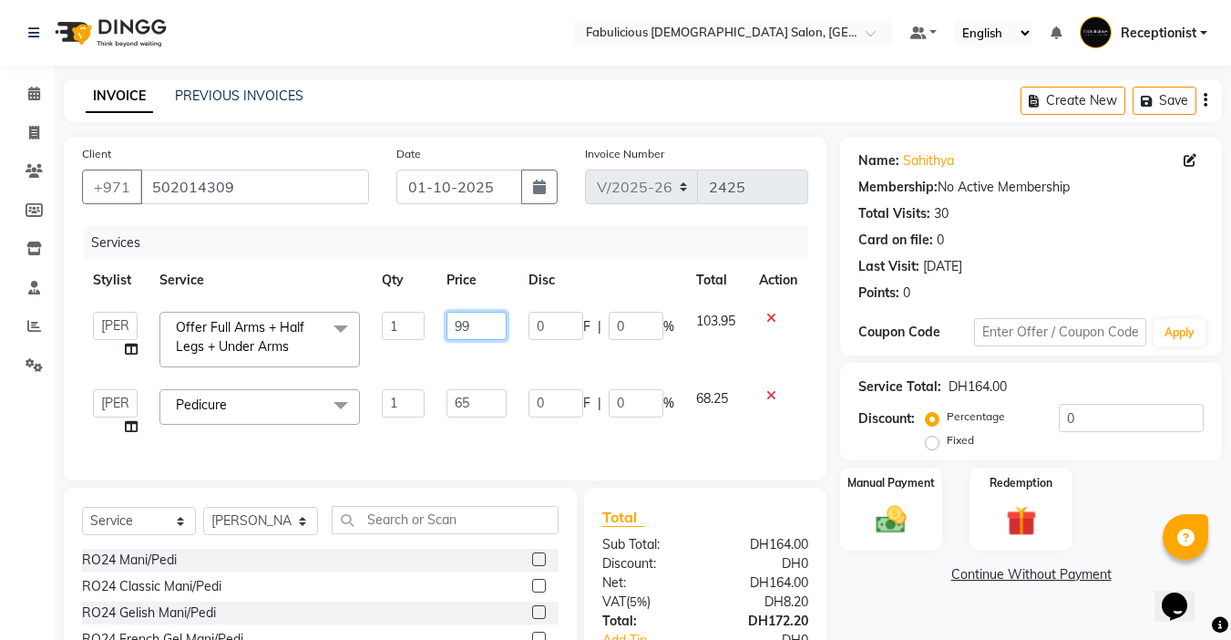
click at [482, 330] on input "99" at bounding box center [476, 326] width 60 height 28
type input "9"
type input "89"
click at [504, 380] on td "65" at bounding box center [477, 412] width 82 height 69
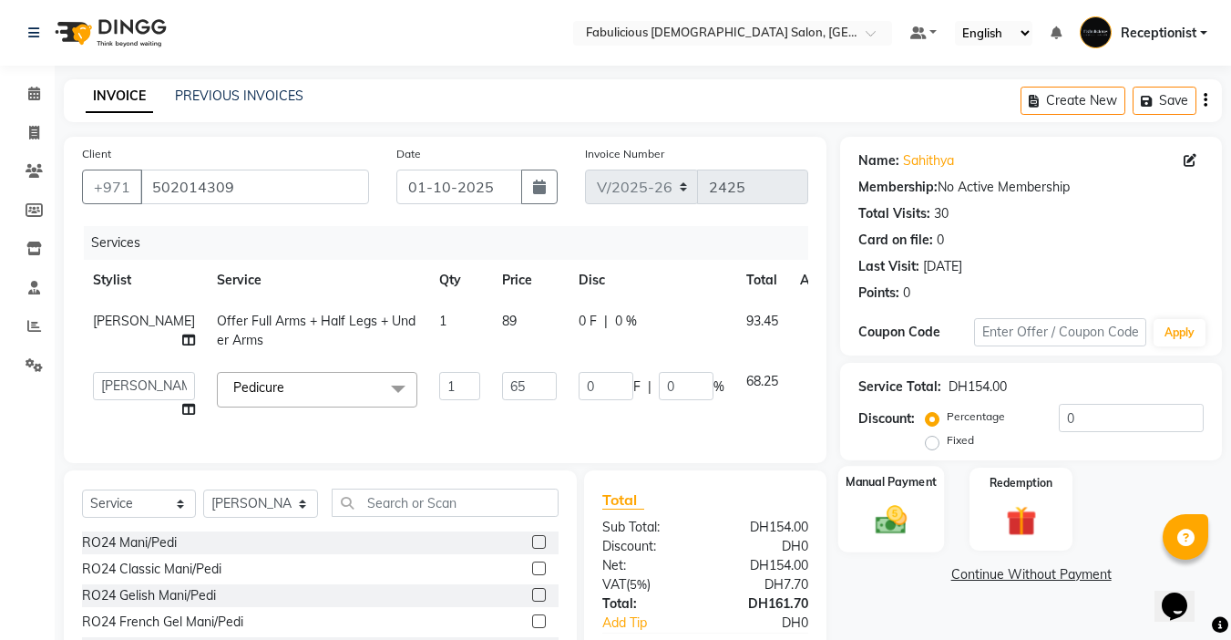
click at [890, 501] on img at bounding box center [891, 519] width 51 height 36
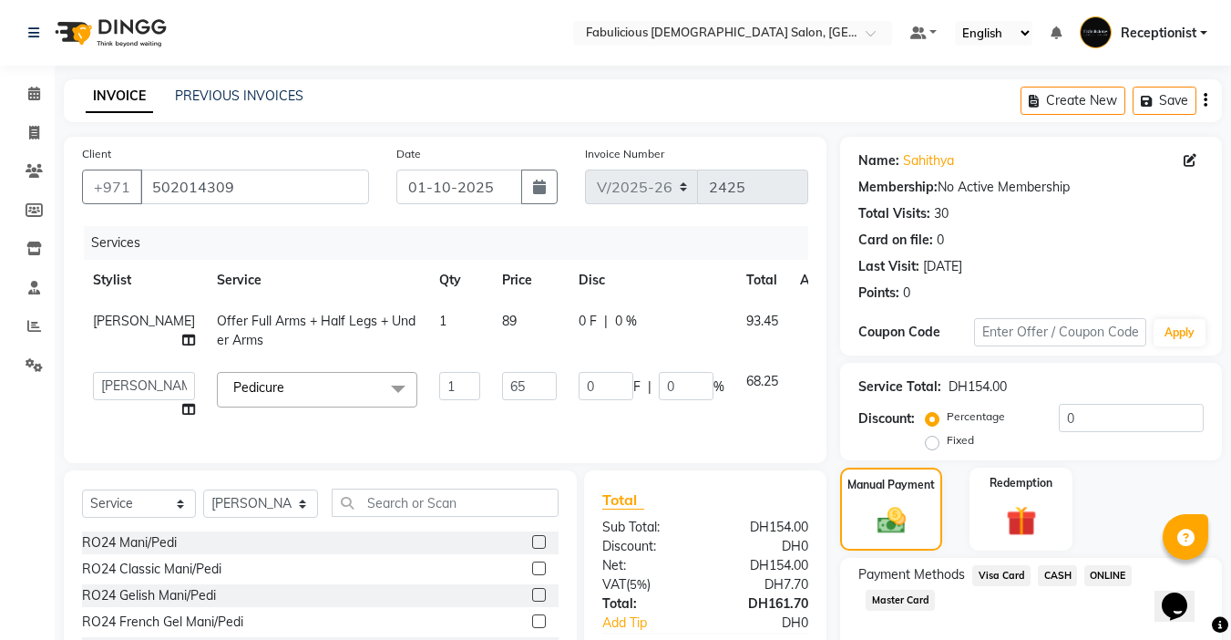
scroll to position [140, 0]
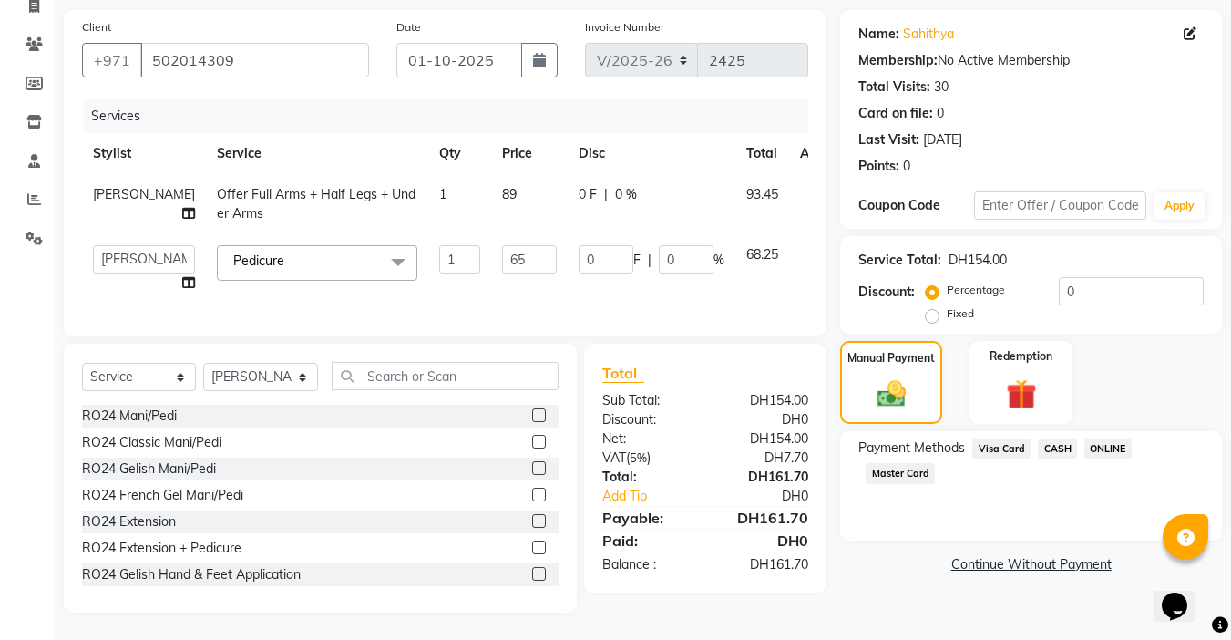
click at [994, 438] on span "Visa Card" at bounding box center [1001, 448] width 58 height 21
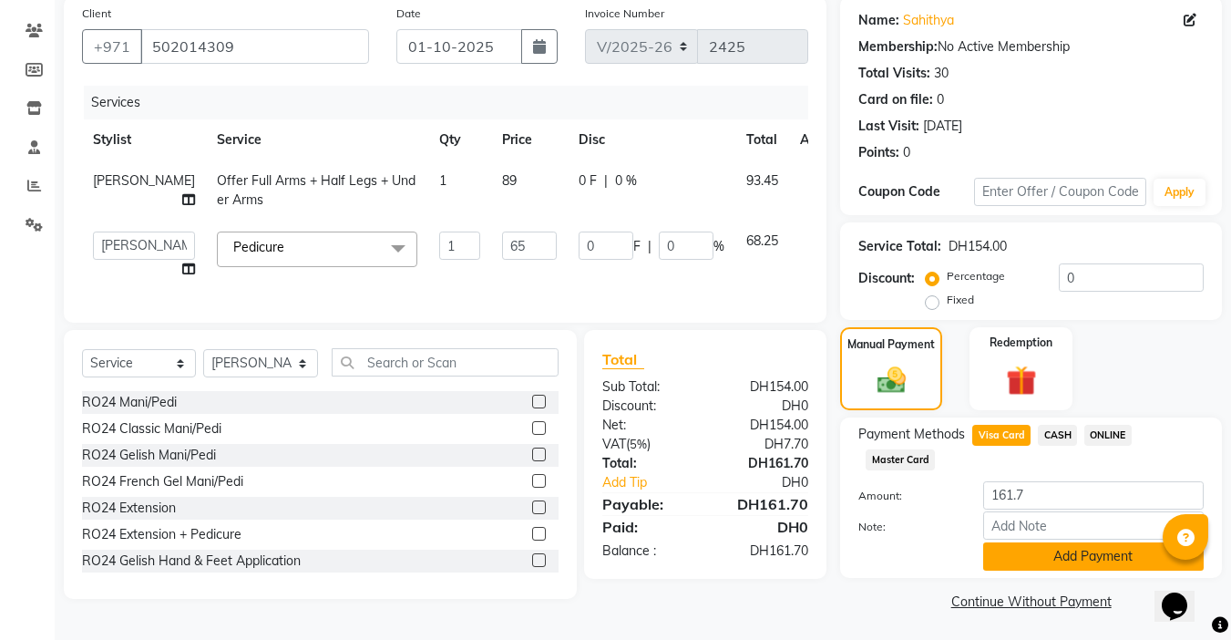
click at [1049, 554] on button "Add Payment" at bounding box center [1093, 556] width 220 height 28
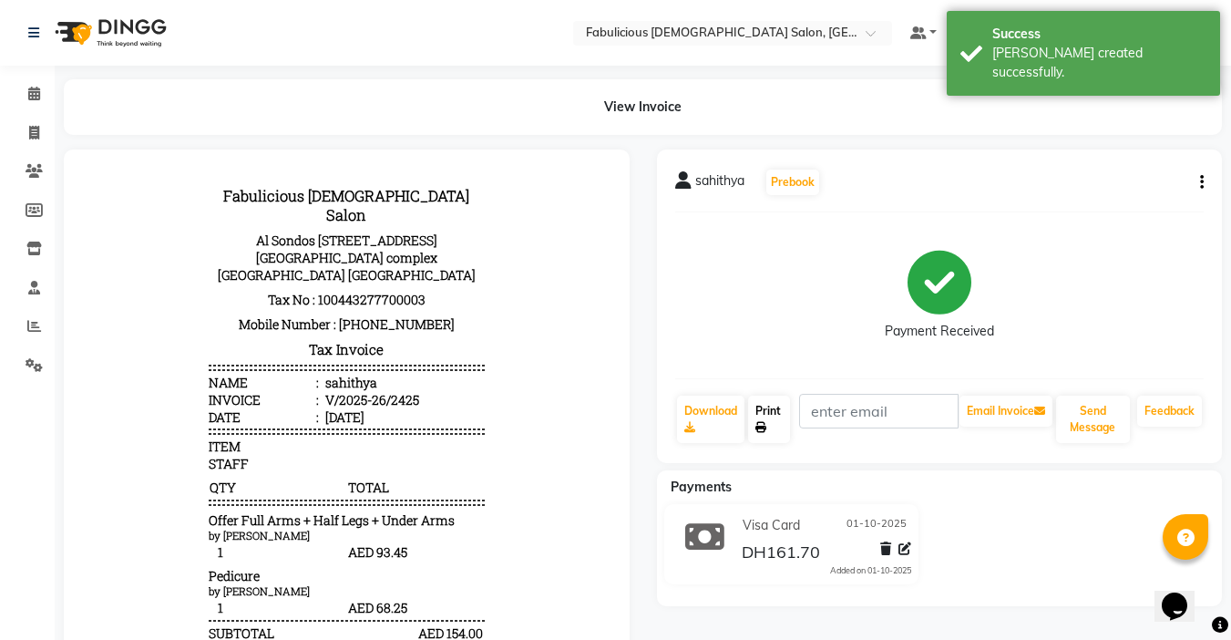
click at [756, 420] on link "Print" at bounding box center [769, 418] width 42 height 47
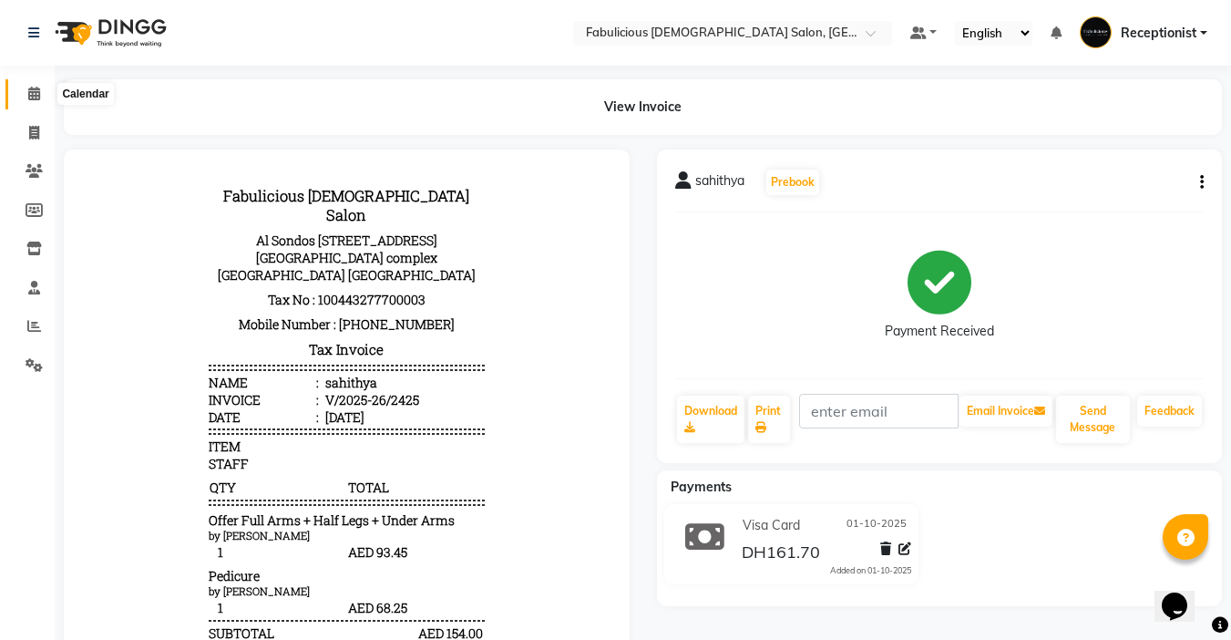
click at [28, 94] on icon at bounding box center [34, 94] width 12 height 14
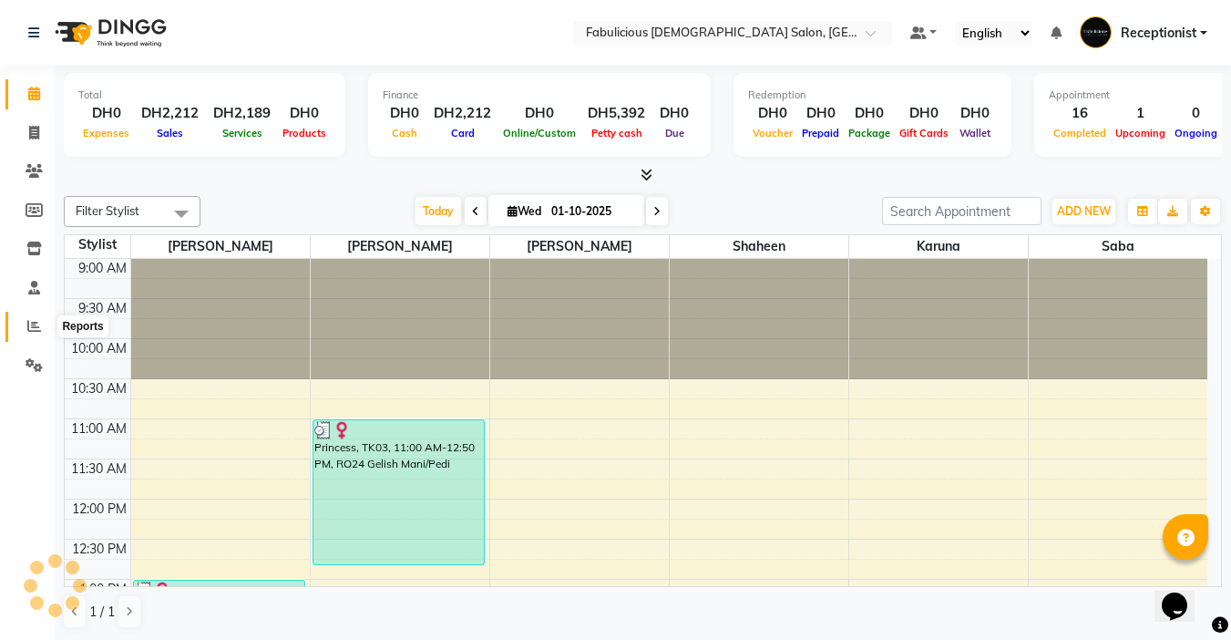
click at [33, 321] on icon at bounding box center [34, 326] width 14 height 14
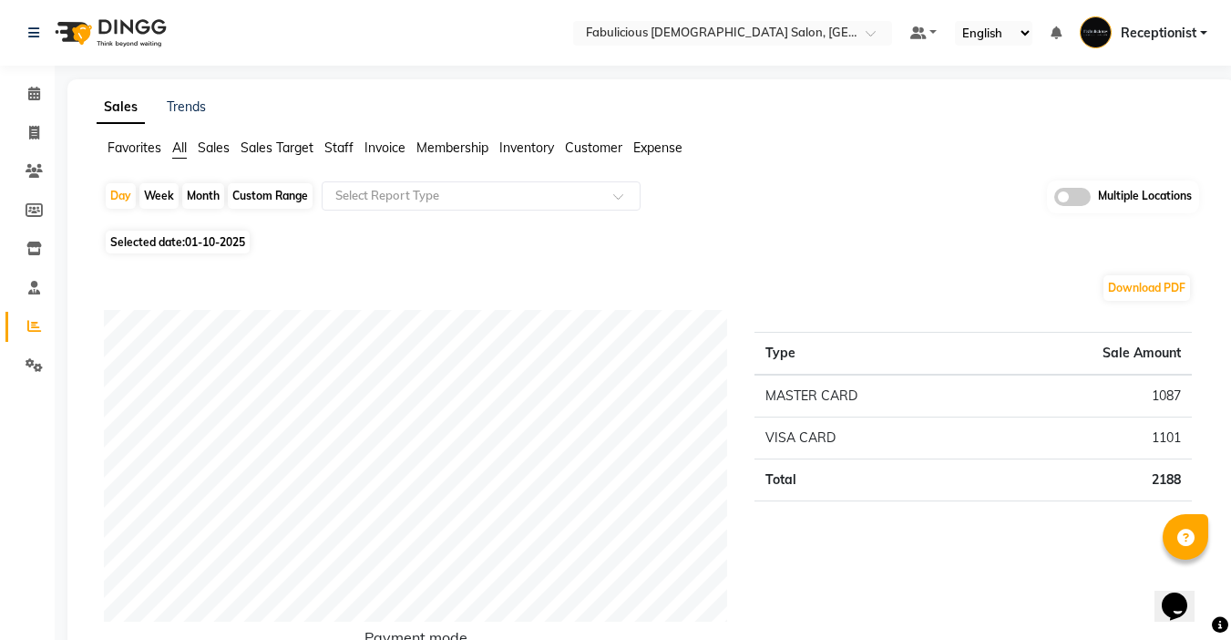
scroll to position [547, 0]
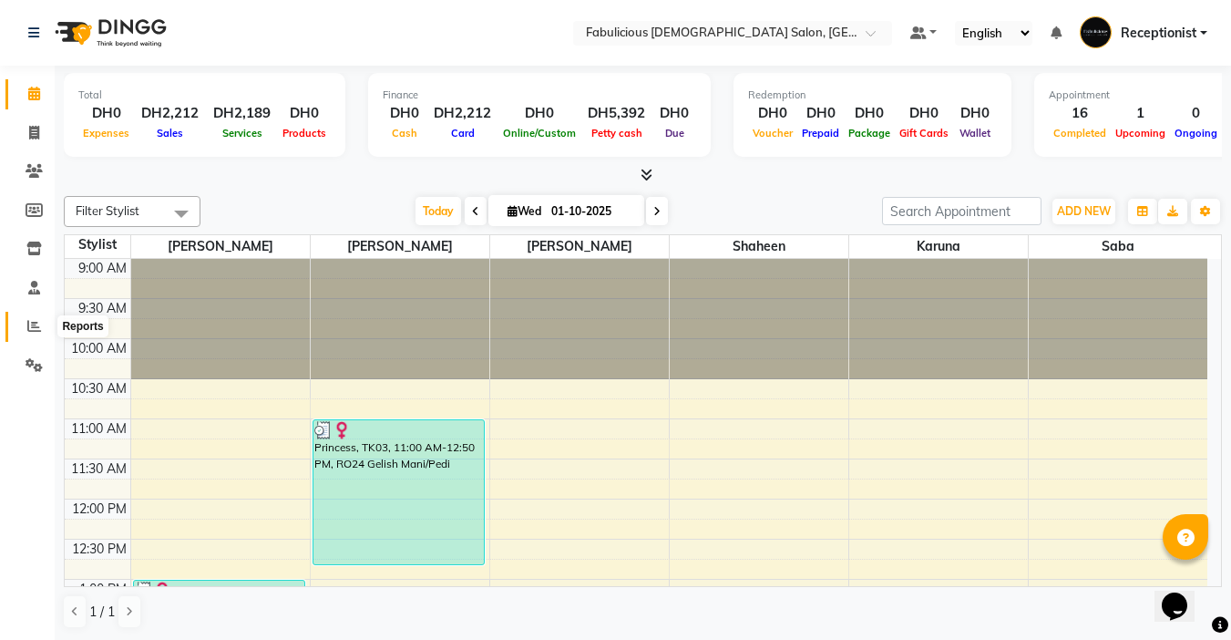
click at [32, 328] on icon at bounding box center [34, 326] width 14 height 14
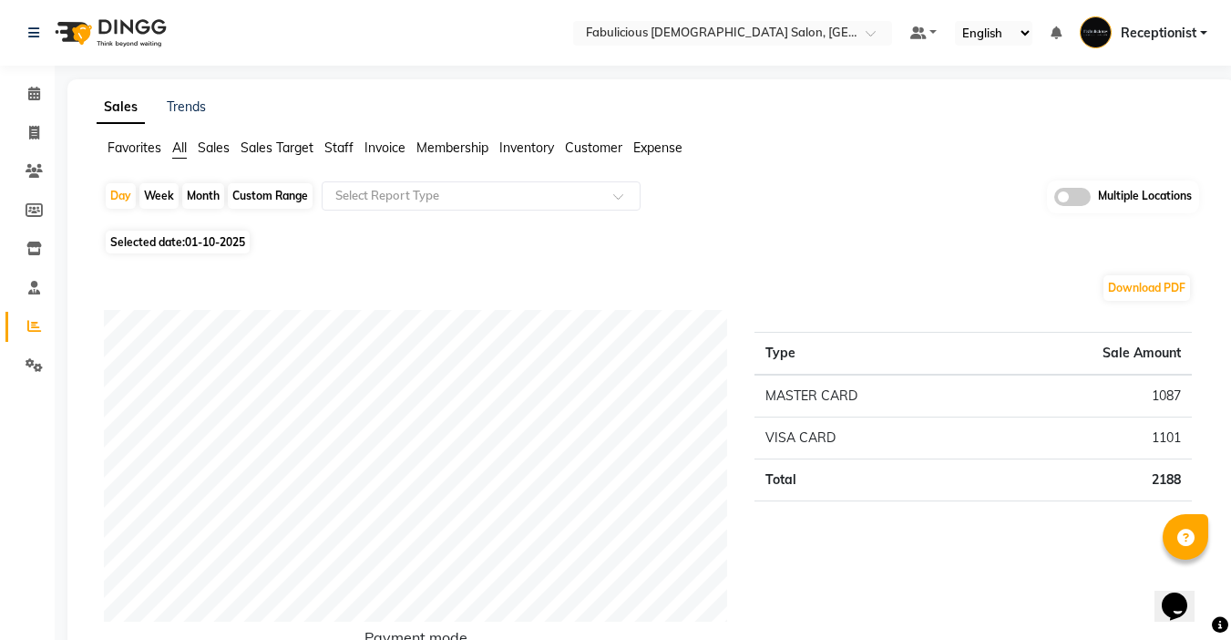
scroll to position [91, 0]
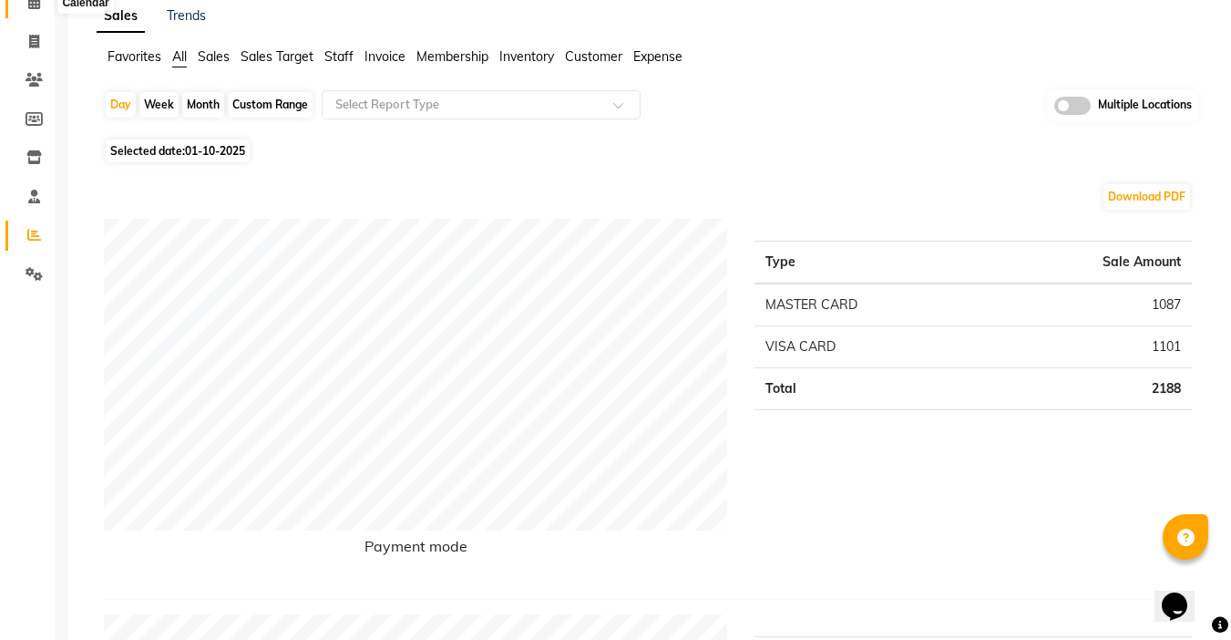
click at [35, 9] on icon at bounding box center [34, 2] width 12 height 14
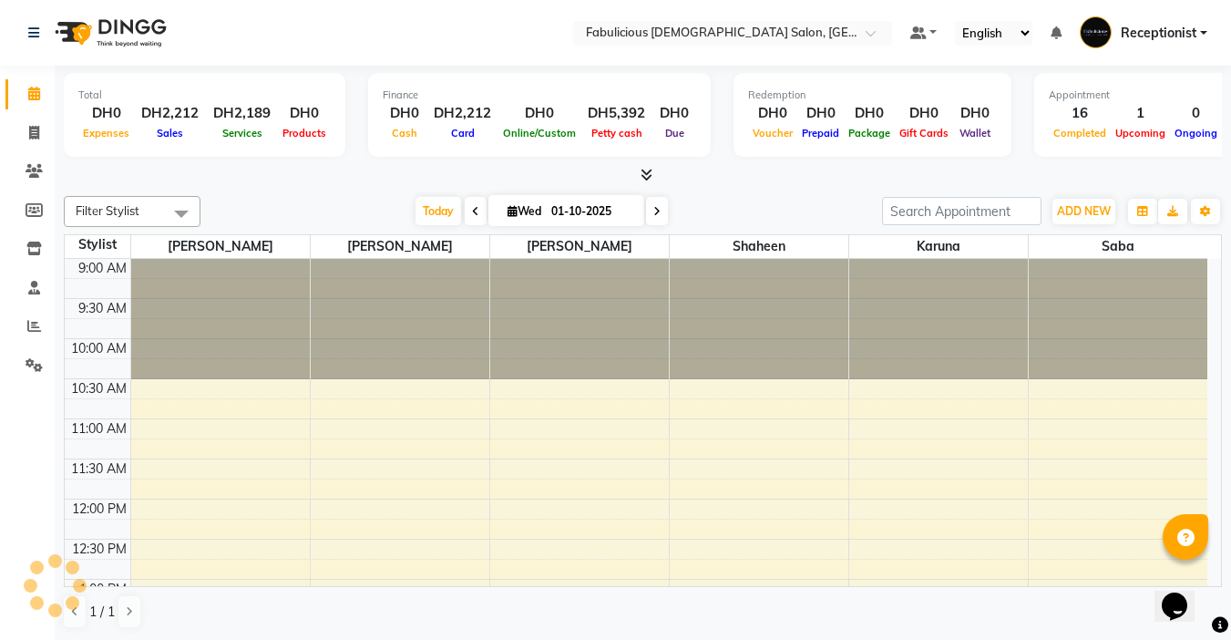
click at [653, 207] on icon at bounding box center [656, 211] width 7 height 11
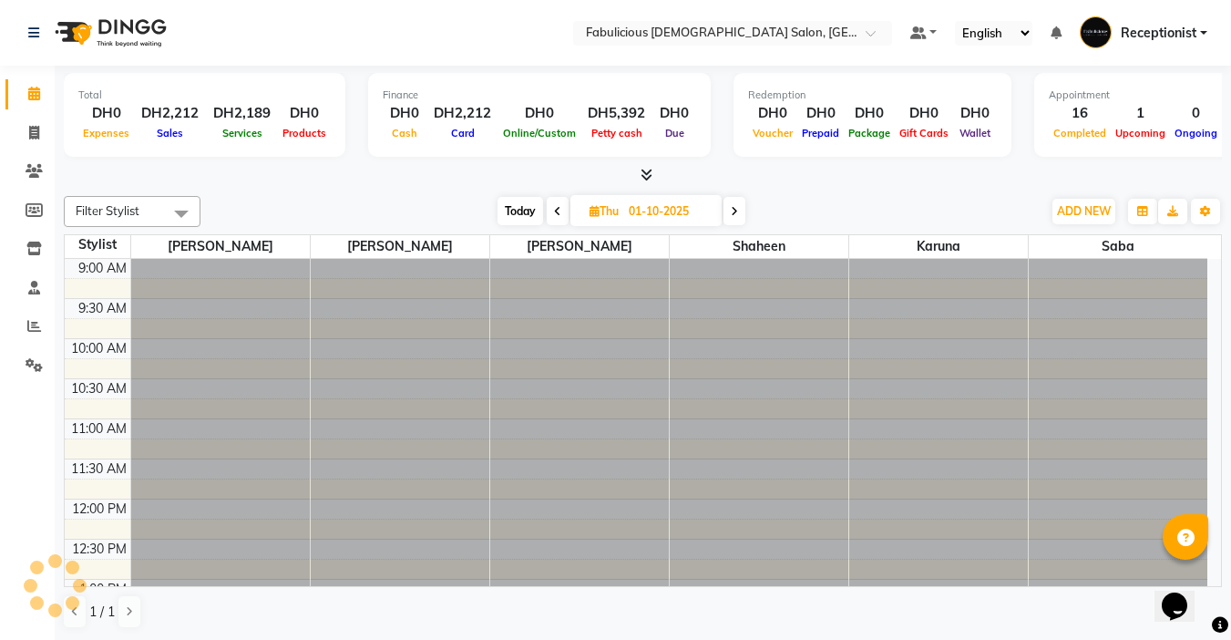
type input "02-10-2025"
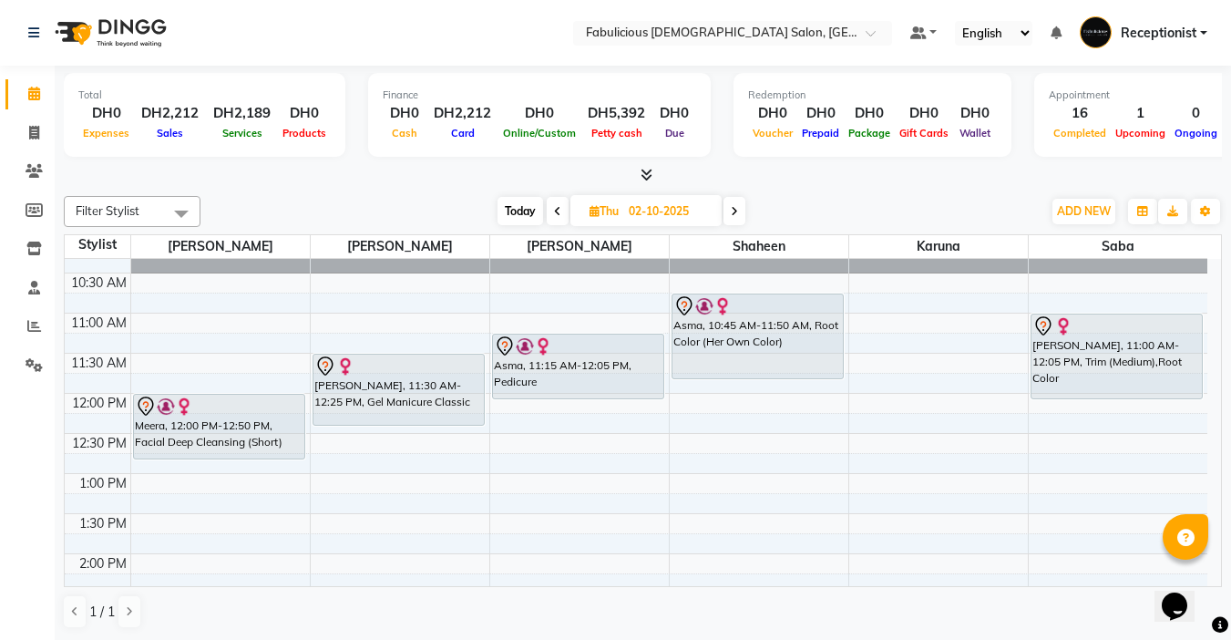
scroll to position [121, 0]
